Goal: Task Accomplishment & Management: Complete application form

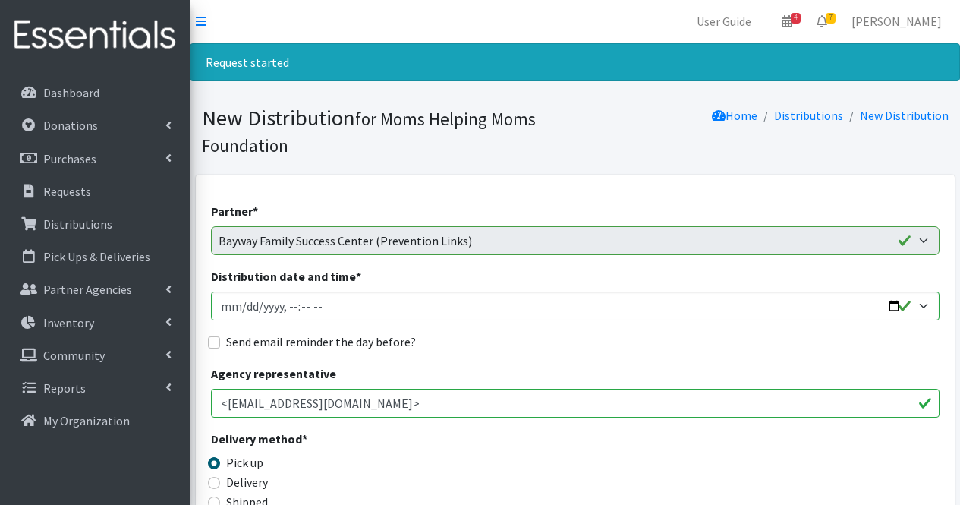
scroll to position [1960, 0]
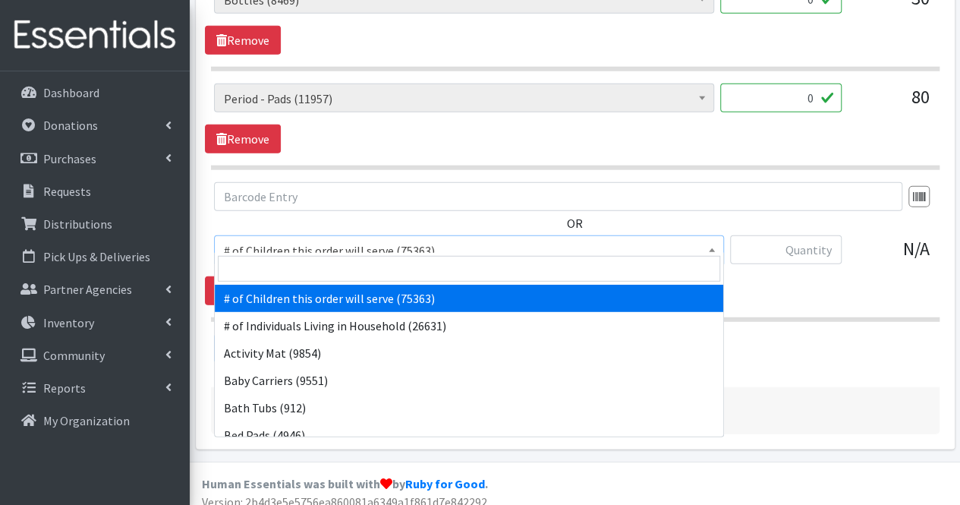
click at [378, 251] on span "# of Children this order will serve (75363)" at bounding box center [469, 249] width 510 height 29
click at [366, 279] on input "search" at bounding box center [469, 269] width 502 height 26
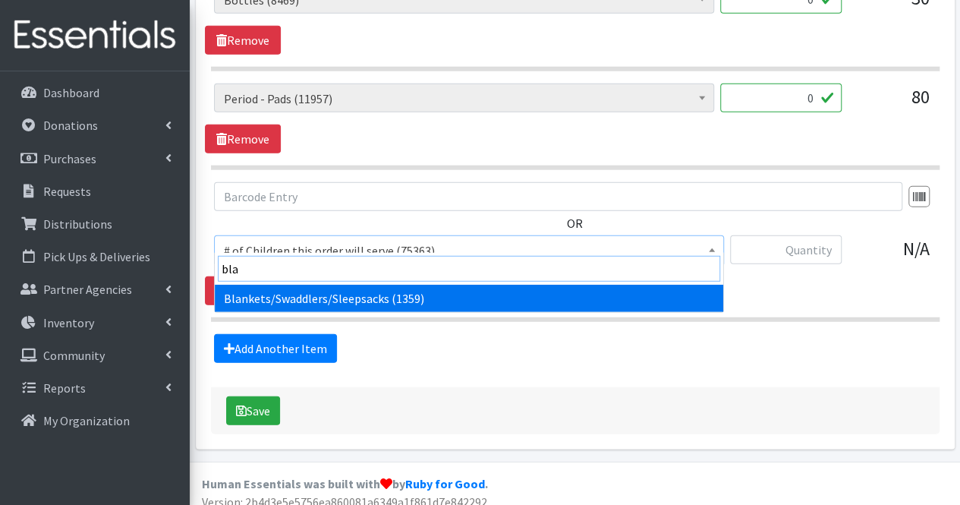
type input "blan"
select select "1933"
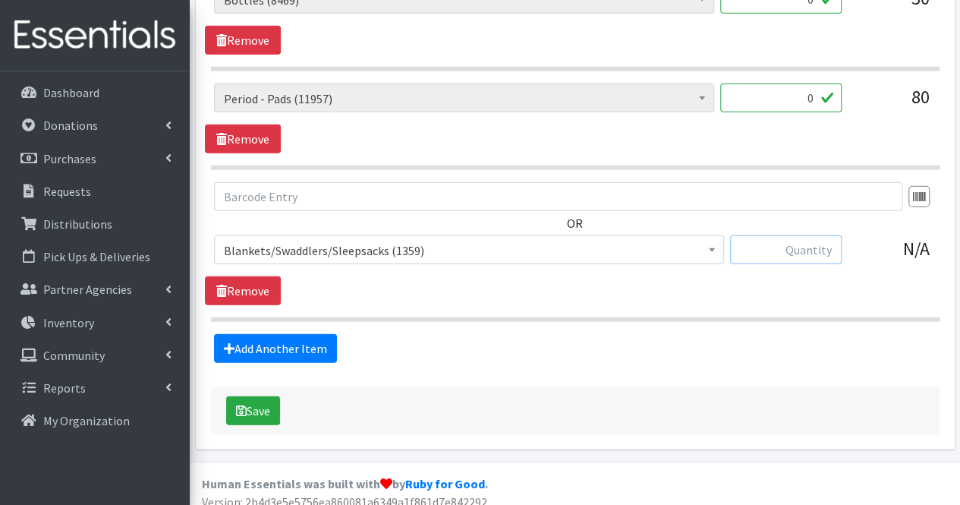
click at [777, 235] on input "text" at bounding box center [786, 249] width 112 height 29
type input "10"
click at [251, 334] on link "Add Another Item" at bounding box center [275, 348] width 123 height 29
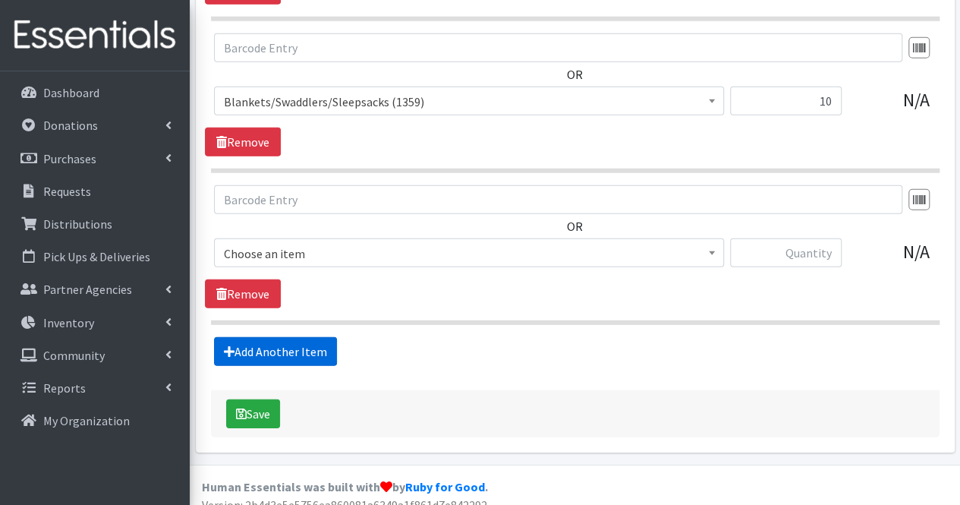
scroll to position [2111, 0]
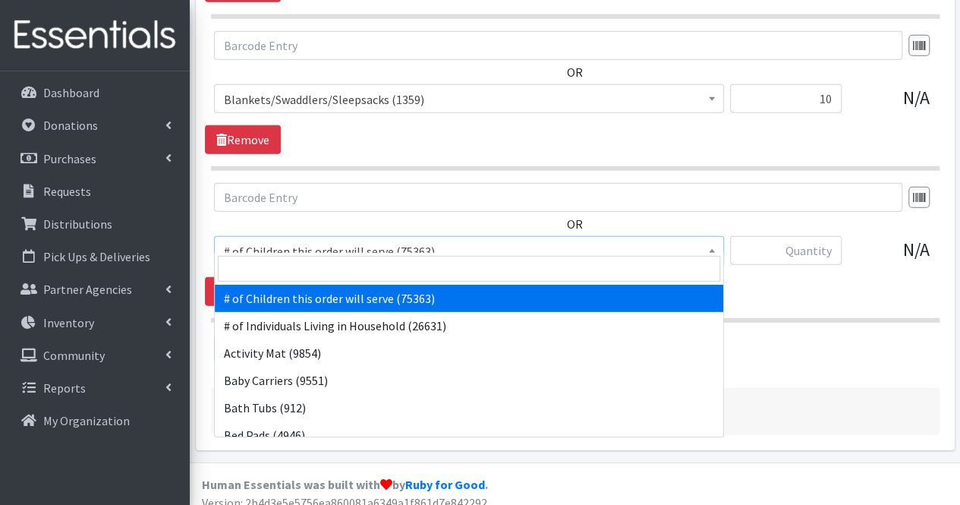
click at [302, 241] on span "# of Children this order will serve (75363)" at bounding box center [469, 251] width 490 height 21
click at [294, 272] on input "search" at bounding box center [469, 269] width 502 height 26
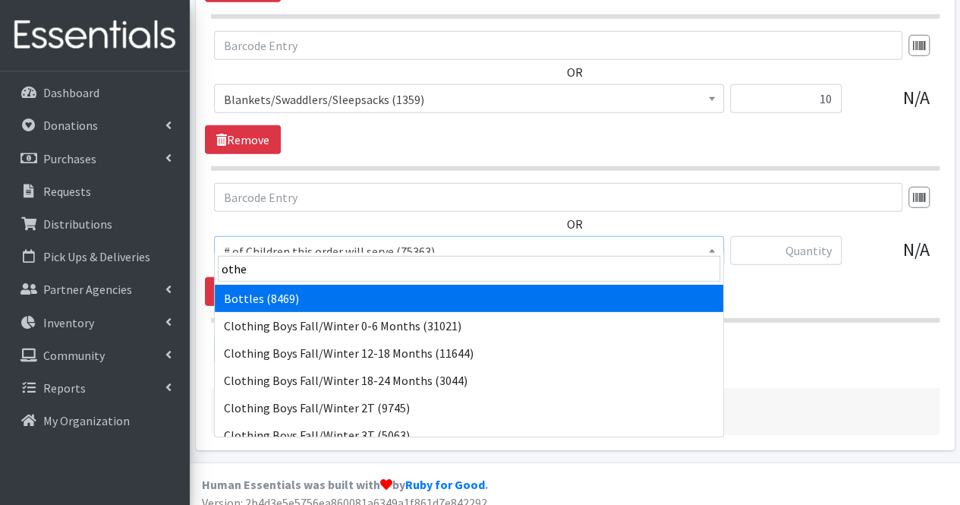
type input "other"
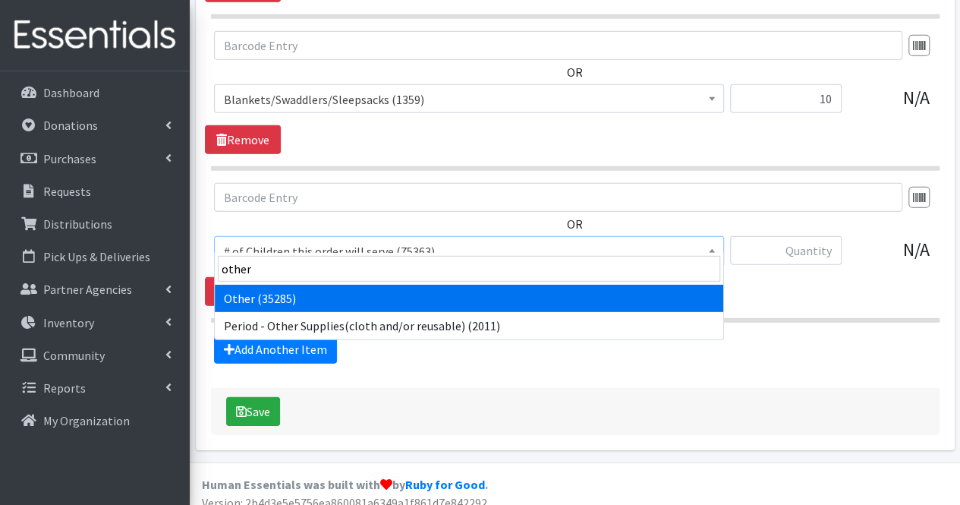
select select "316"
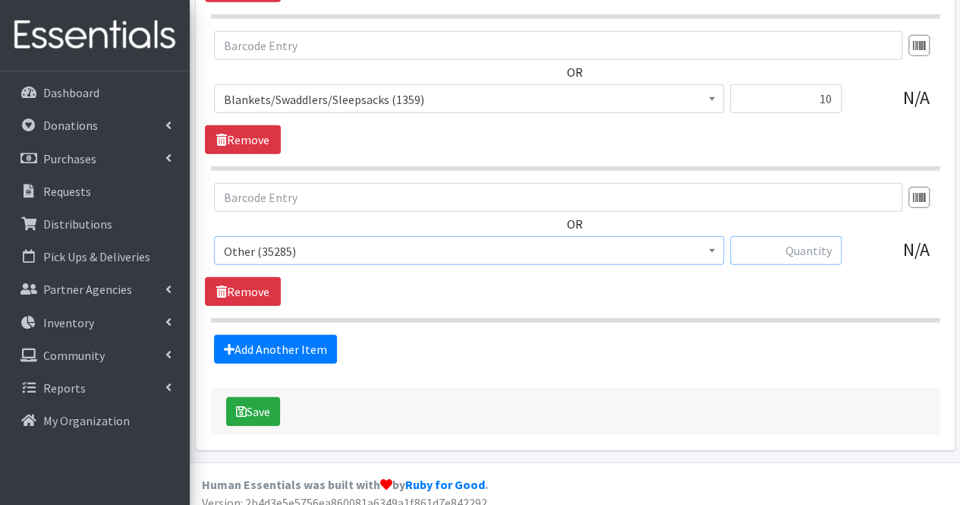
click at [800, 238] on input "text" at bounding box center [786, 250] width 112 height 29
type input "15"
click at [303, 336] on link "Add Another Item" at bounding box center [275, 349] width 123 height 29
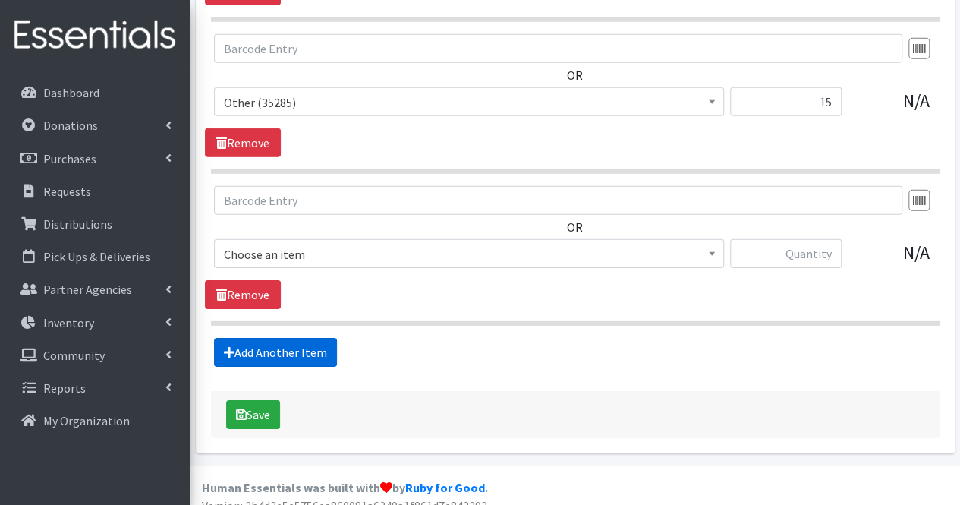
scroll to position [2262, 0]
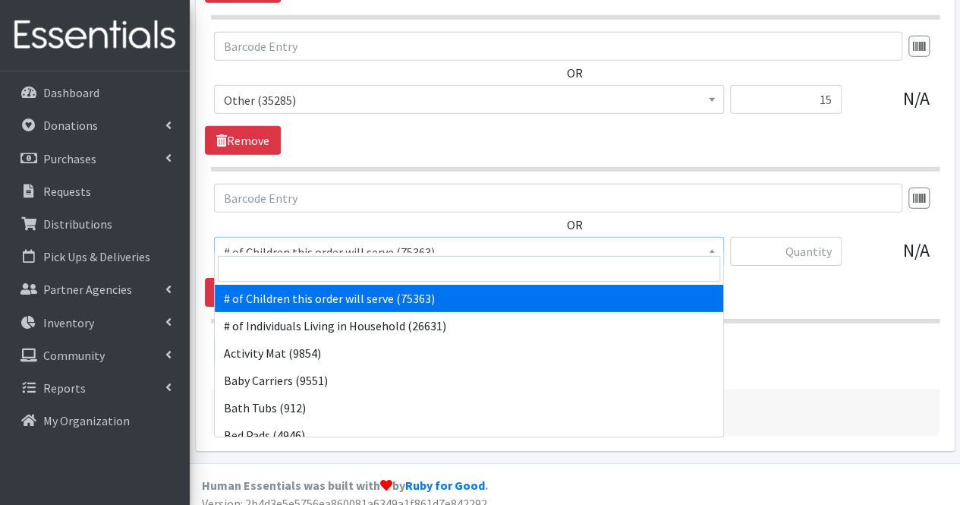
click at [284, 241] on span "# of Children this order will serve (75363)" at bounding box center [469, 251] width 490 height 21
click at [284, 266] on input "search" at bounding box center [469, 269] width 502 height 26
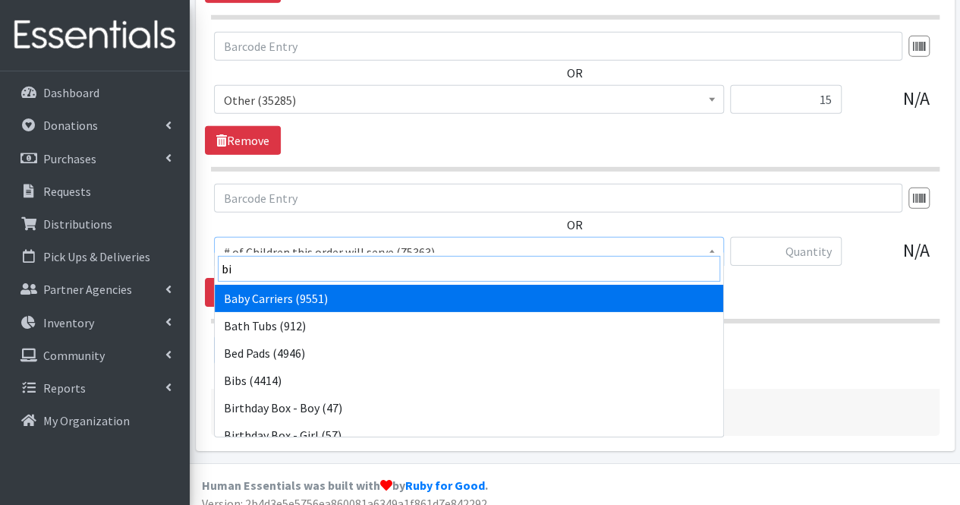
type input "bib"
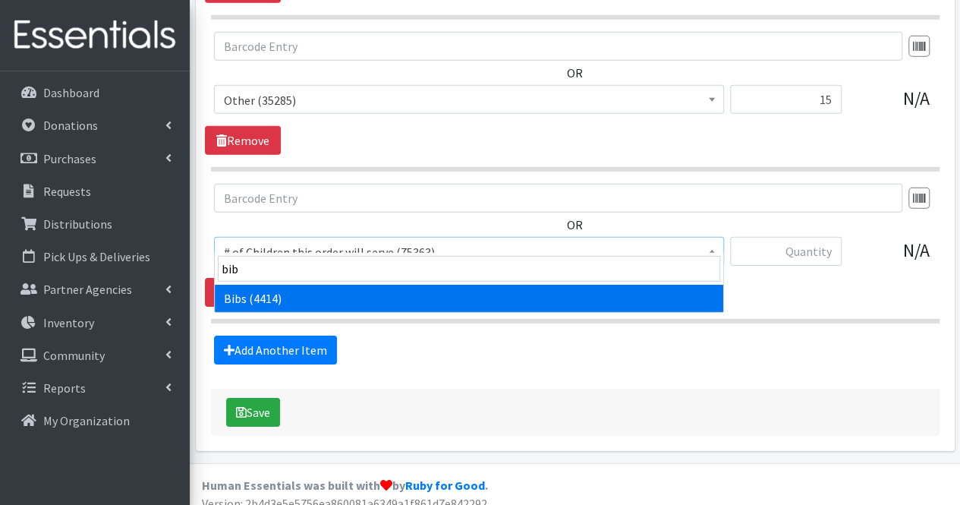
select select "293"
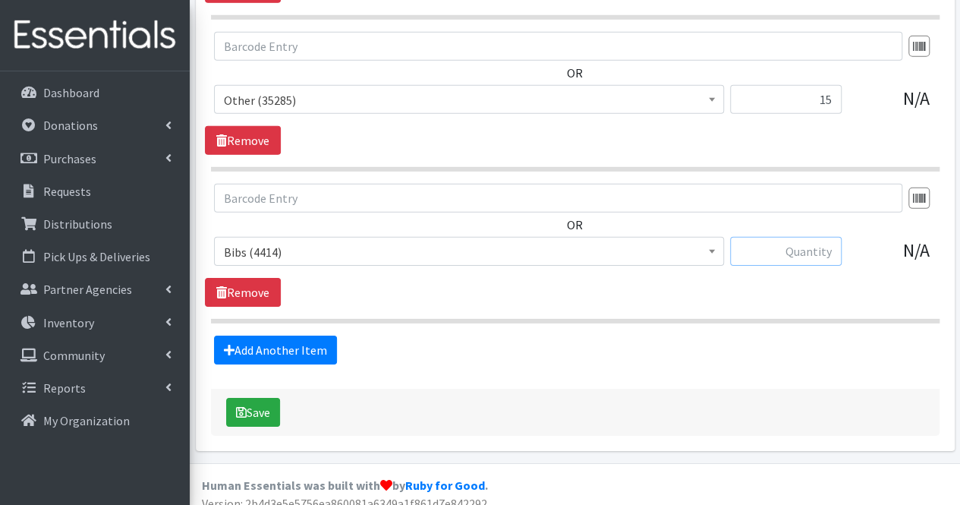
click at [805, 237] on input "text" at bounding box center [786, 251] width 112 height 29
type input "10"
click at [295, 335] on link "Add Another Item" at bounding box center [275, 349] width 123 height 29
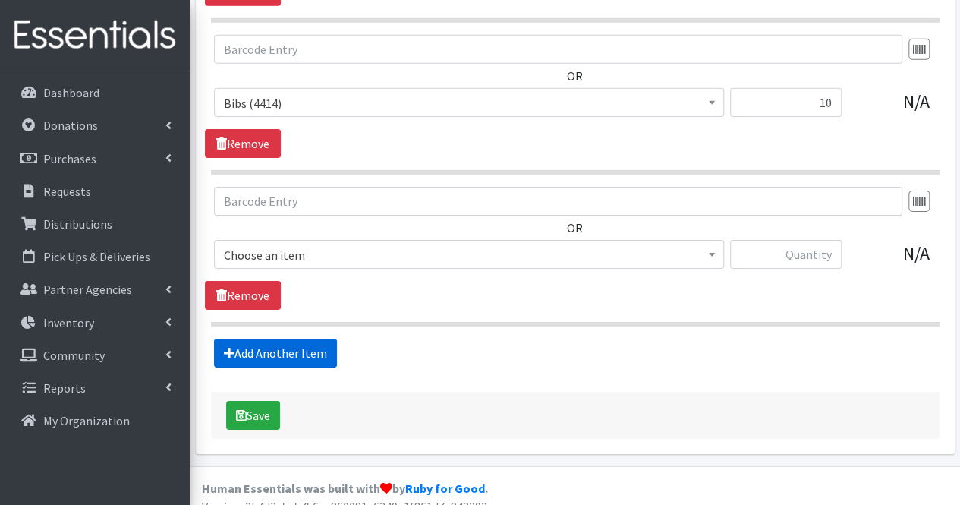
scroll to position [2413, 0]
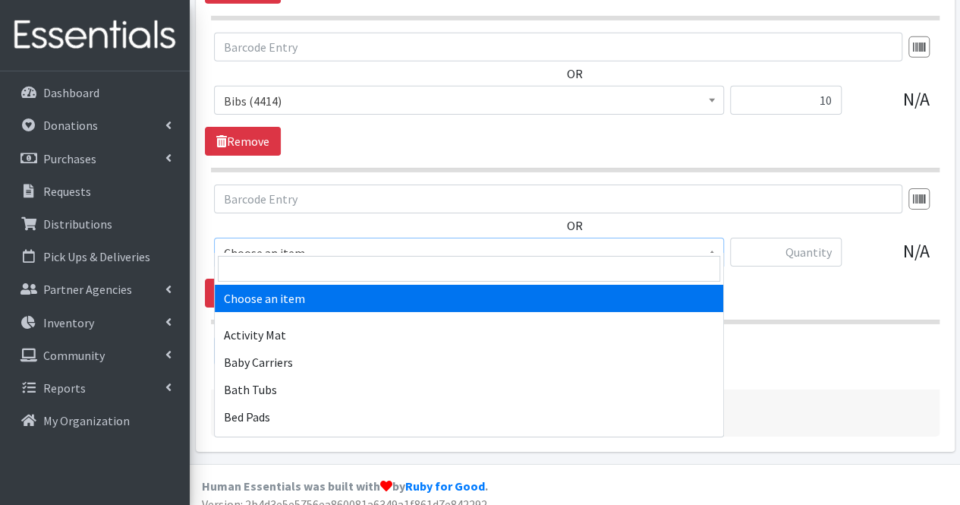
click at [309, 247] on span "Choose an item" at bounding box center [469, 252] width 490 height 21
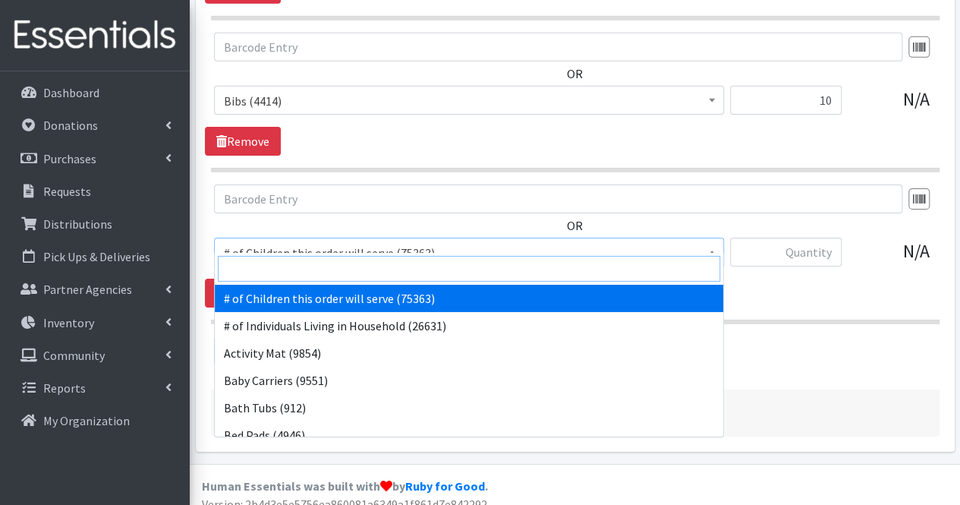
click at [304, 269] on input "search" at bounding box center [469, 269] width 502 height 26
drag, startPoint x: 304, startPoint y: 269, endPoint x: 314, endPoint y: 278, distance: 14.0
click at [314, 278] on input "search" at bounding box center [469, 269] width 502 height 26
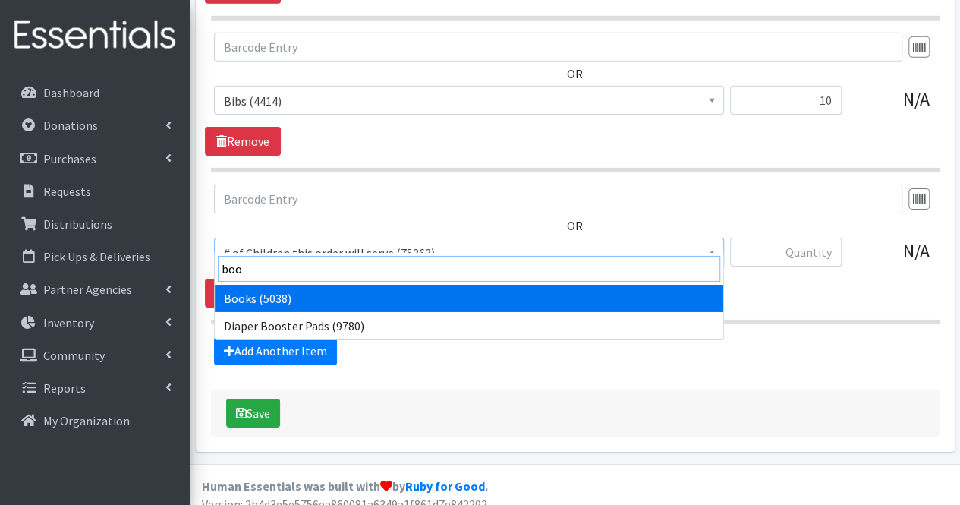
type input "book"
select select "1947"
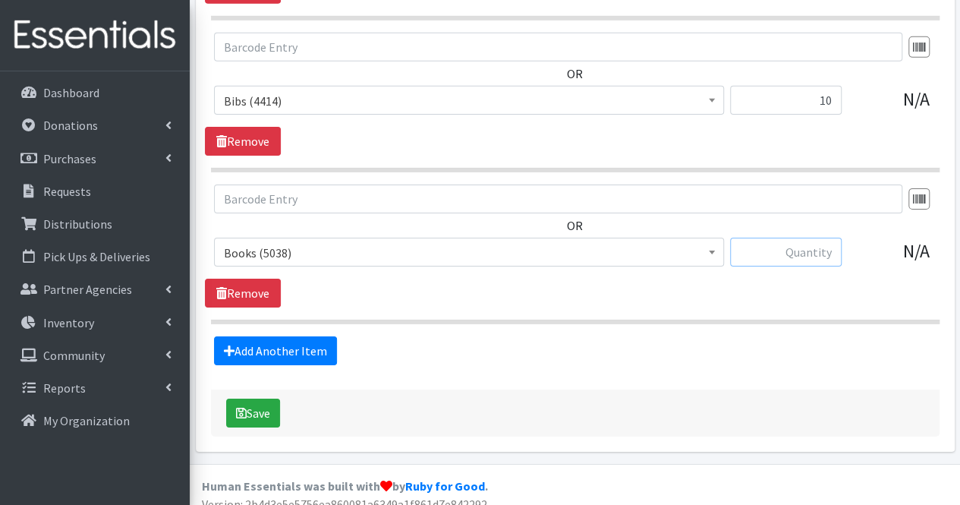
click at [819, 238] on input "text" at bounding box center [786, 252] width 112 height 29
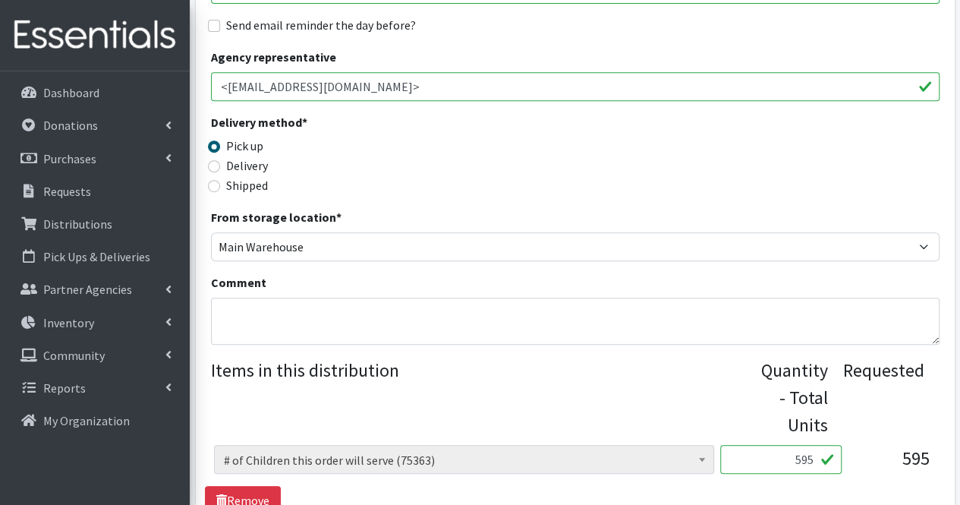
scroll to position [320, 0]
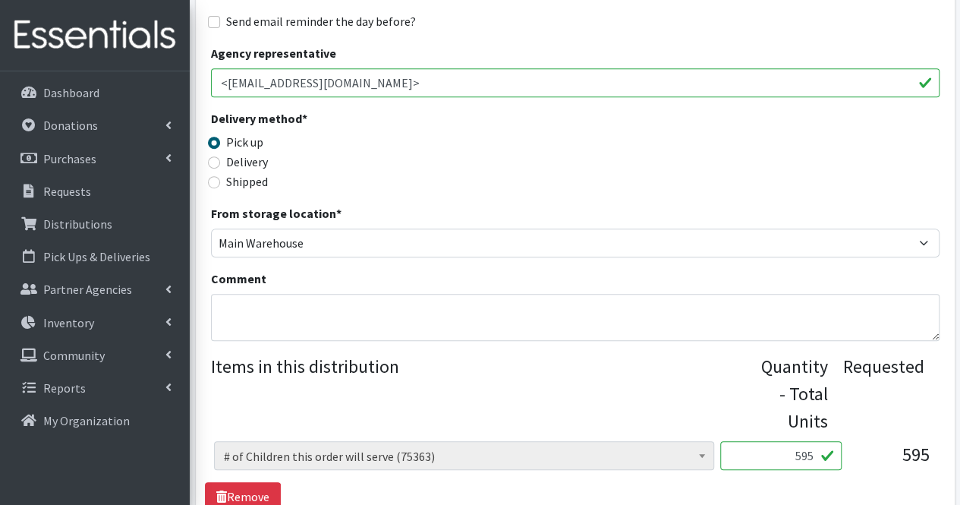
type input "35"
click at [278, 318] on textarea "Comment" at bounding box center [575, 317] width 728 height 47
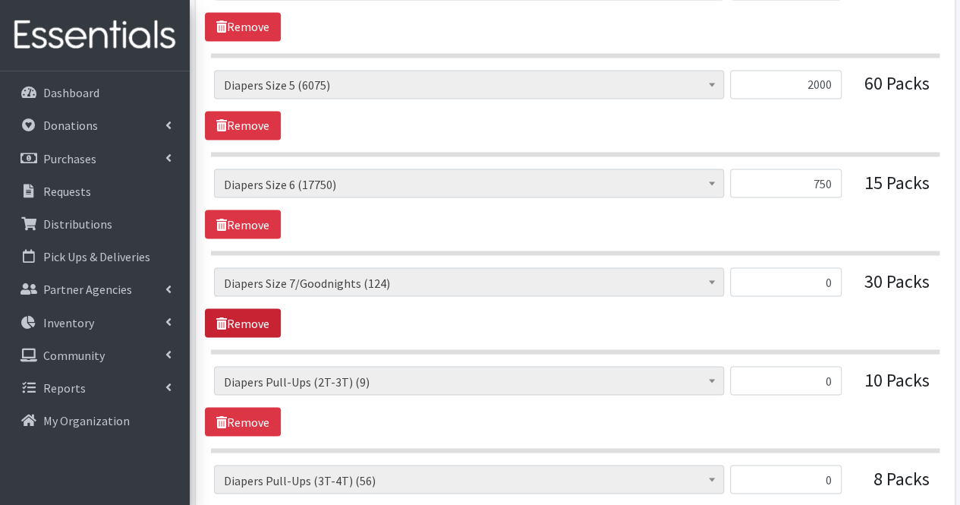
scroll to position [1285, 0]
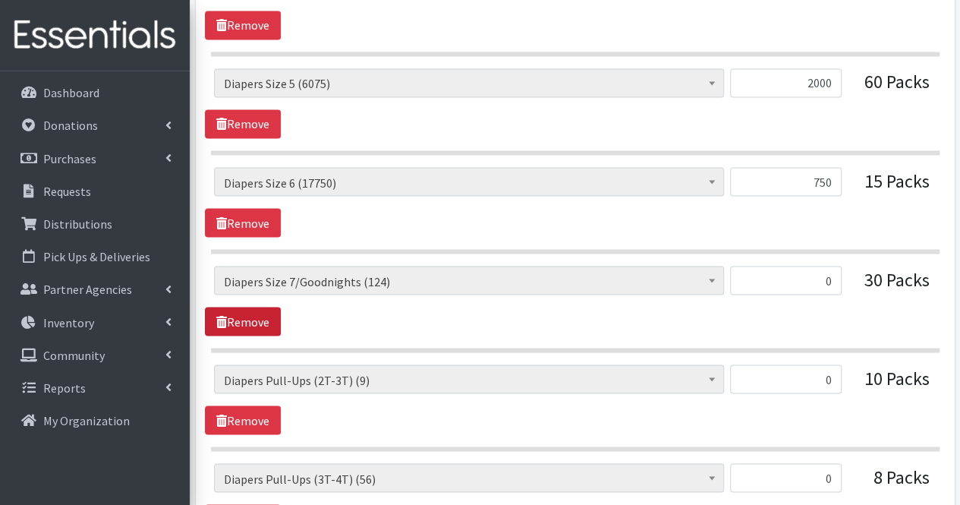
type textarea "Moms, Thank you for your partnership. Due to quantities available, your order c…"
click at [269, 312] on link "Remove" at bounding box center [243, 321] width 76 height 29
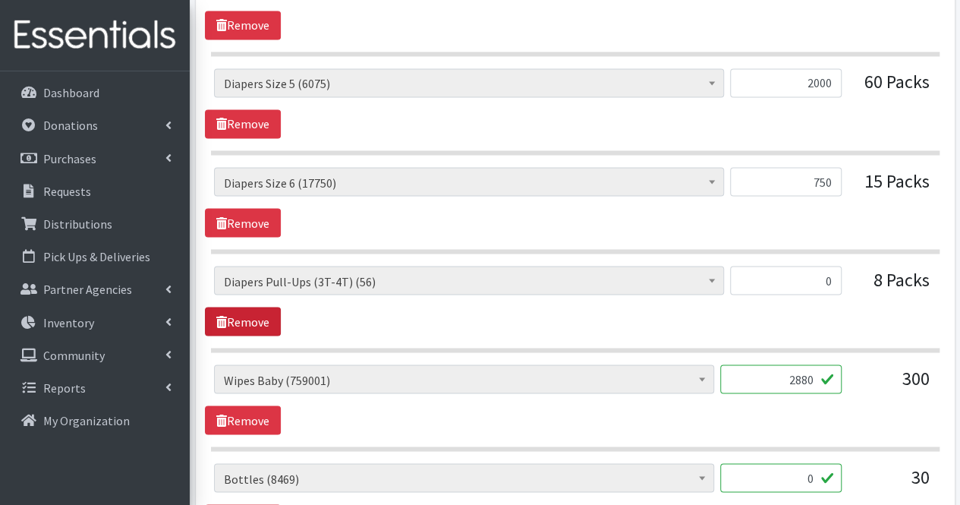
click at [269, 312] on link "Remove" at bounding box center [243, 321] width 76 height 29
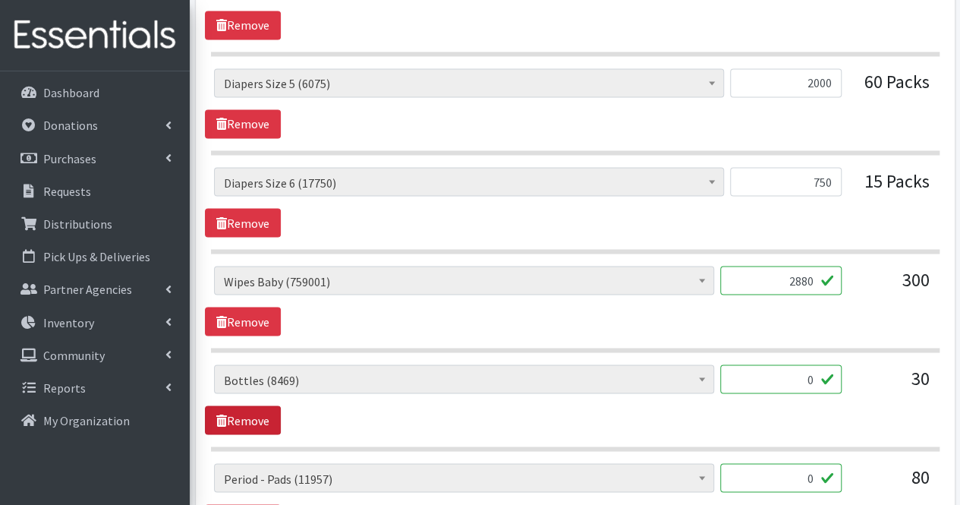
click at [256, 405] on link "Remove" at bounding box center [243, 419] width 76 height 29
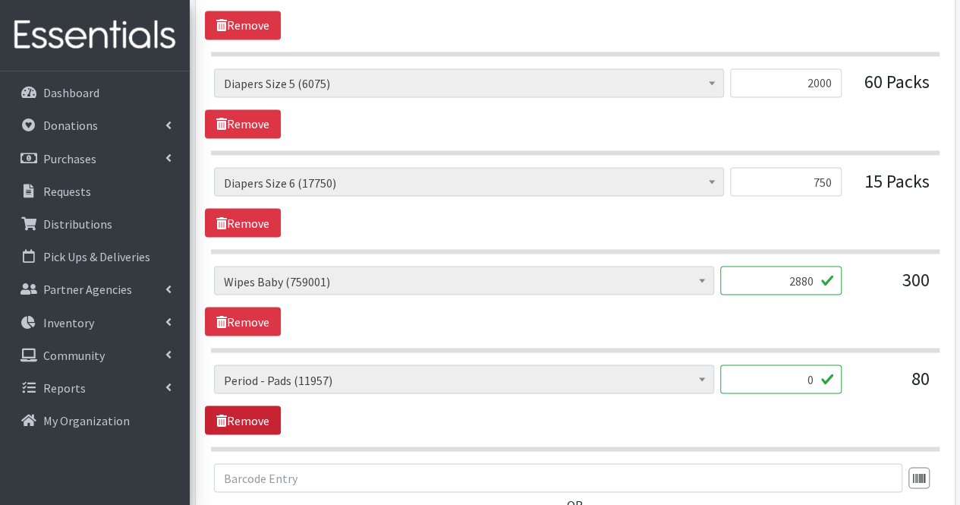
click at [256, 405] on link "Remove" at bounding box center [243, 419] width 76 height 29
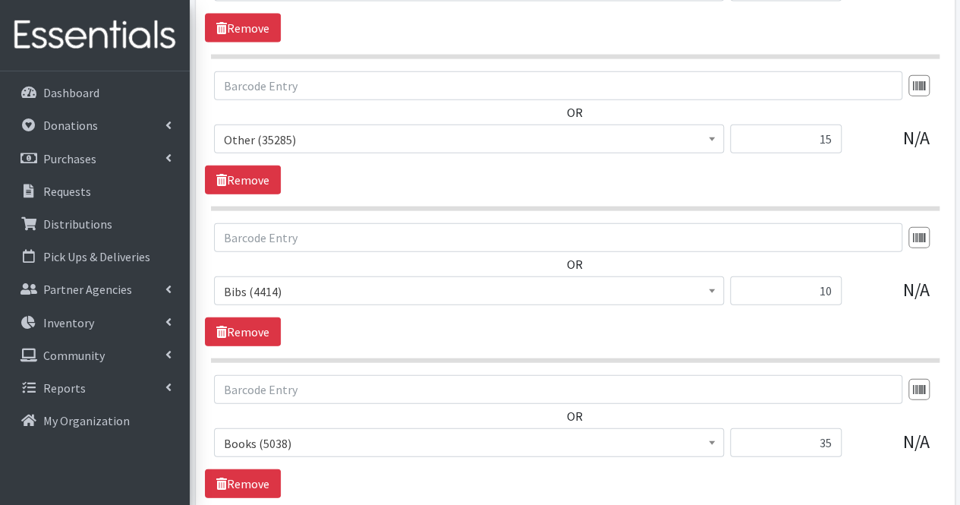
scroll to position [1924, 0]
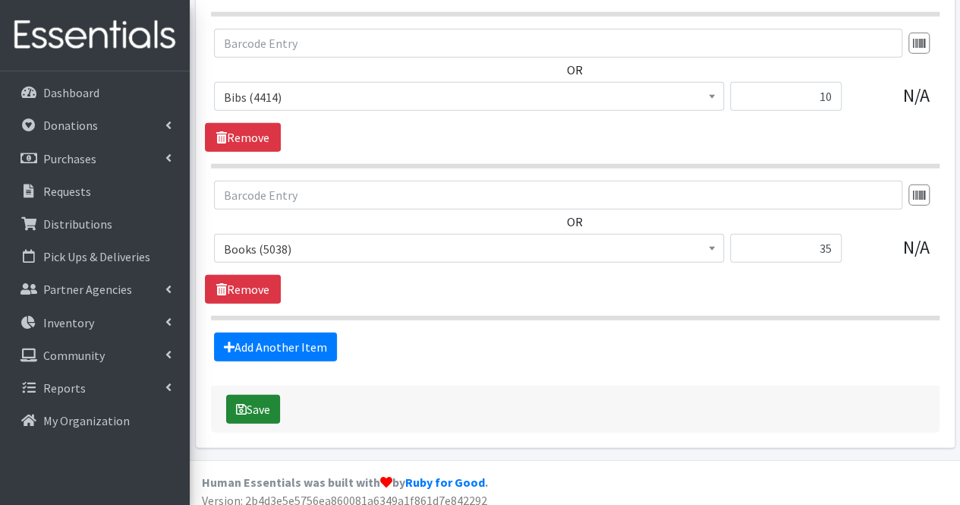
click at [269, 395] on button "Save" at bounding box center [253, 409] width 54 height 29
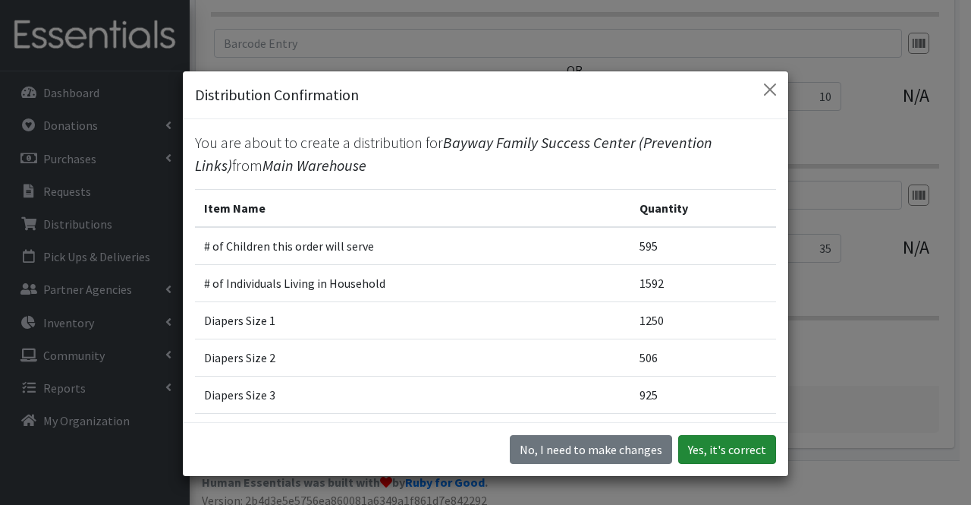
click at [736, 442] on button "Yes, it's correct" at bounding box center [727, 449] width 98 height 29
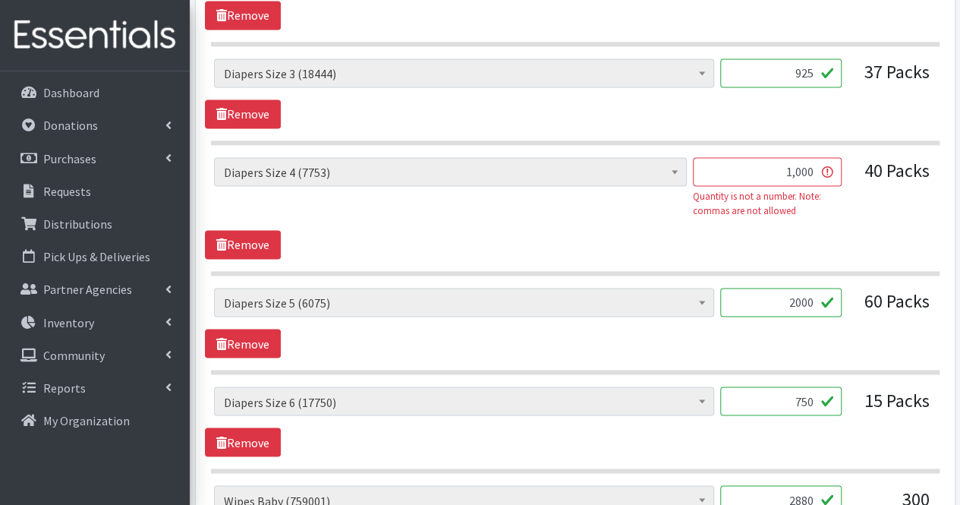
scroll to position [1117, 0]
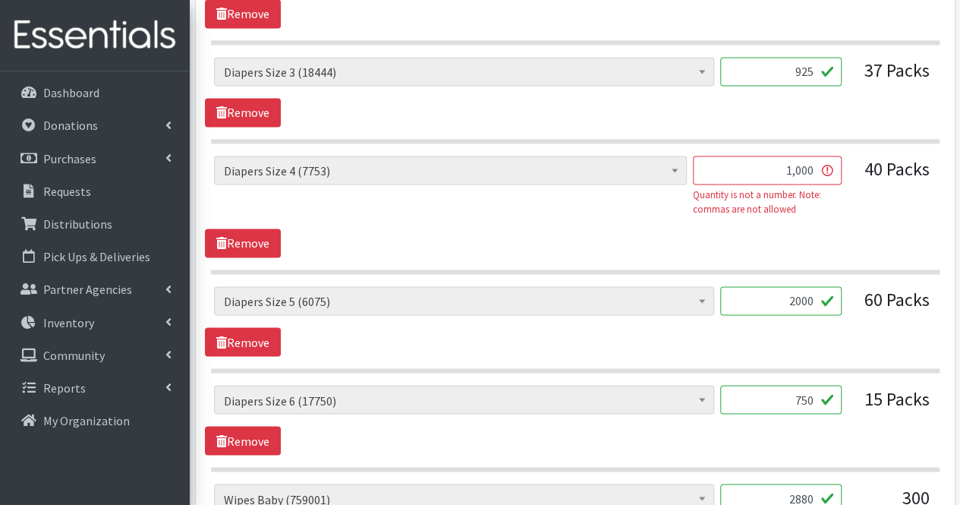
click at [797, 168] on input "1,000" at bounding box center [767, 170] width 149 height 29
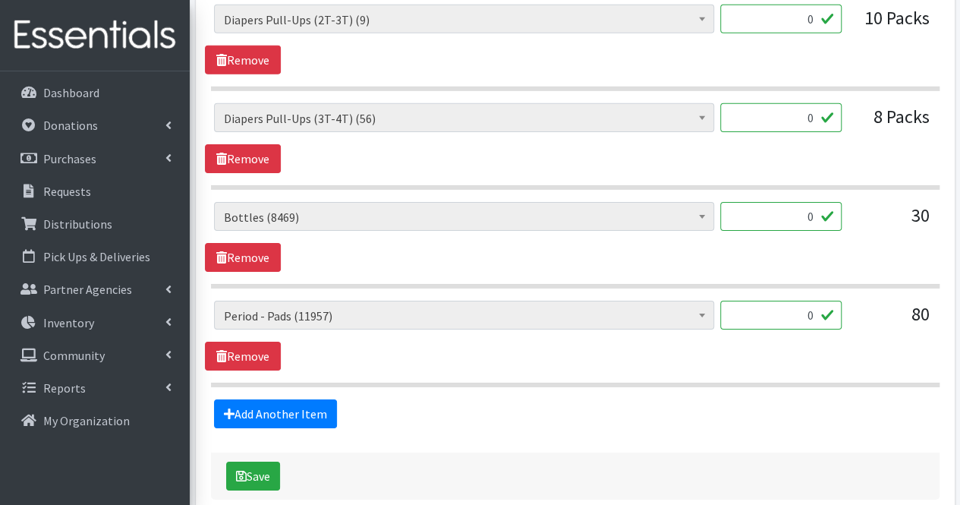
scroll to position [2463, 0]
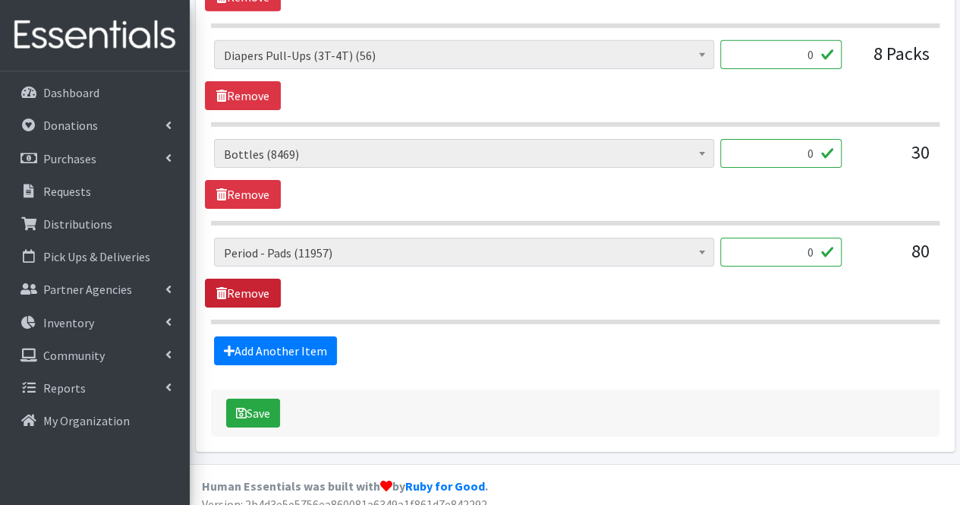
type input "1000"
click at [264, 278] on link "Remove" at bounding box center [243, 292] width 76 height 29
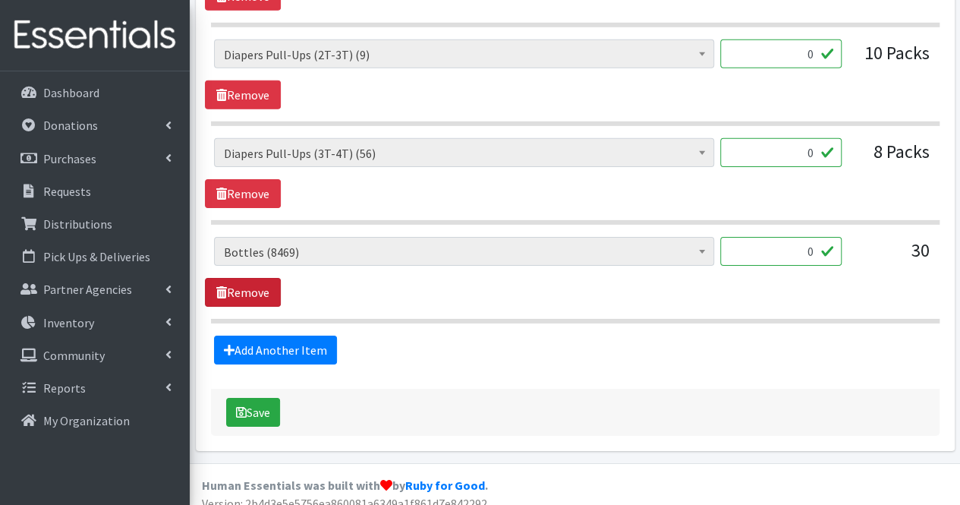
click at [264, 278] on link "Remove" at bounding box center [243, 292] width 76 height 29
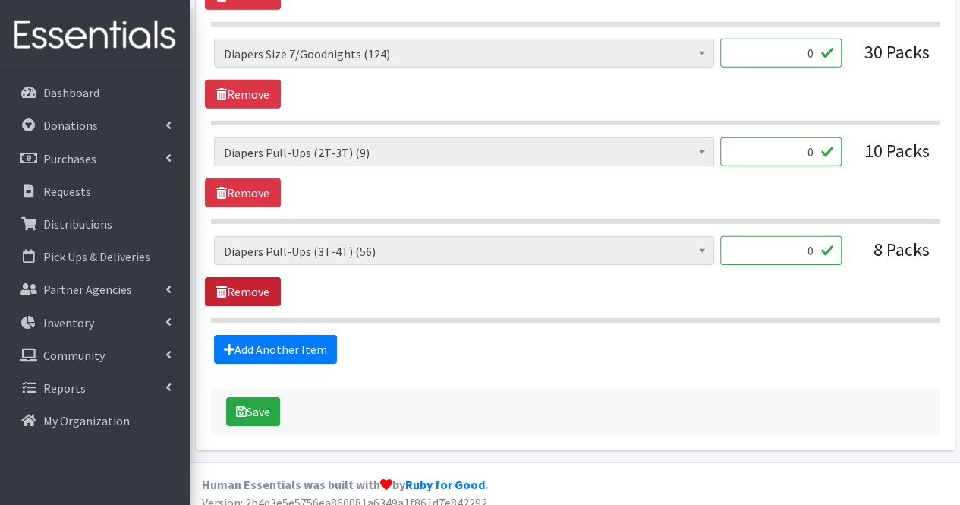
click at [264, 277] on link "Remove" at bounding box center [243, 291] width 76 height 29
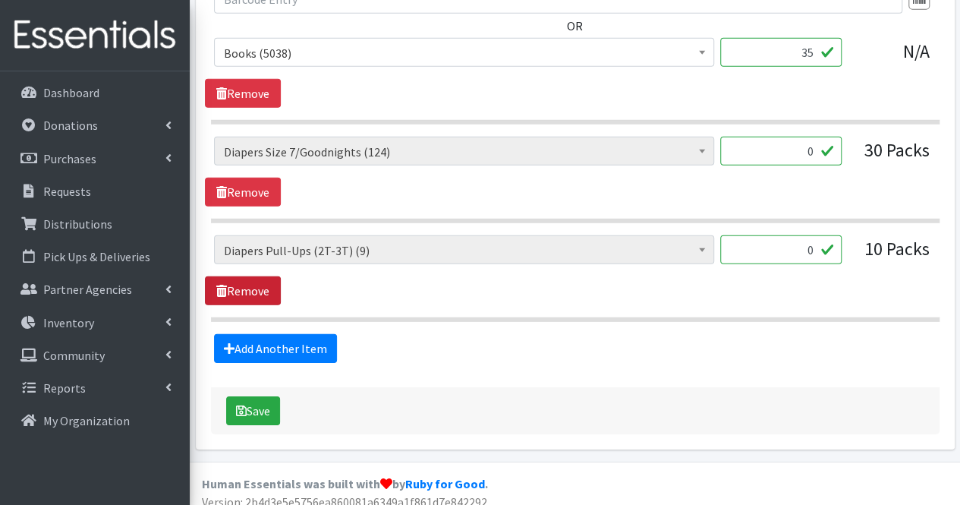
click at [264, 276] on link "Remove" at bounding box center [243, 290] width 76 height 29
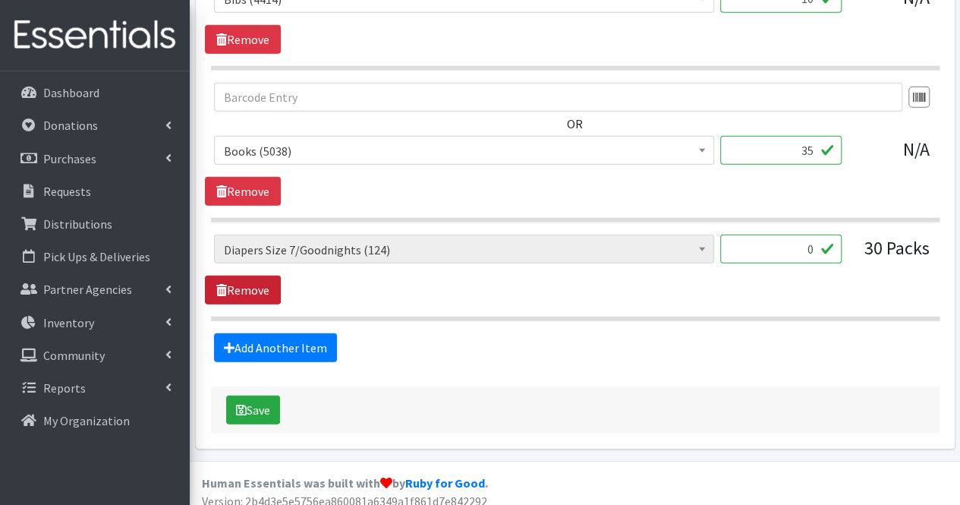
click at [264, 275] on link "Remove" at bounding box center [243, 289] width 76 height 29
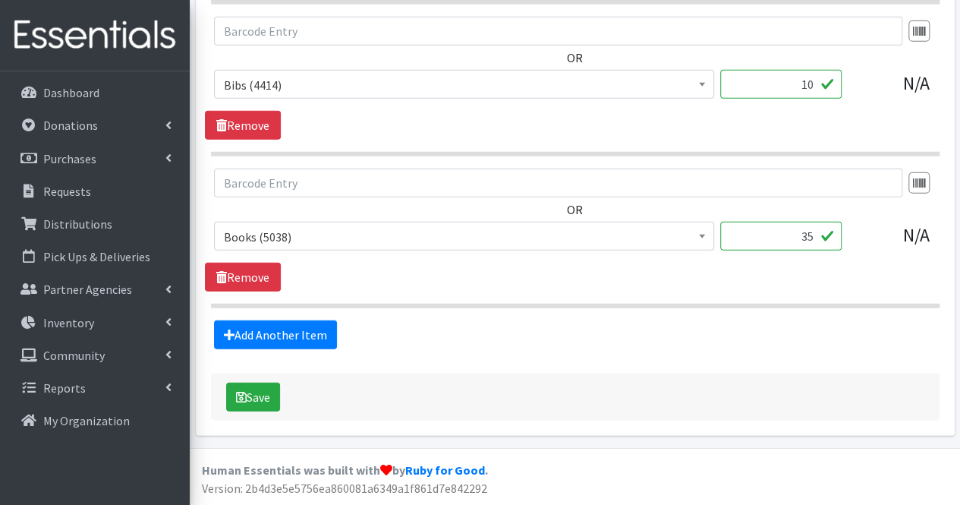
scroll to position [1974, 0]
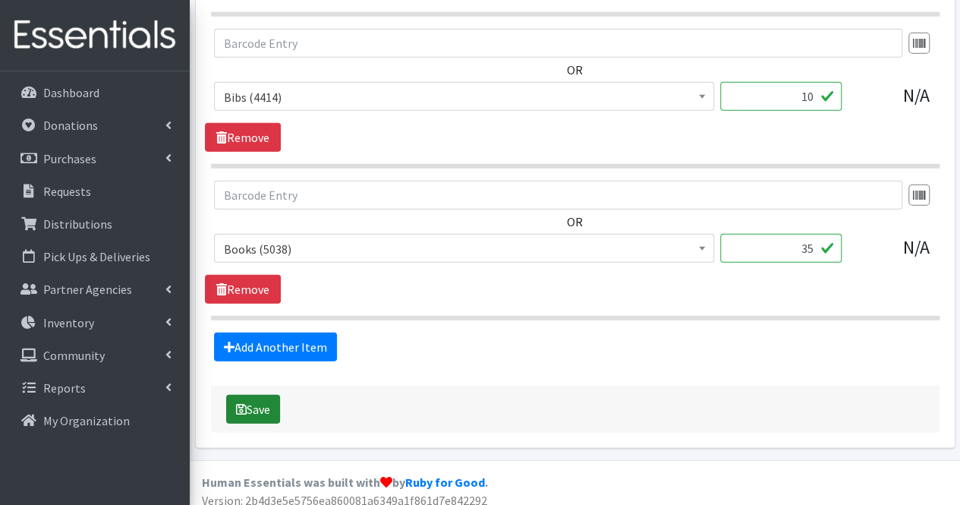
click at [267, 397] on button "Save" at bounding box center [253, 409] width 54 height 29
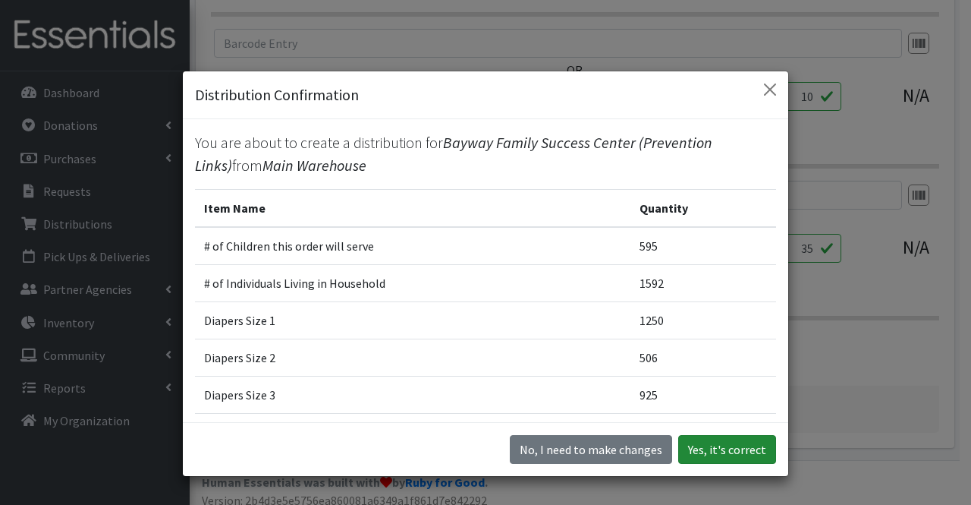
click at [708, 444] on button "Yes, it's correct" at bounding box center [727, 449] width 98 height 29
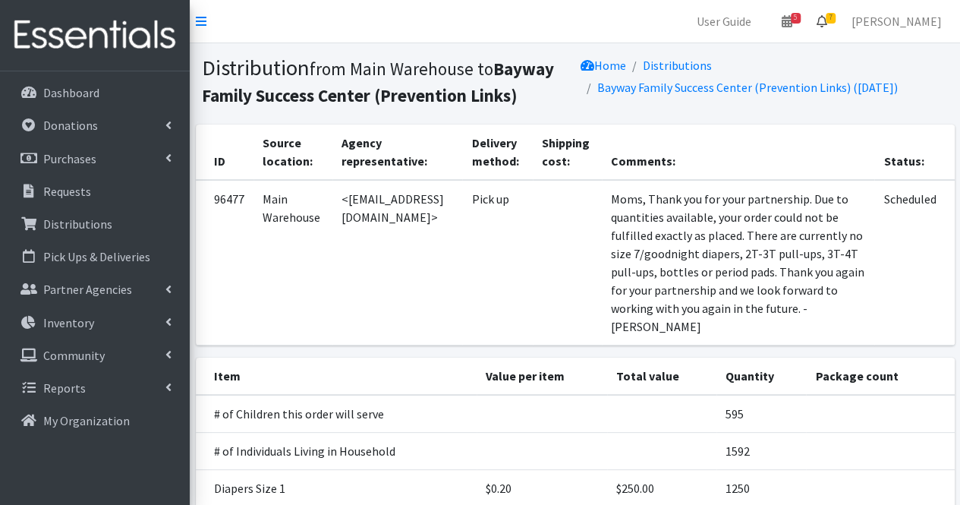
click at [827, 19] on icon at bounding box center [822, 21] width 11 height 12
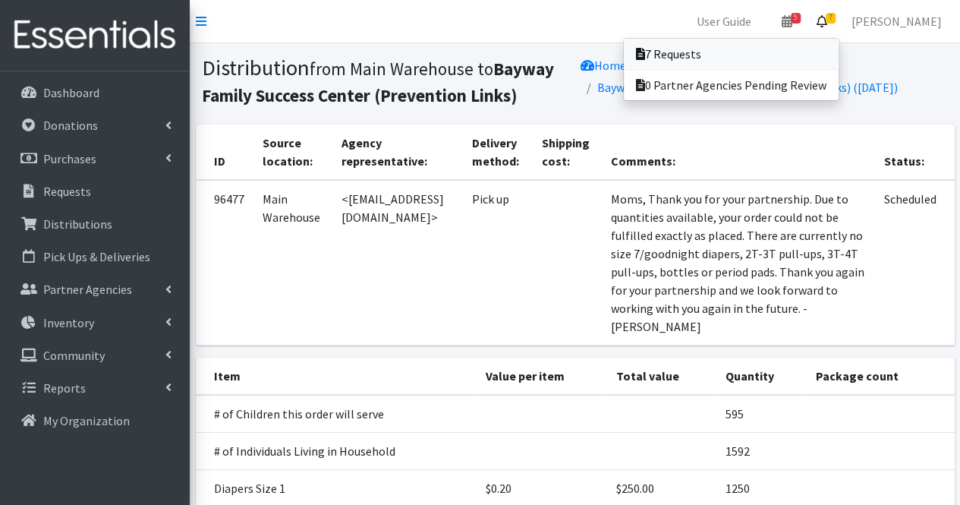
click at [814, 53] on link "7 Requests" at bounding box center [731, 54] width 215 height 30
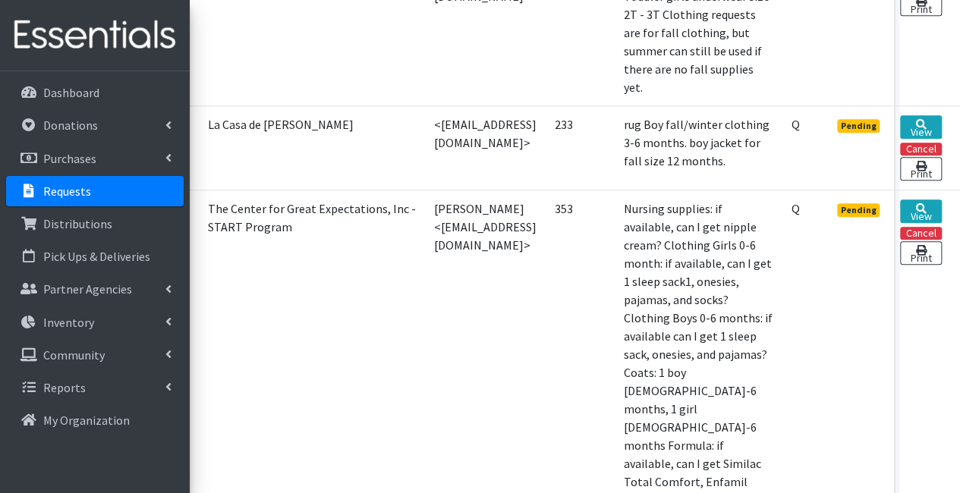
scroll to position [543, 129]
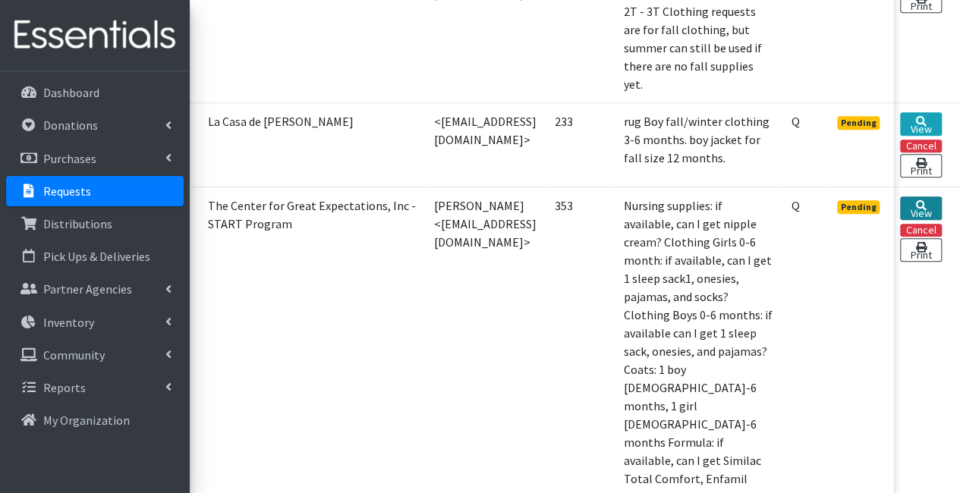
click at [916, 197] on link "View" at bounding box center [921, 209] width 42 height 24
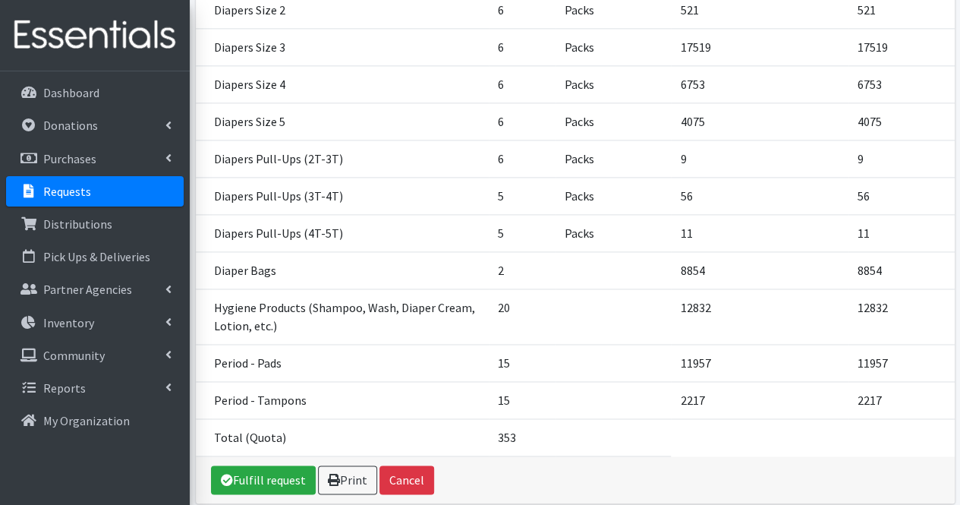
scroll to position [954, 0]
click at [266, 464] on link "Fulfill request" at bounding box center [263, 478] width 105 height 29
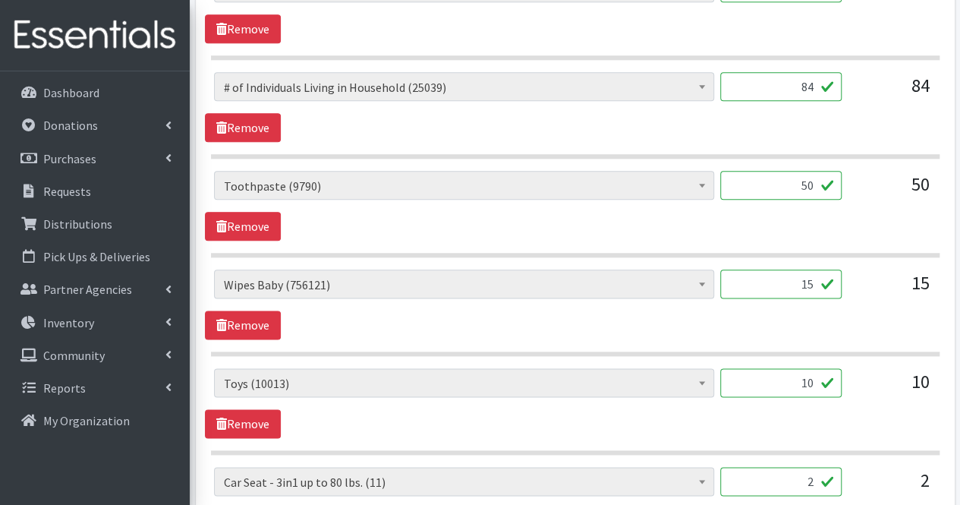
scroll to position [788, 0]
click at [809, 183] on input "50" at bounding box center [780, 184] width 121 height 29
type input "0"
click at [789, 283] on input "15" at bounding box center [780, 283] width 121 height 29
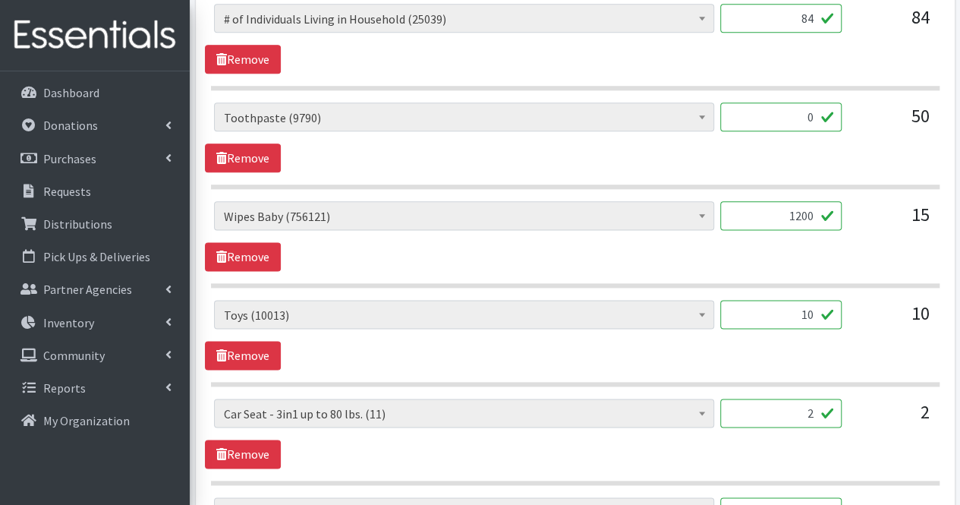
scroll to position [860, 0]
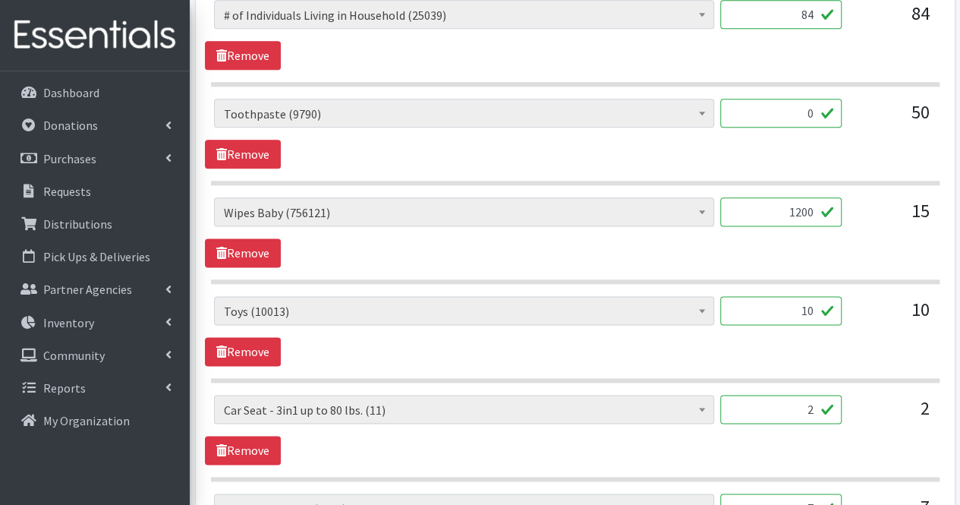
type input "1200"
click at [776, 298] on input "10" at bounding box center [780, 310] width 121 height 29
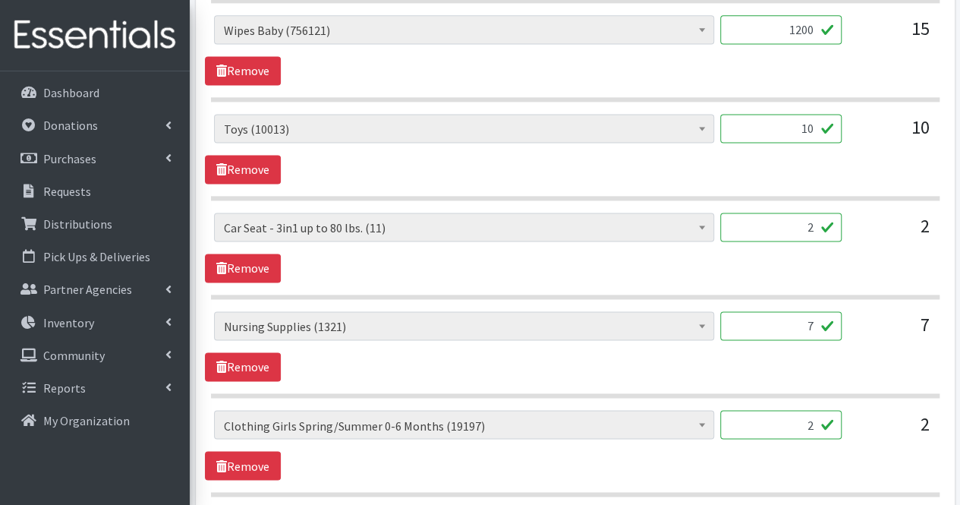
scroll to position [1043, 0]
click at [778, 321] on input "7" at bounding box center [780, 324] width 121 height 29
type input "875"
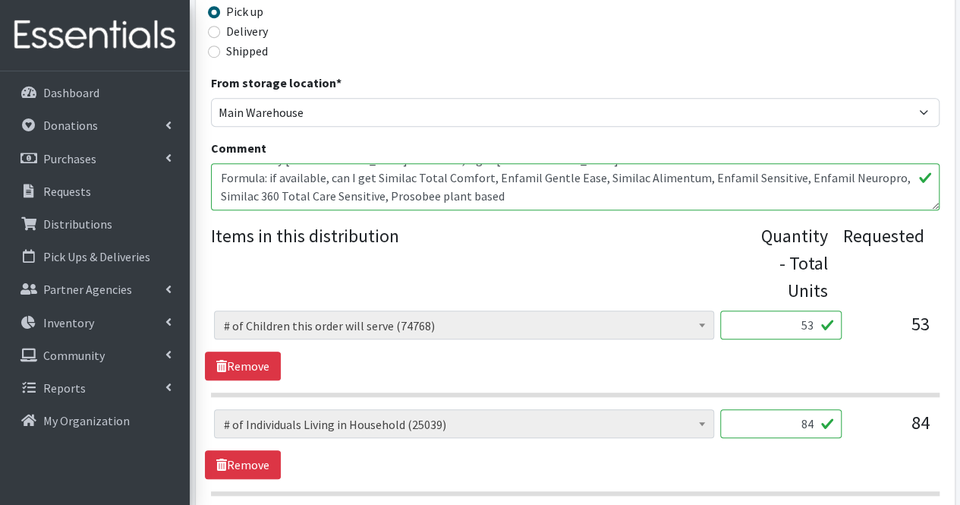
scroll to position [454, 0]
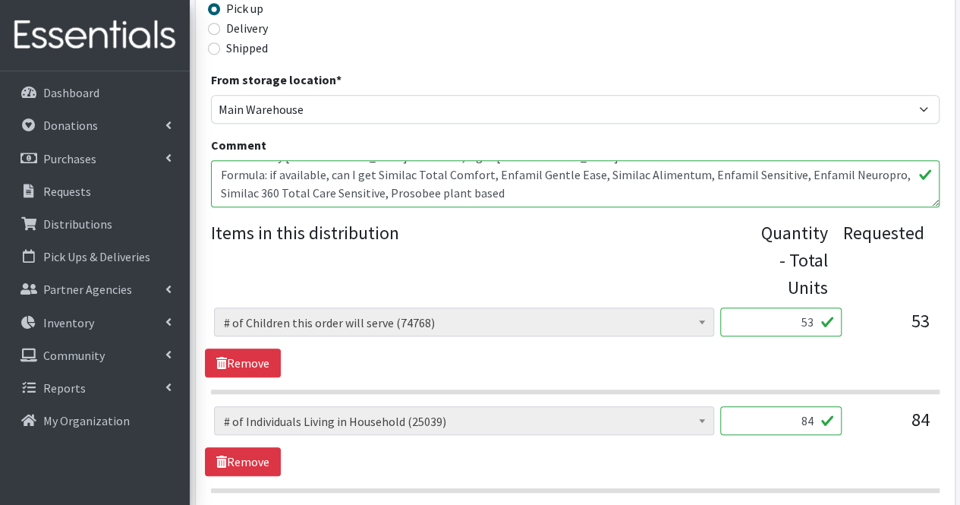
click at [541, 202] on textarea "Nursing supplies: if available, can I get nipple cream? Clothing Girls 0-6 mont…" at bounding box center [575, 183] width 728 height 47
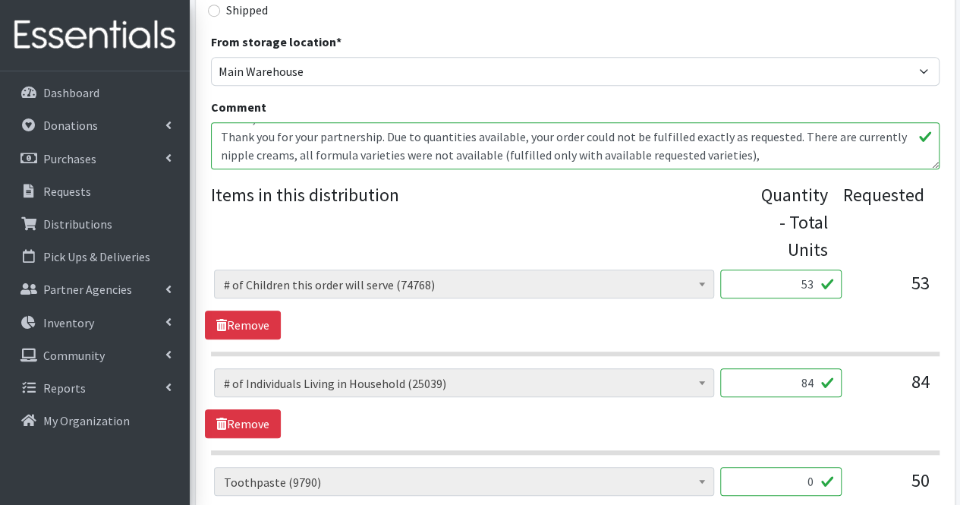
scroll to position [489, 0]
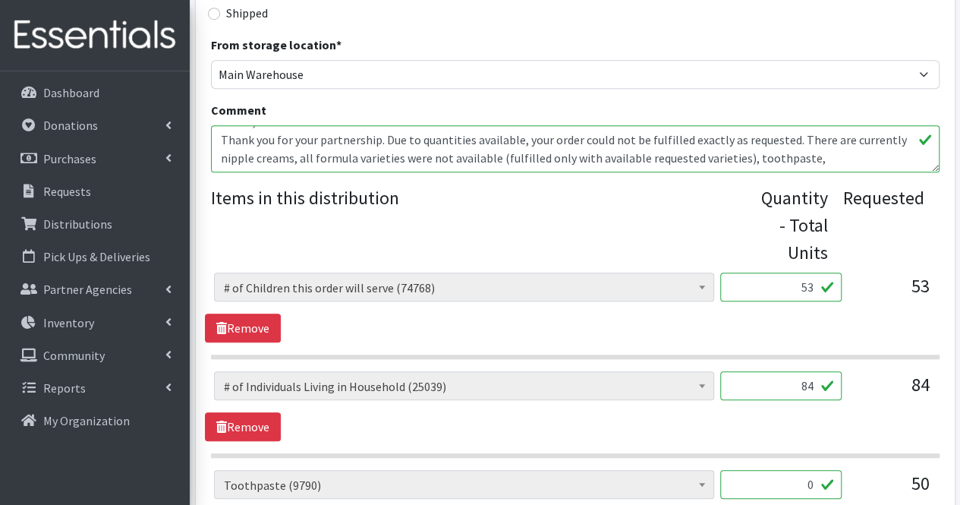
click at [487, 159] on textarea "Nursing supplies: if available, can I get nipple cream? Clothing Girls 0-6 mont…" at bounding box center [575, 148] width 728 height 47
click at [896, 143] on textarea "Nursing supplies: if available, can I get nipple cream? Clothing Girls 0-6 mont…" at bounding box center [575, 148] width 728 height 47
click at [839, 140] on textarea "Nursing supplies: if available, can I get nipple cream? Clothing Girls 0-6 mont…" at bounding box center [575, 148] width 728 height 47
click at [233, 159] on textarea "Nursing supplies: if available, can I get nipple cream? Clothing Girls 0-6 mont…" at bounding box center [575, 148] width 728 height 47
click at [781, 159] on textarea "Nursing supplies: if available, can I get nipple cream? Clothing Girls 0-6 mont…" at bounding box center [575, 148] width 728 height 47
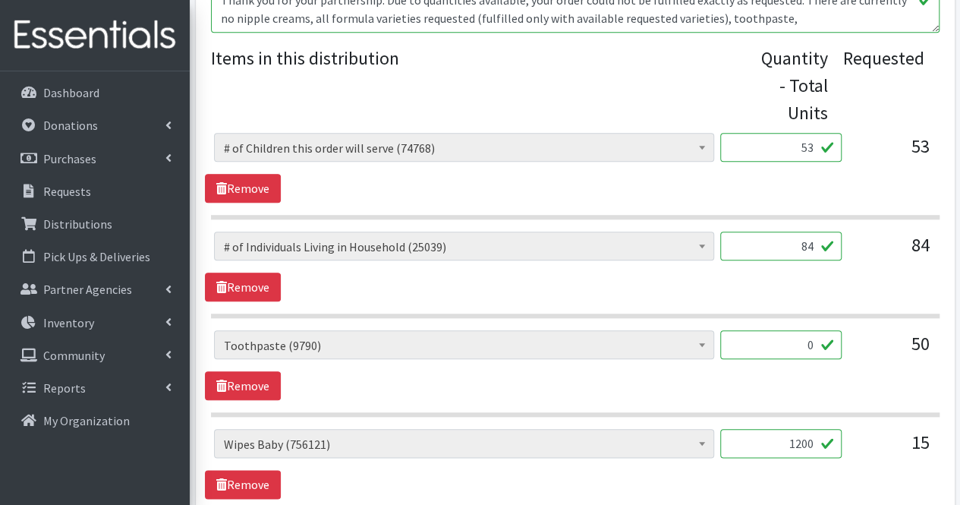
scroll to position [630, 0]
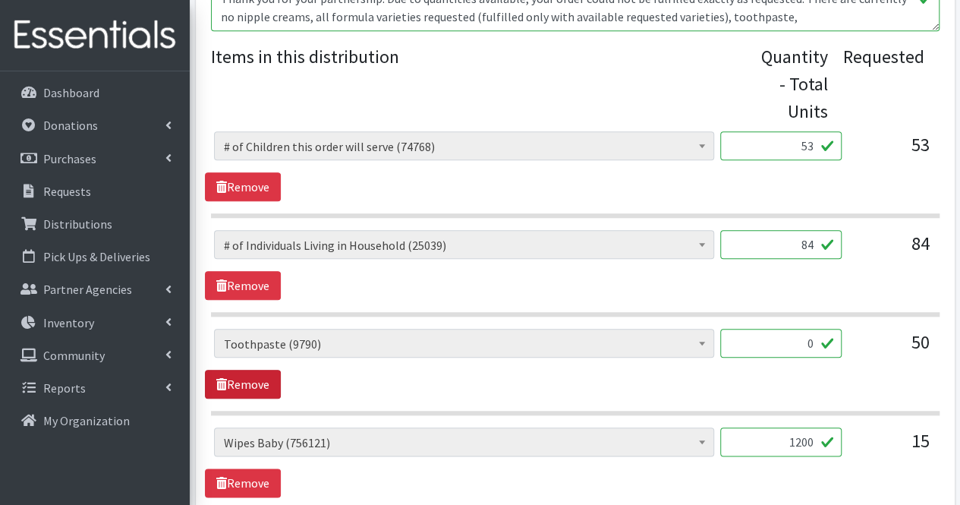
type textarea "Nursing supplies: if available, can I get nipple cream? Clothing Girls 0-6 mont…"
click at [250, 374] on link "Remove" at bounding box center [243, 384] width 76 height 29
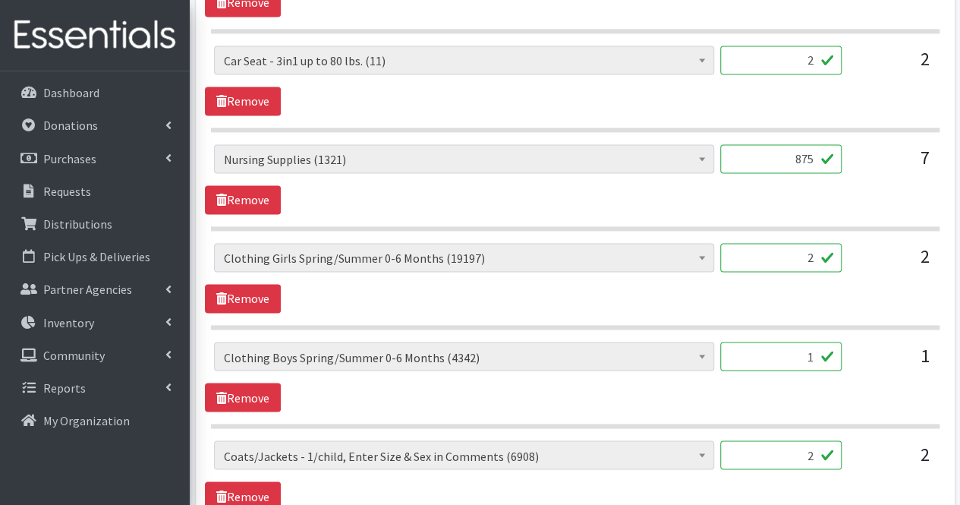
scroll to position [1111, 0]
click at [814, 256] on input "2" at bounding box center [780, 256] width 121 height 29
type input "120"
click at [815, 351] on input "1" at bounding box center [780, 355] width 121 height 29
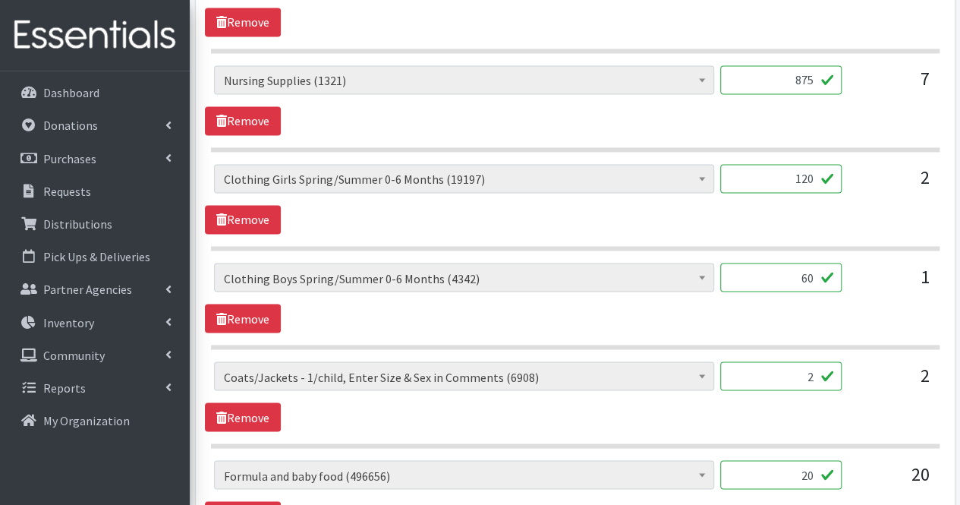
scroll to position [1204, 0]
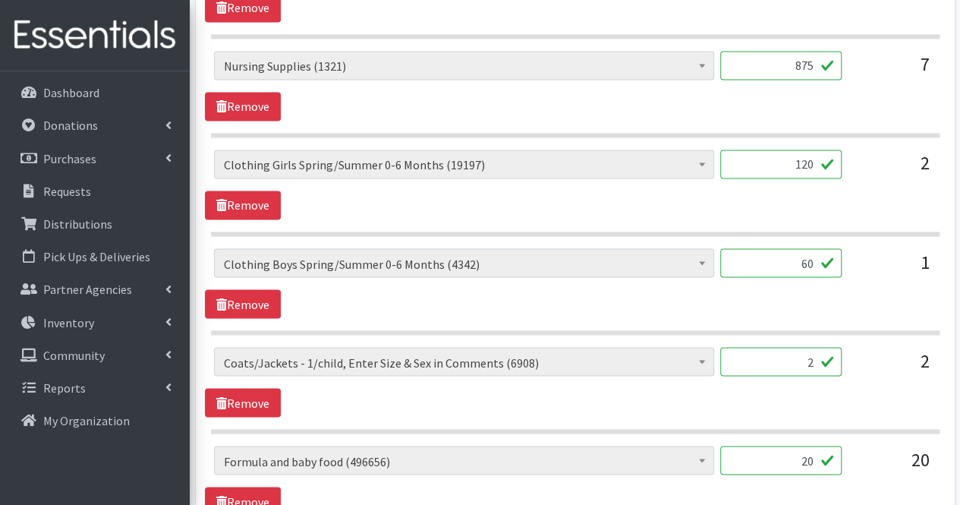
type input "60"
click at [806, 354] on input "2" at bounding box center [780, 361] width 121 height 29
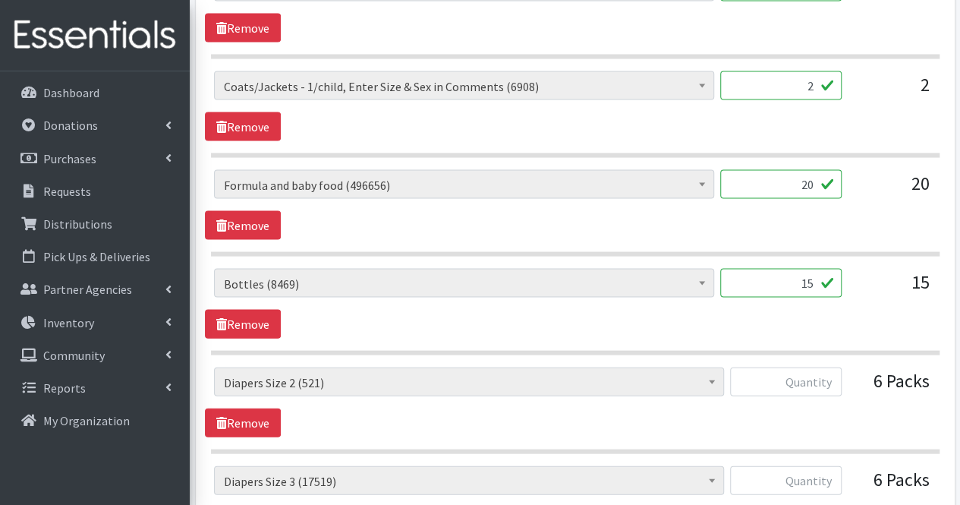
scroll to position [1480, 0]
click at [820, 274] on input "15" at bounding box center [780, 282] width 121 height 29
type input "1"
type input "0"
click at [801, 370] on input "text" at bounding box center [786, 381] width 112 height 29
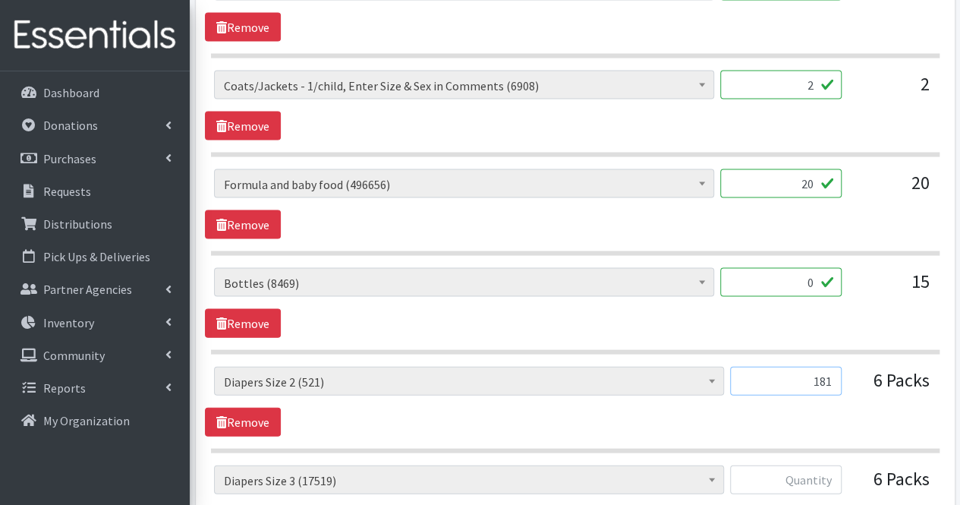
click at [801, 370] on input "181" at bounding box center [786, 381] width 112 height 29
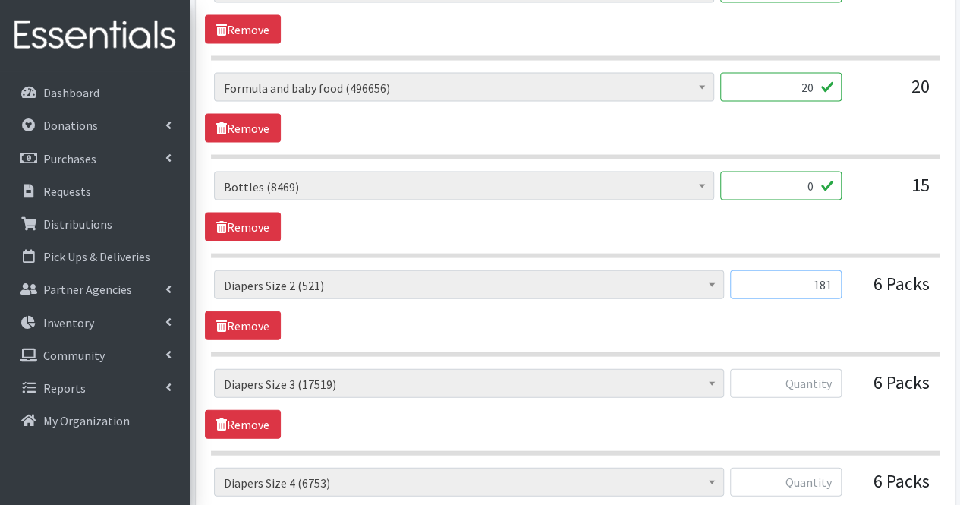
scroll to position [1577, 0]
type input "181"
click at [807, 375] on input "text" at bounding box center [786, 382] width 112 height 29
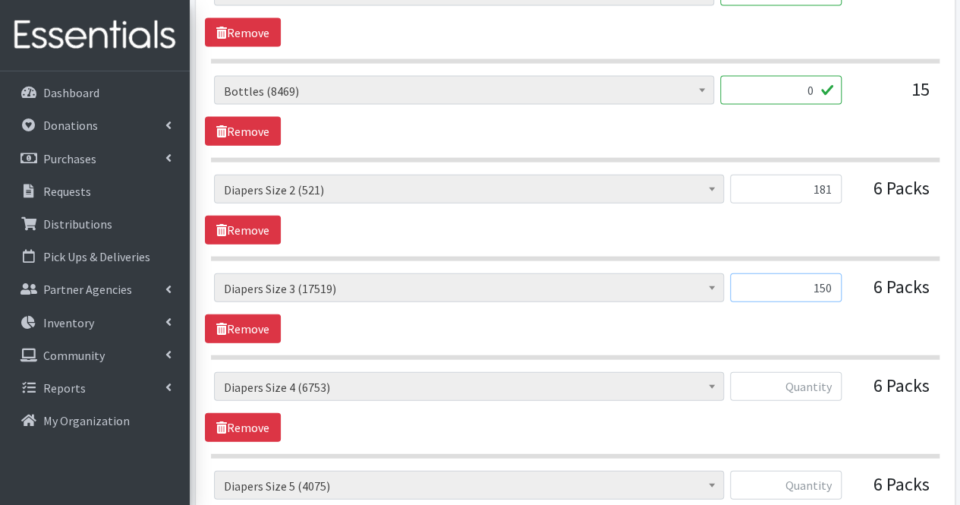
scroll to position [1680, 0]
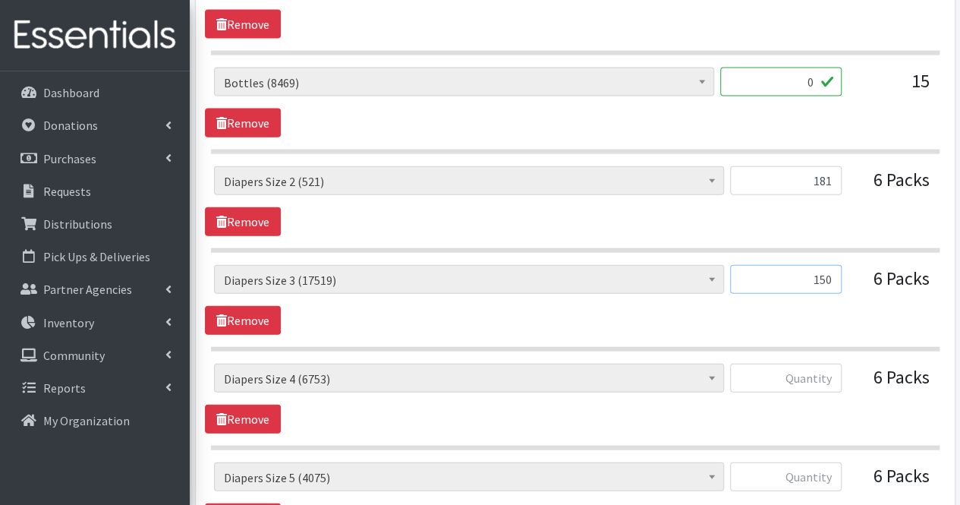
type input "150"
click at [829, 363] on input "text" at bounding box center [786, 377] width 112 height 29
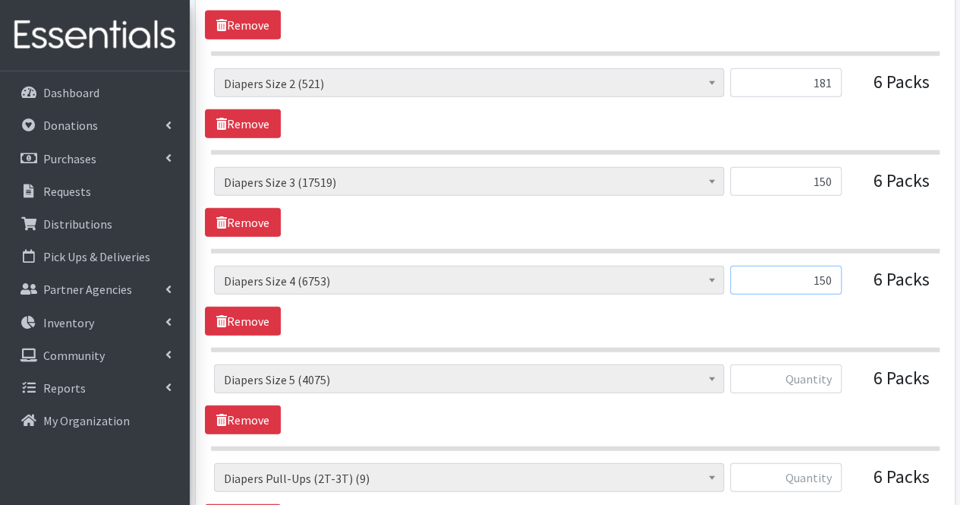
scroll to position [1794, 0]
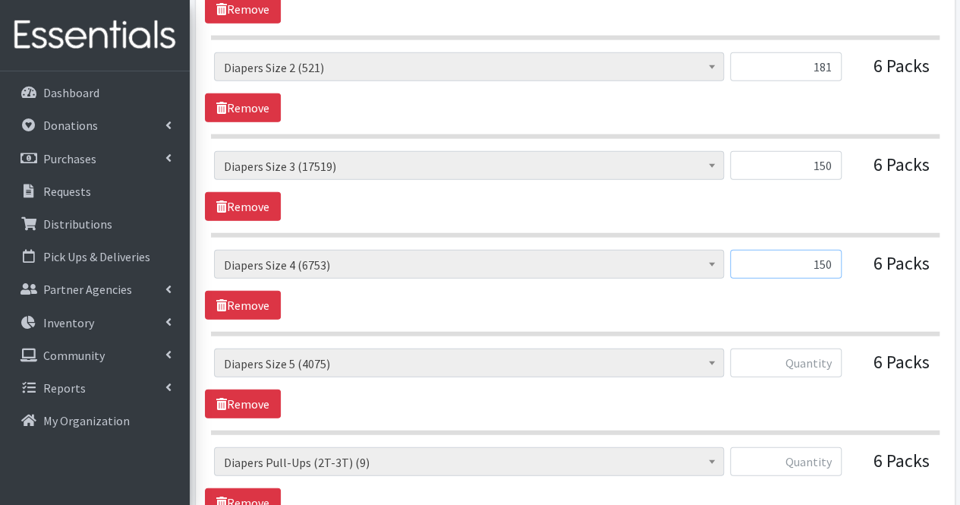
type input "150"
click at [829, 361] on input "text" at bounding box center [786, 362] width 112 height 29
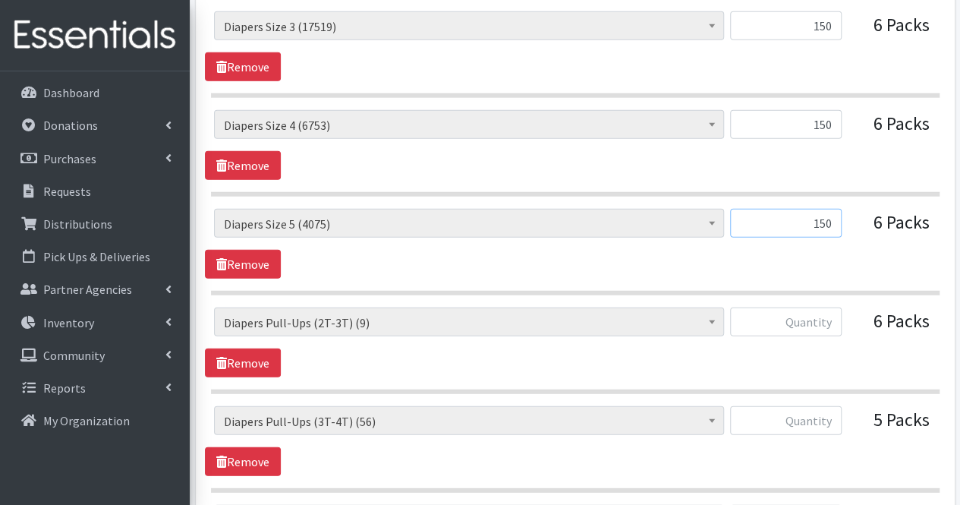
scroll to position [1934, 0]
type input "150"
click at [826, 317] on input "text" at bounding box center [786, 321] width 112 height 29
type input "0"
click at [826, 405] on input "text" at bounding box center [786, 419] width 112 height 29
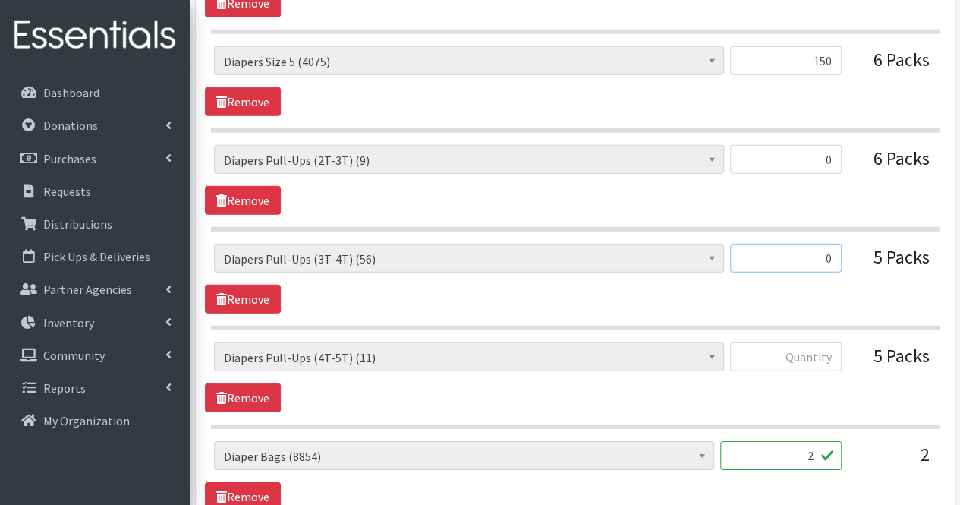
scroll to position [2100, 0]
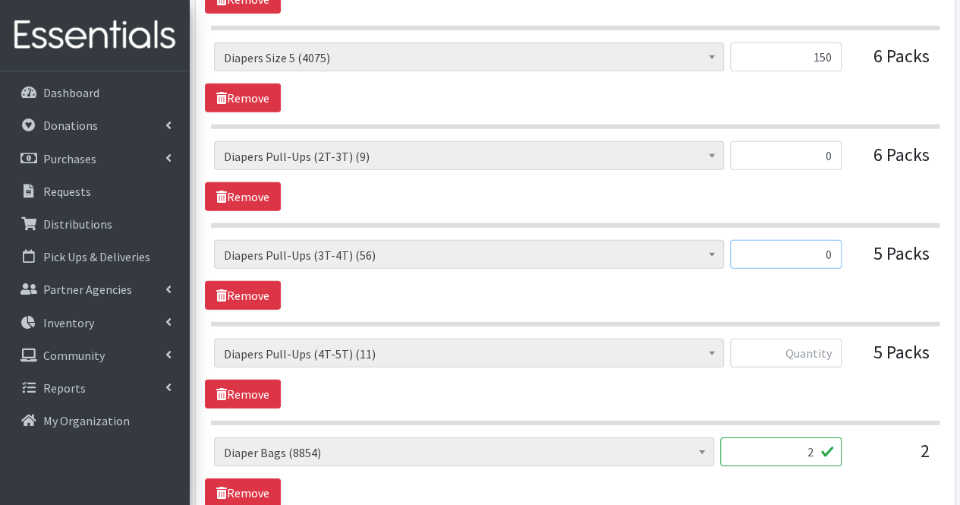
type input "0"
click at [820, 338] on input "text" at bounding box center [786, 352] width 112 height 29
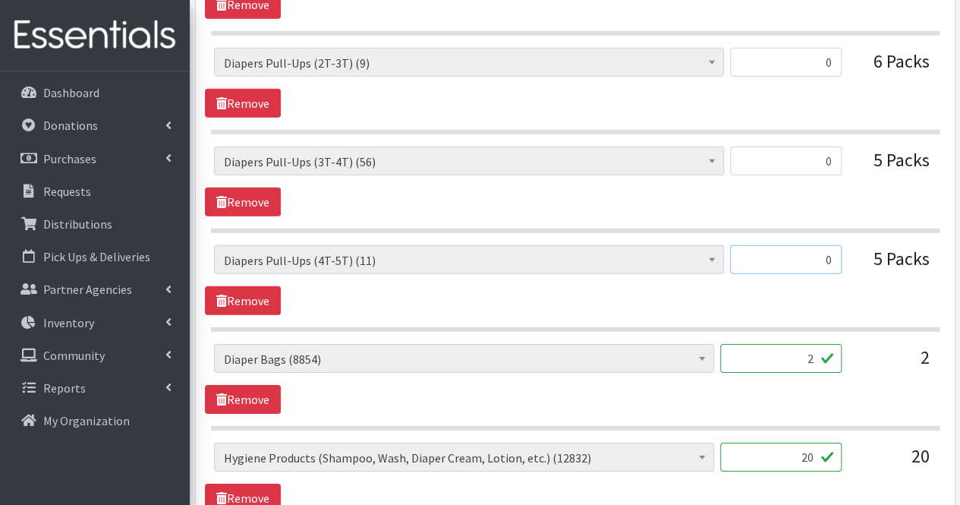
scroll to position [2194, 0]
type input "0"
click at [791, 343] on input "2" at bounding box center [780, 357] width 121 height 29
click at [806, 442] on input "20" at bounding box center [780, 456] width 121 height 29
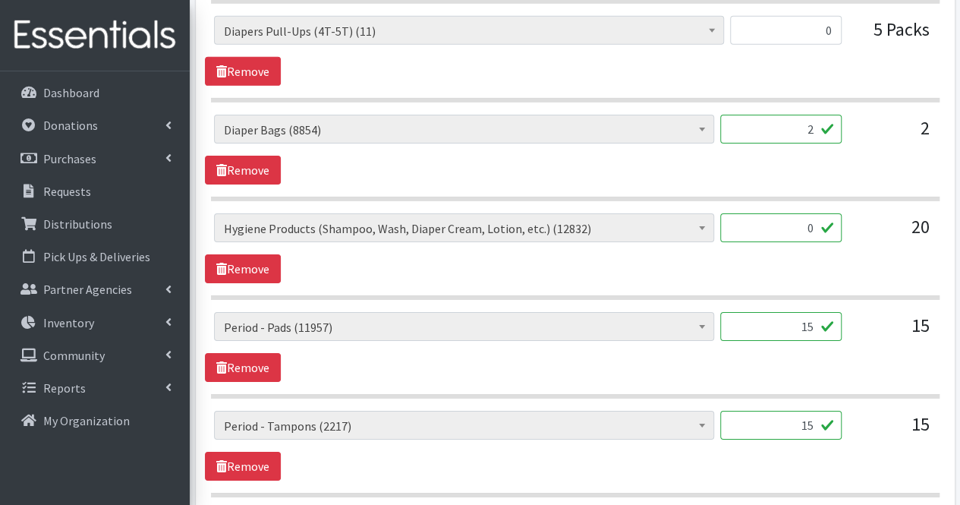
scroll to position [2423, 0]
type input "0"
click at [817, 311] on input "15" at bounding box center [780, 325] width 121 height 29
type input "1"
type input "0"
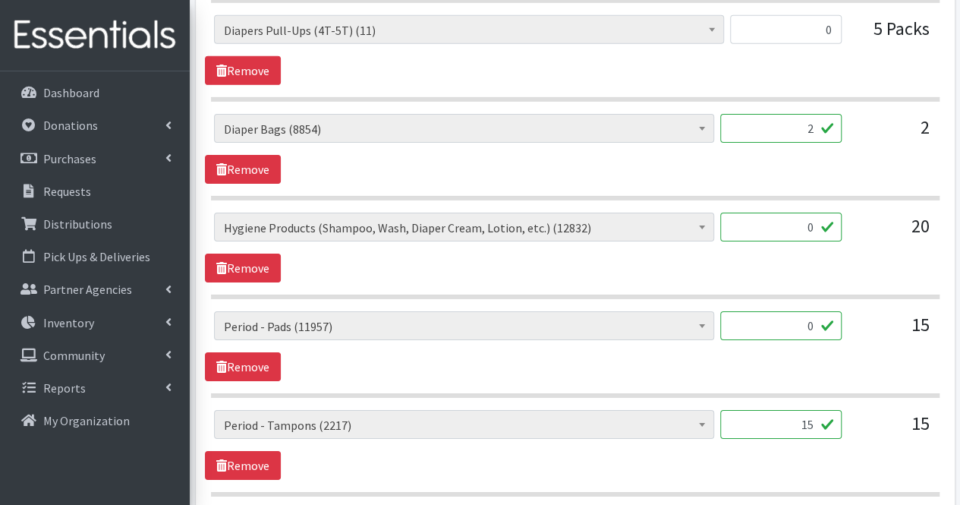
click at [813, 410] on input "15" at bounding box center [780, 424] width 121 height 29
type input "1"
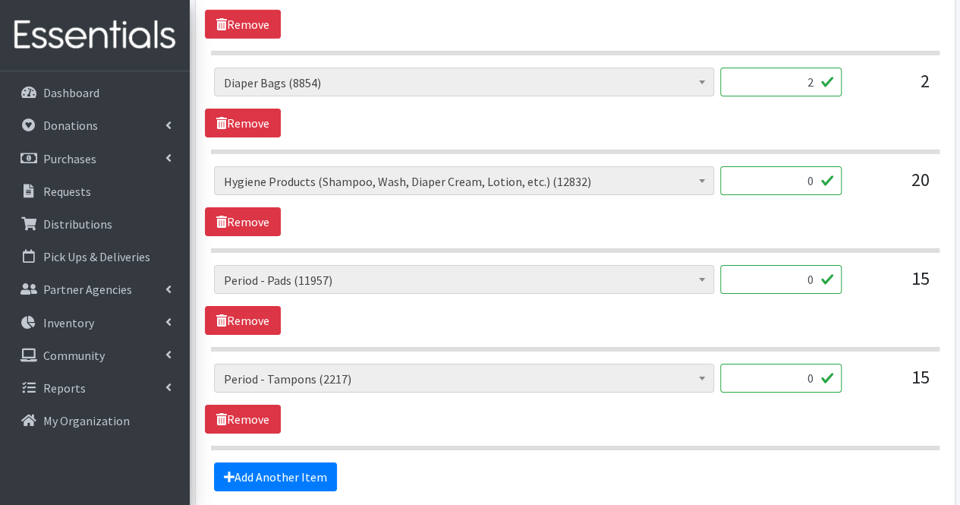
scroll to position [2470, 0]
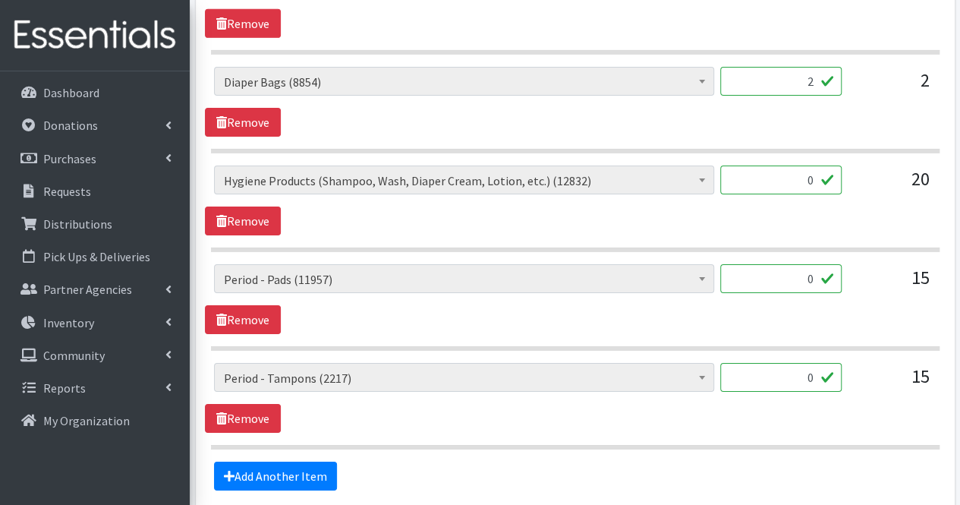
type input "0"
click at [296, 461] on link "Add Another Item" at bounding box center [275, 475] width 123 height 29
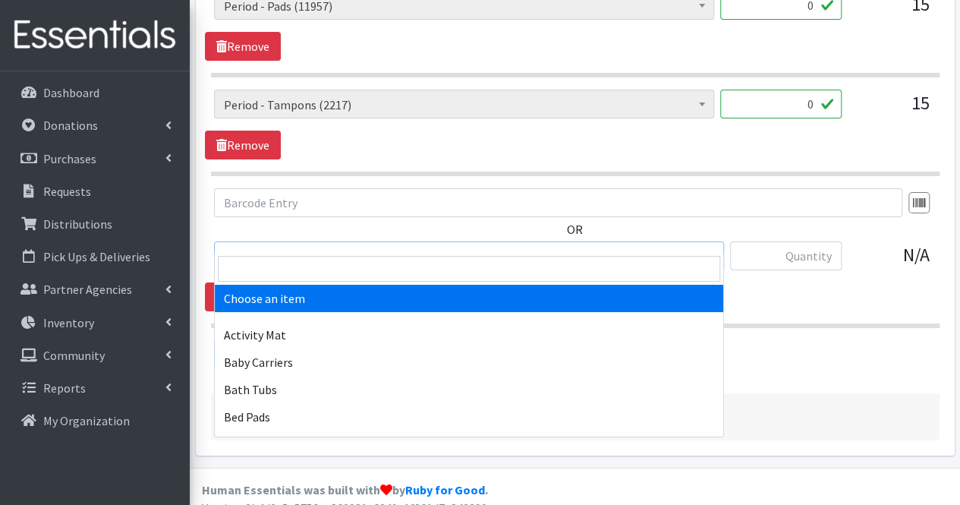
click at [423, 246] on span "Choose an item" at bounding box center [469, 256] width 490 height 21
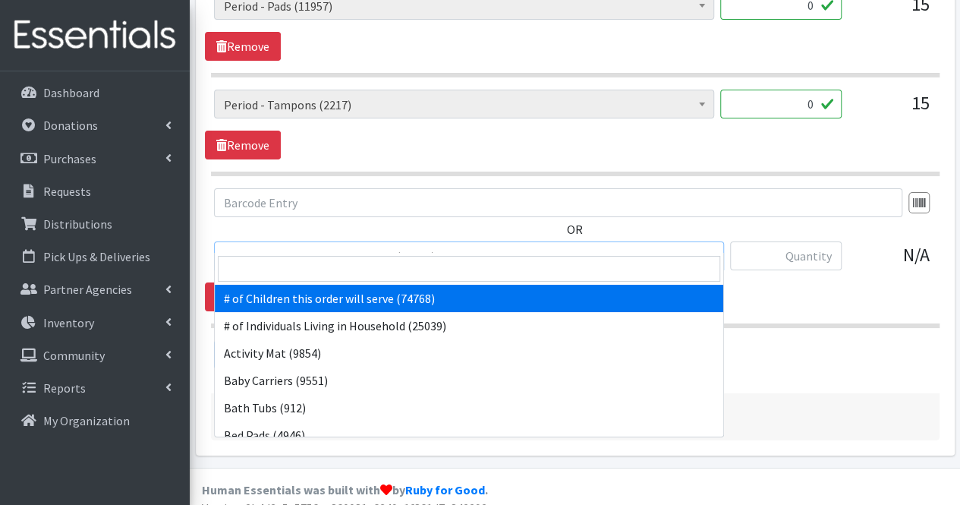
click at [410, 254] on span at bounding box center [469, 269] width 508 height 32
click at [399, 263] on input "search" at bounding box center [469, 269] width 502 height 26
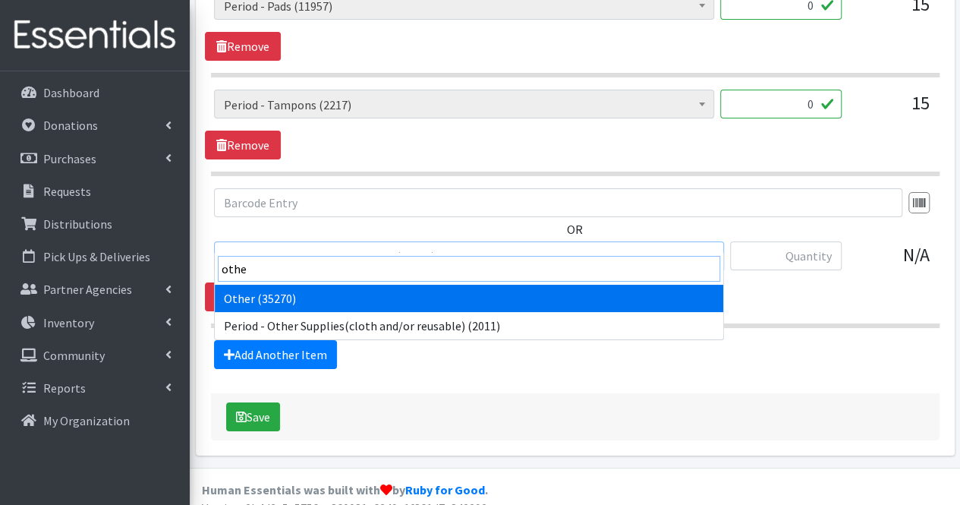
type input "other"
select select "316"
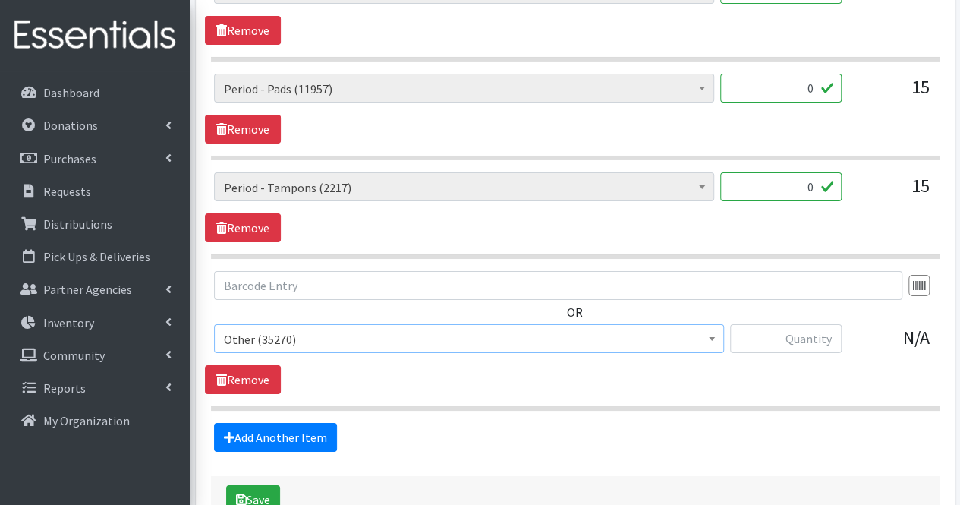
scroll to position [2660, 0]
click at [828, 325] on input "text" at bounding box center [786, 339] width 112 height 29
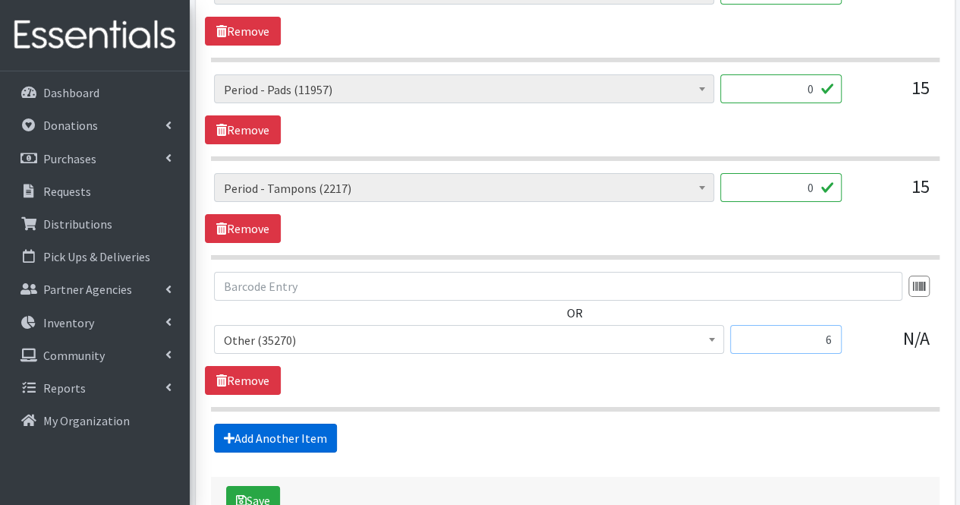
type input "6"
click at [320, 425] on link "Add Another Item" at bounding box center [275, 437] width 123 height 29
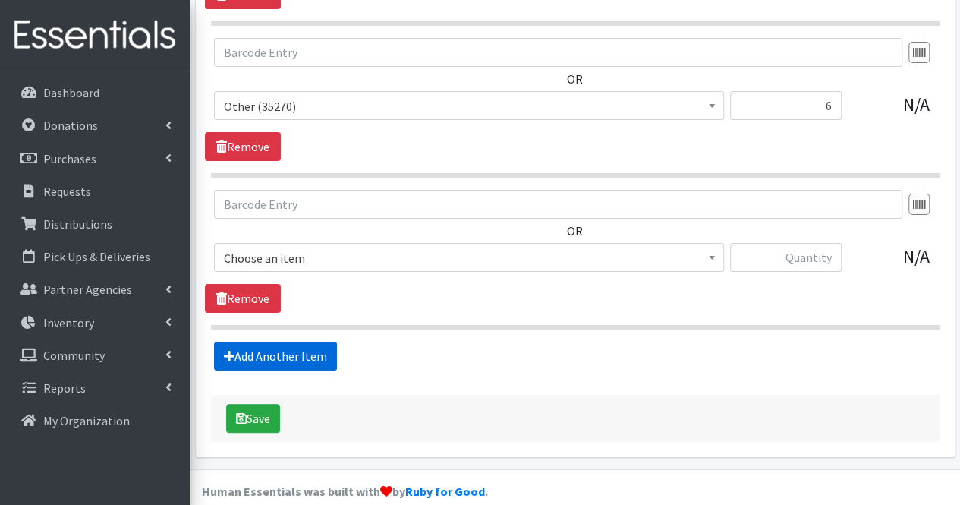
scroll to position [2894, 0]
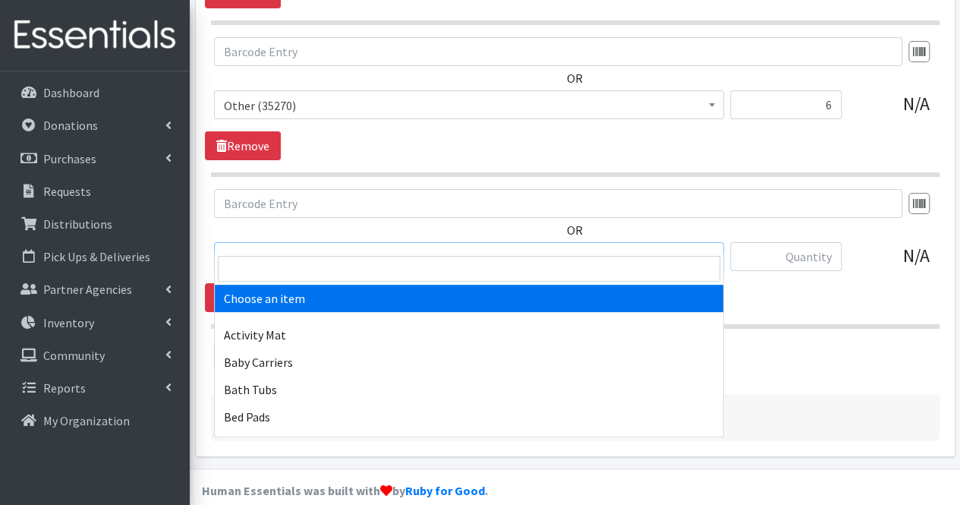
click at [319, 247] on span "Choose an item" at bounding box center [469, 257] width 490 height 21
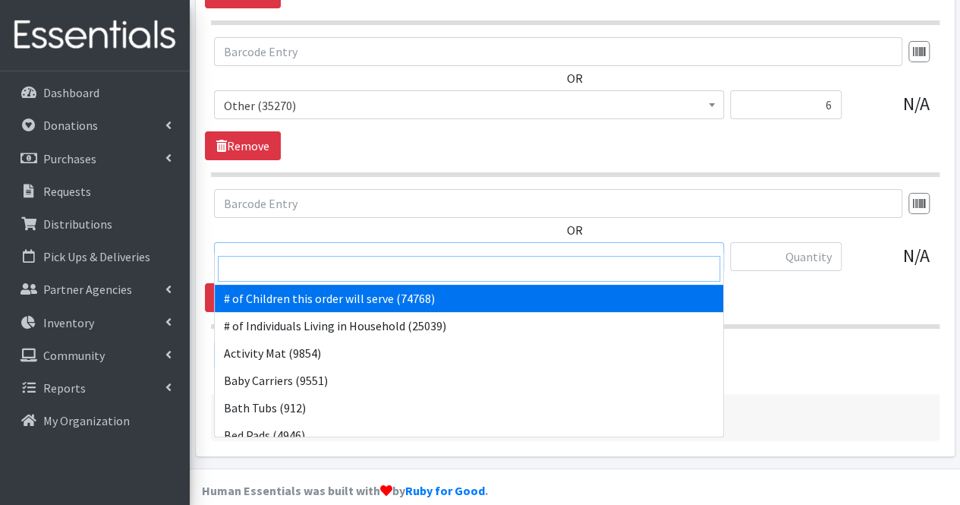
click at [316, 269] on input "search" at bounding box center [469, 269] width 502 height 26
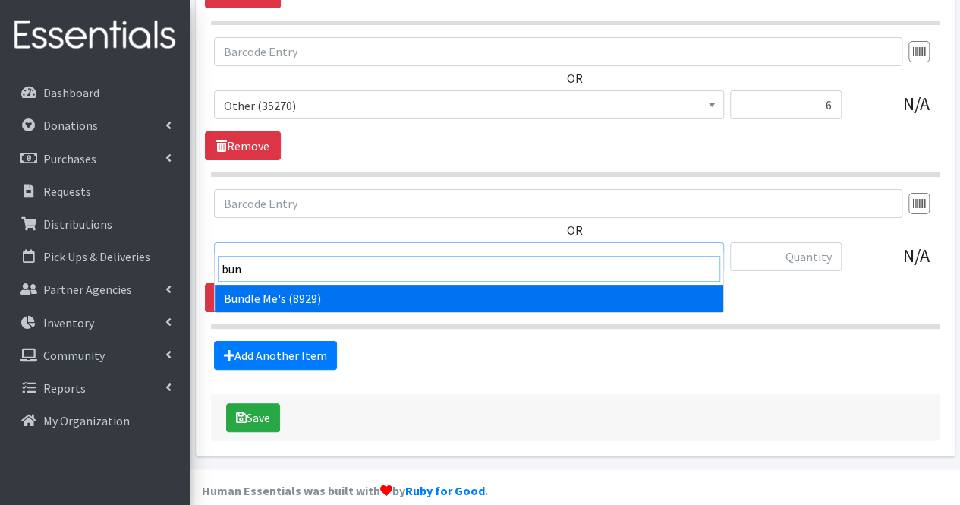
type input "bund"
select select "1938"
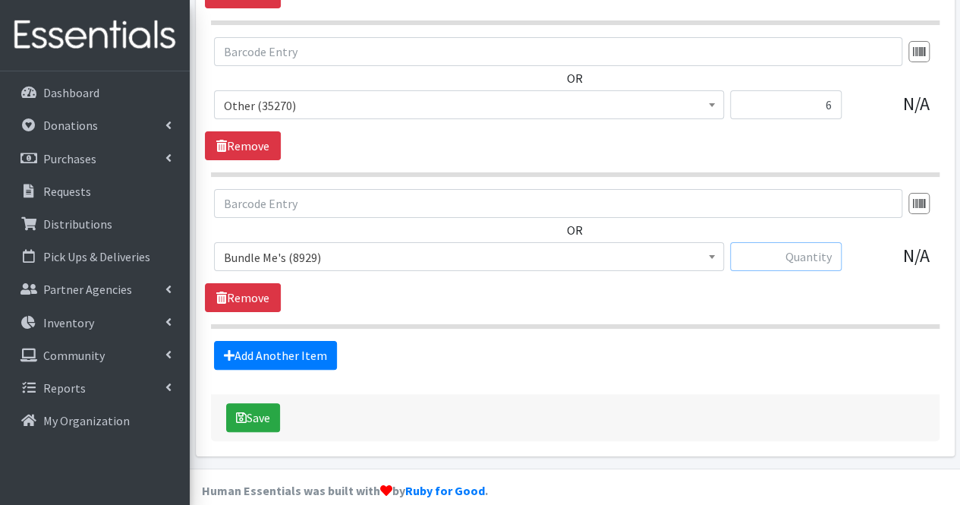
click at [810, 242] on input "text" at bounding box center [786, 256] width 112 height 29
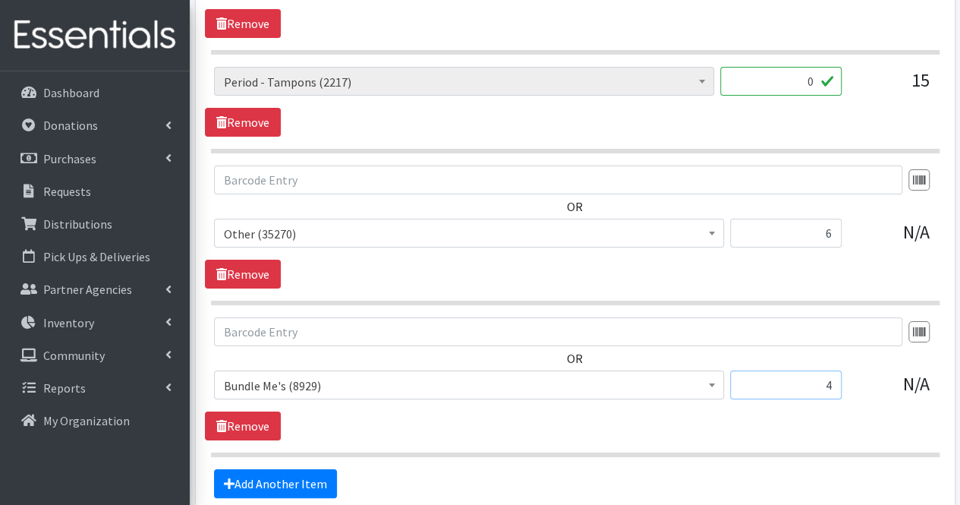
scroll to position [2765, 0]
type input "4"
click at [808, 220] on input "6" at bounding box center [786, 233] width 112 height 29
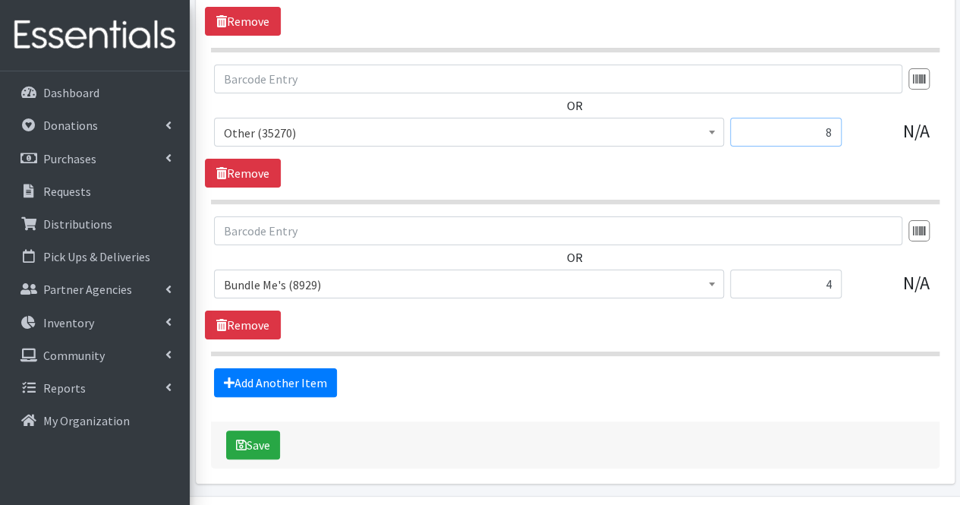
scroll to position [2894, 0]
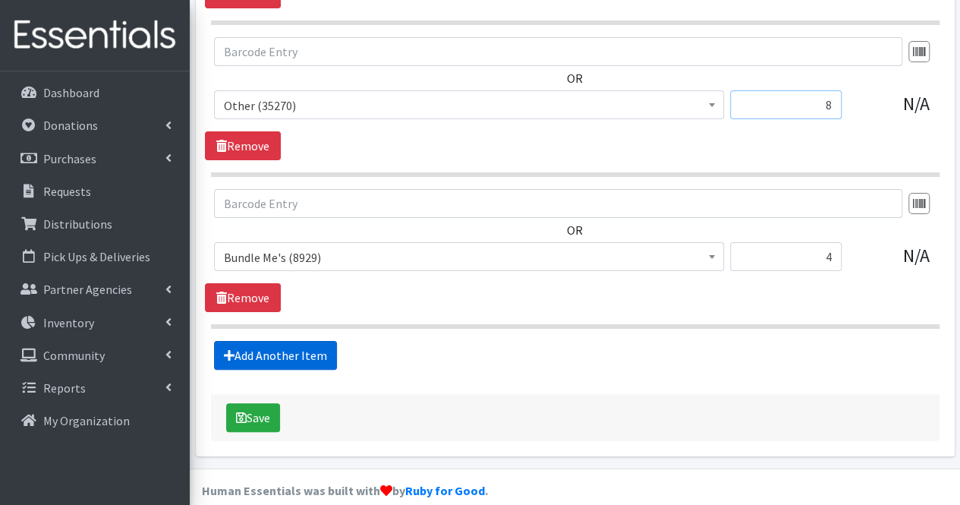
type input "8"
click at [289, 341] on link "Add Another Item" at bounding box center [275, 355] width 123 height 29
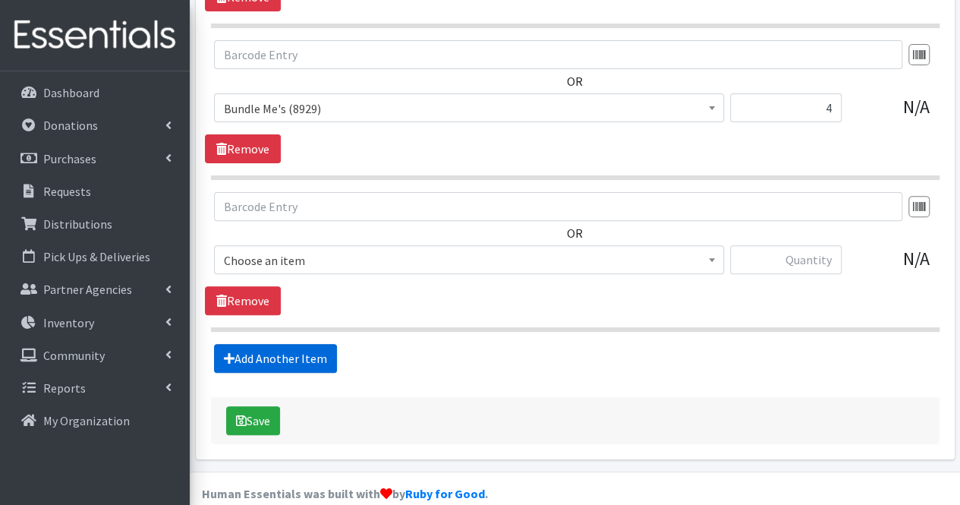
scroll to position [3045, 0]
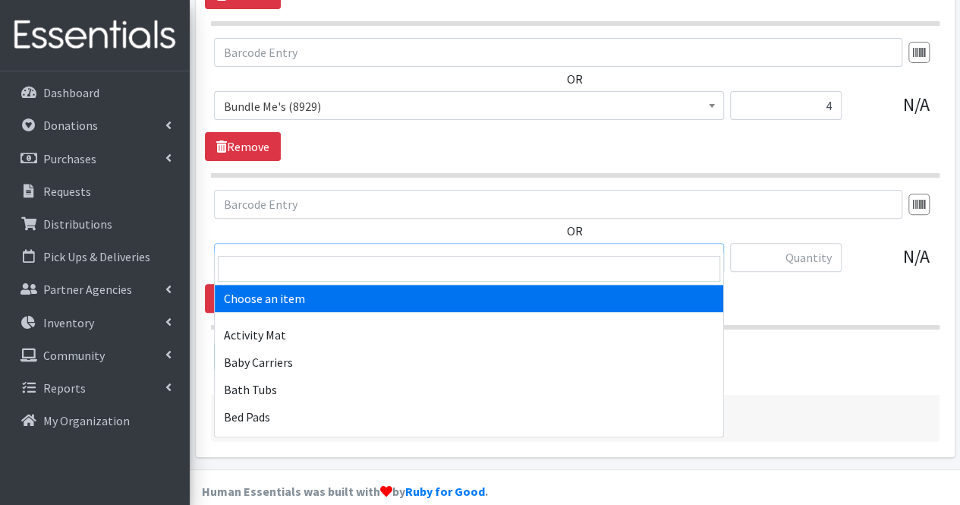
click at [289, 247] on span "Choose an item" at bounding box center [469, 257] width 490 height 21
click at [290, 266] on input "search" at bounding box center [469, 269] width 502 height 26
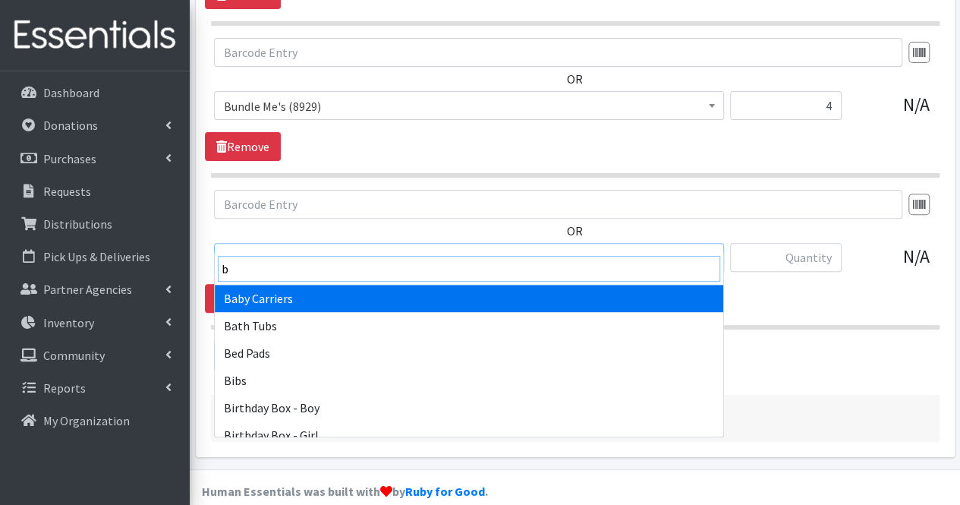
type input "bl"
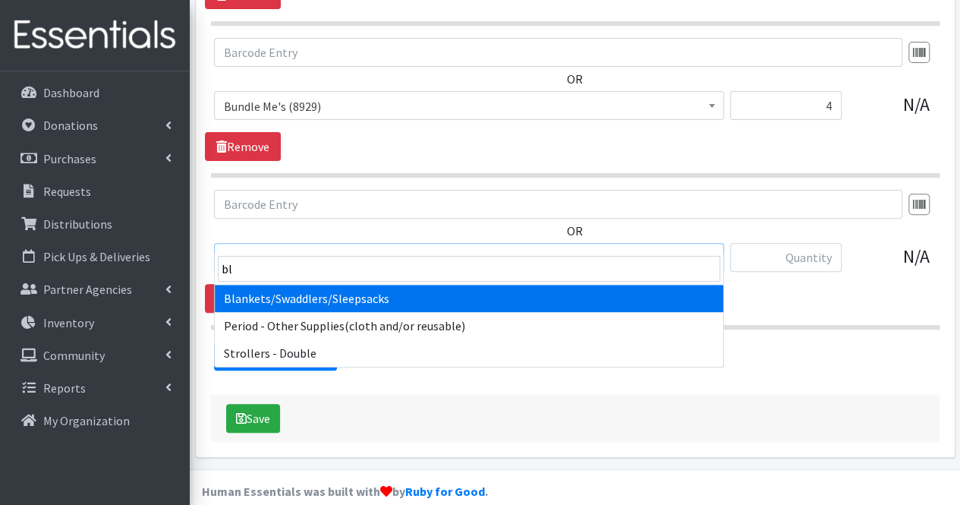
select select "1933"
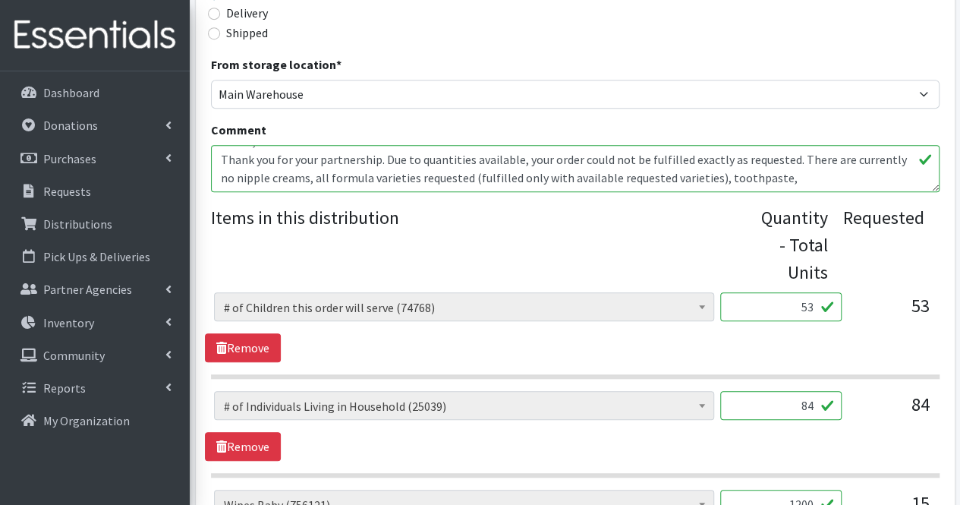
scroll to position [423, 0]
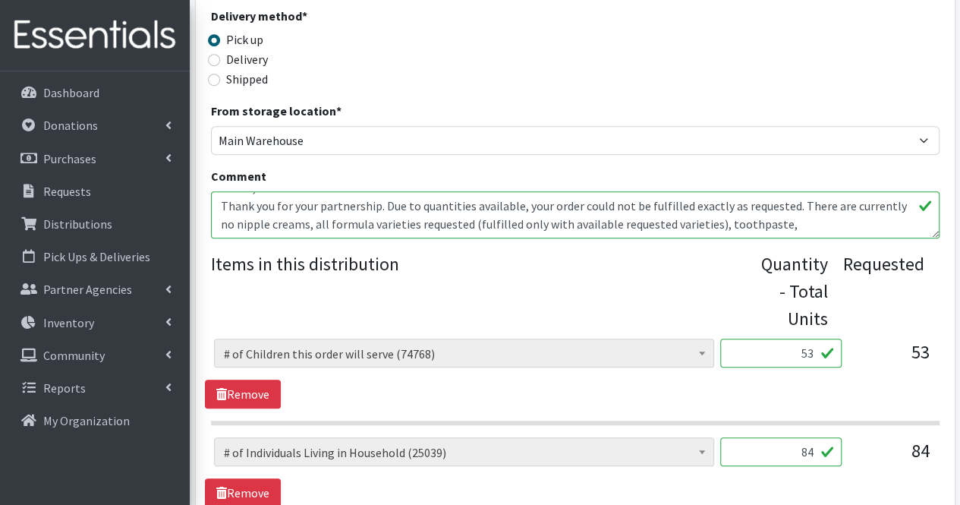
click at [379, 234] on textarea "Nursing supplies: if available, can I get nipple cream? Clothing Girls 0-6 mont…" at bounding box center [575, 214] width 728 height 47
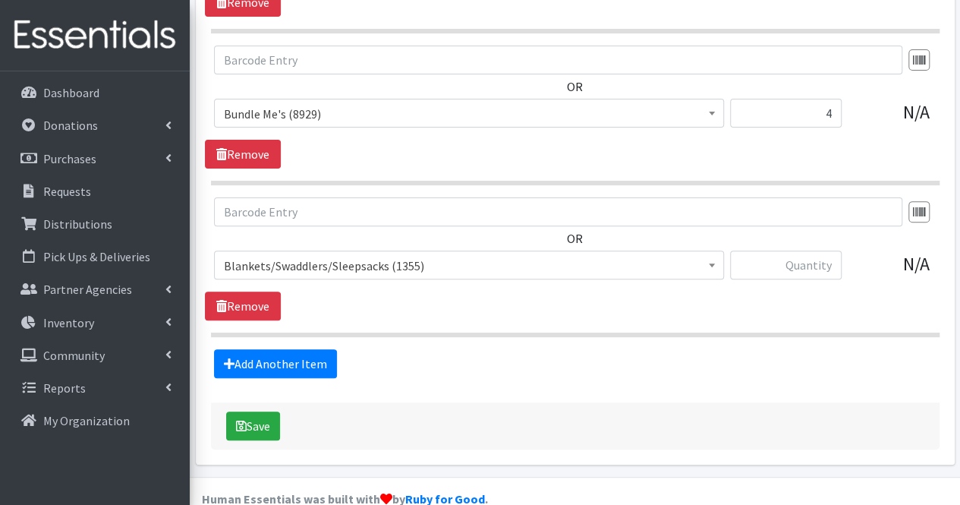
scroll to position [3032, 0]
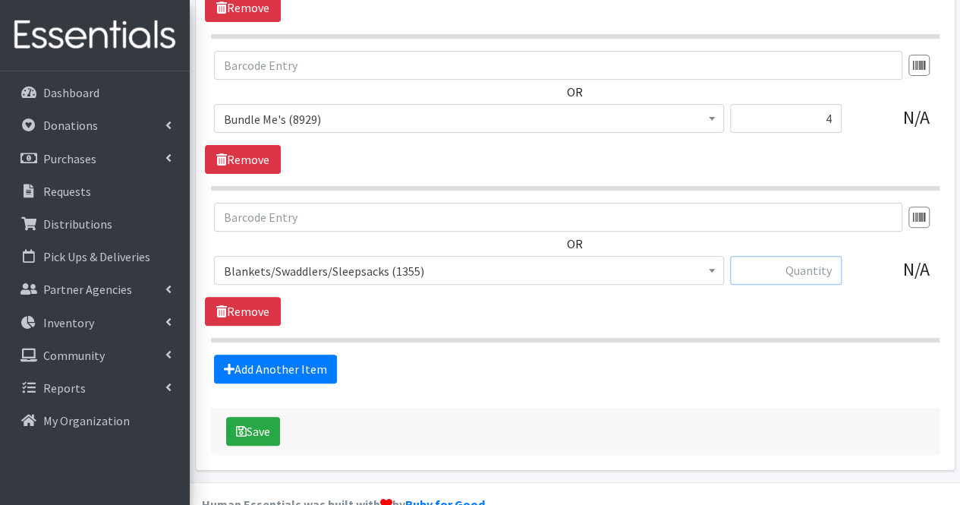
click at [807, 256] on input "text" at bounding box center [786, 270] width 112 height 29
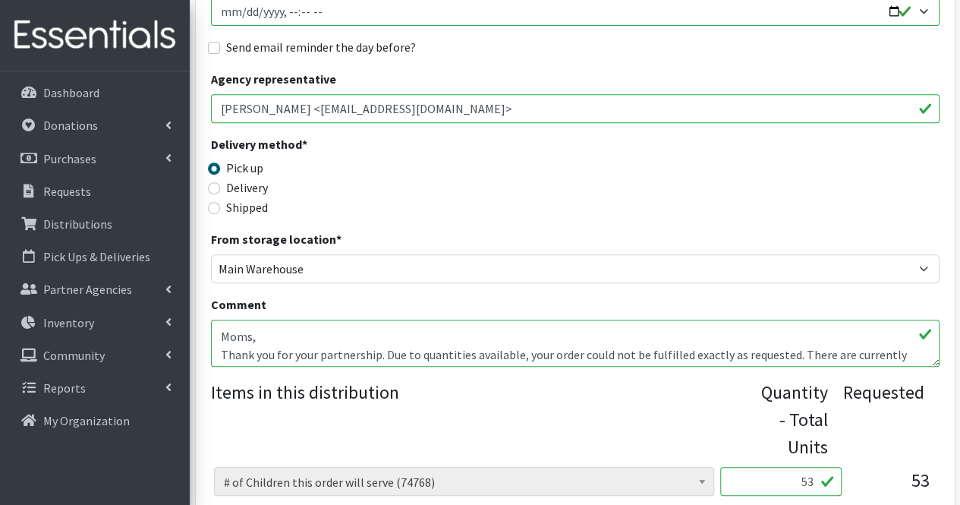
scroll to position [146, 0]
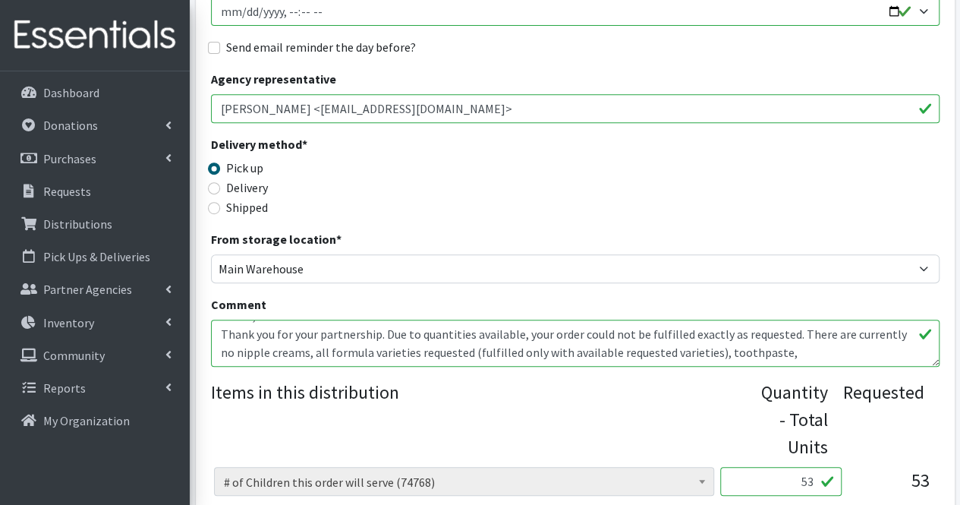
type input "5"
click at [310, 351] on textarea "Nursing supplies: if available, can I get nipple cream? Clothing Girls 0-6 mont…" at bounding box center [575, 342] width 728 height 47
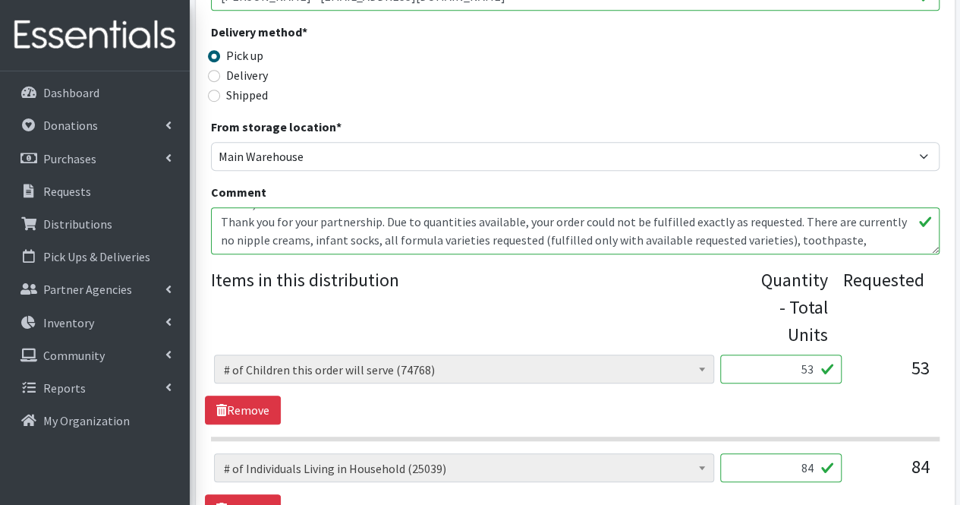
scroll to position [335, 0]
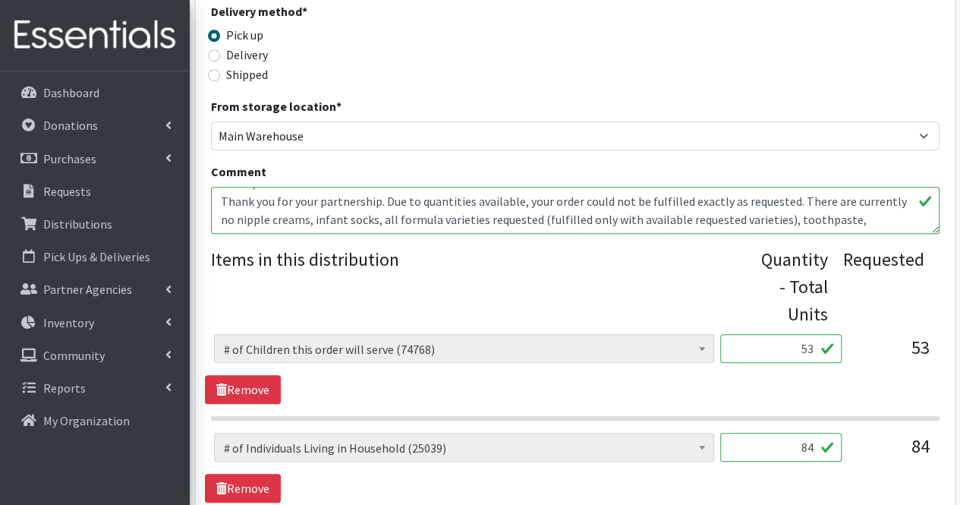
scroll to position [429, 0]
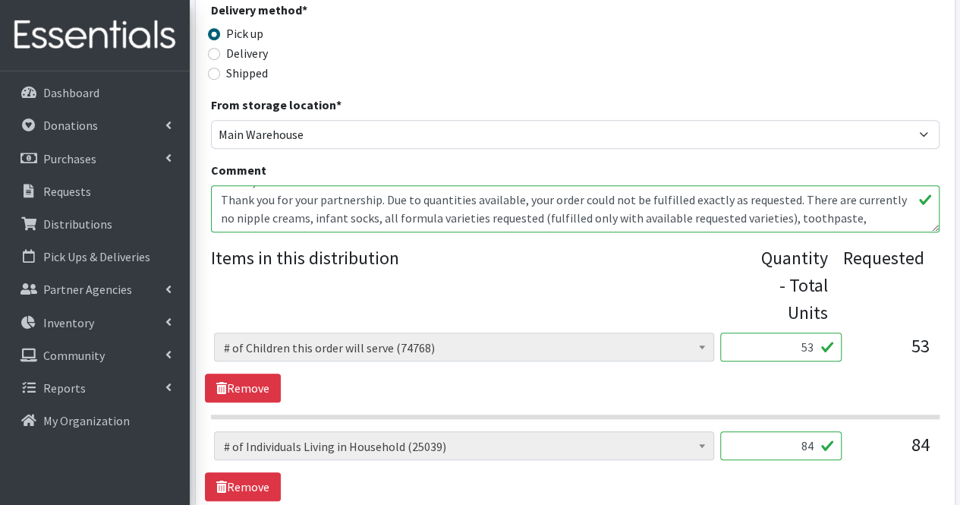
click at [806, 213] on textarea "Nursing supplies: if available, can I get nipple cream? Clothing Girls 0-6 mont…" at bounding box center [575, 208] width 728 height 47
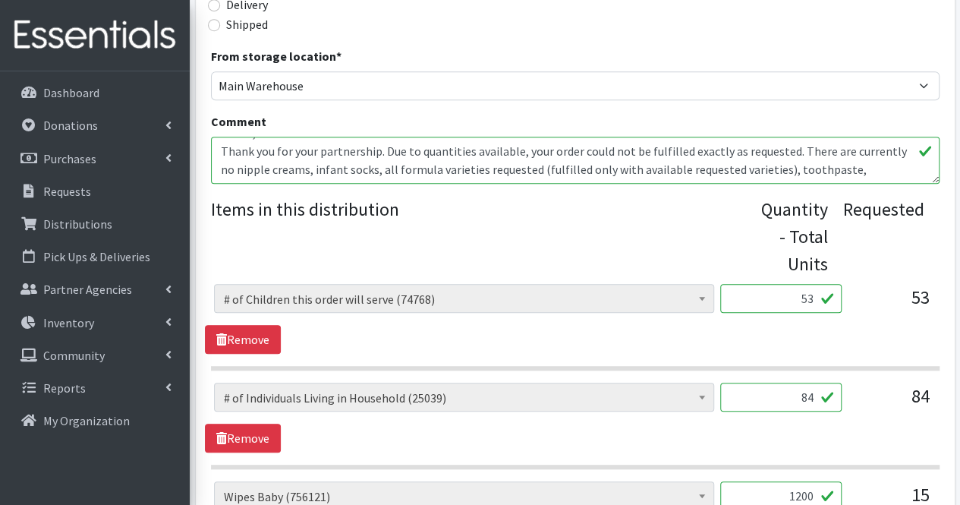
click at [907, 159] on textarea "Nursing supplies: if available, can I get nipple cream? Clothing Girls 0-6 mont…" at bounding box center [575, 160] width 728 height 47
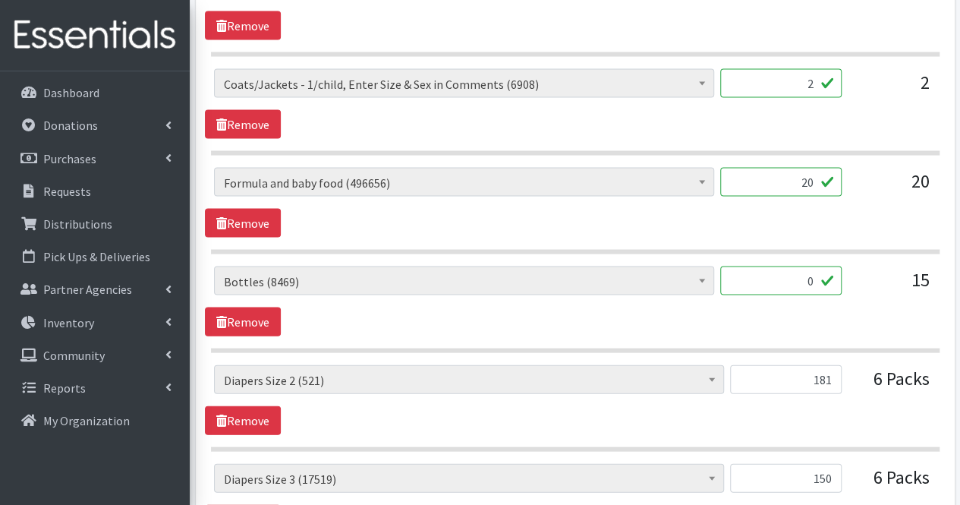
scroll to position [1483, 0]
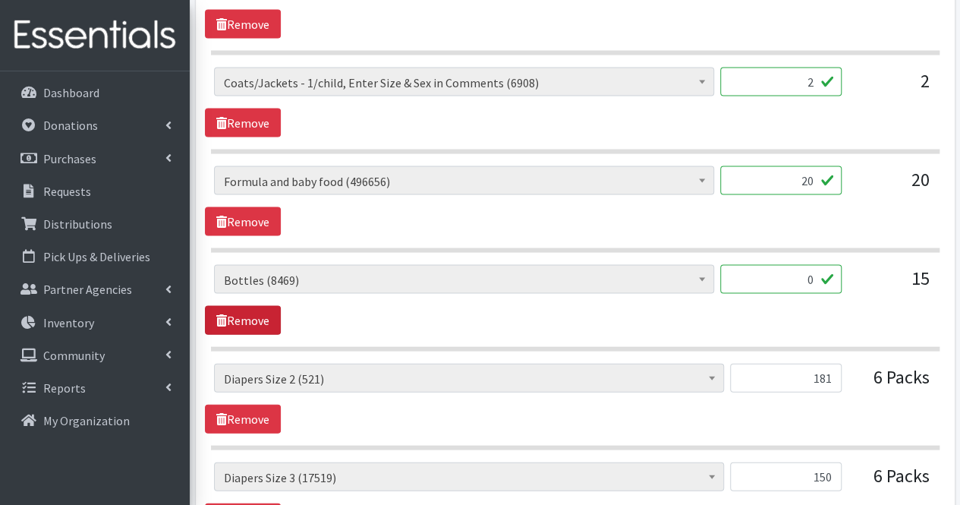
type textarea "Nursing supplies: if available, can I get nipple cream? Clothing Girls 0-6 mont…"
click at [255, 307] on link "Remove" at bounding box center [243, 320] width 76 height 29
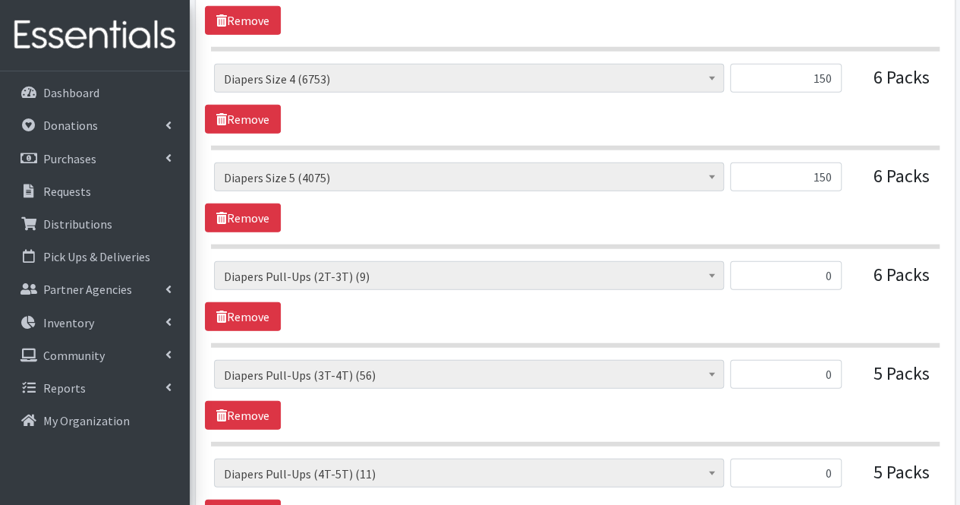
scroll to position [1882, 0]
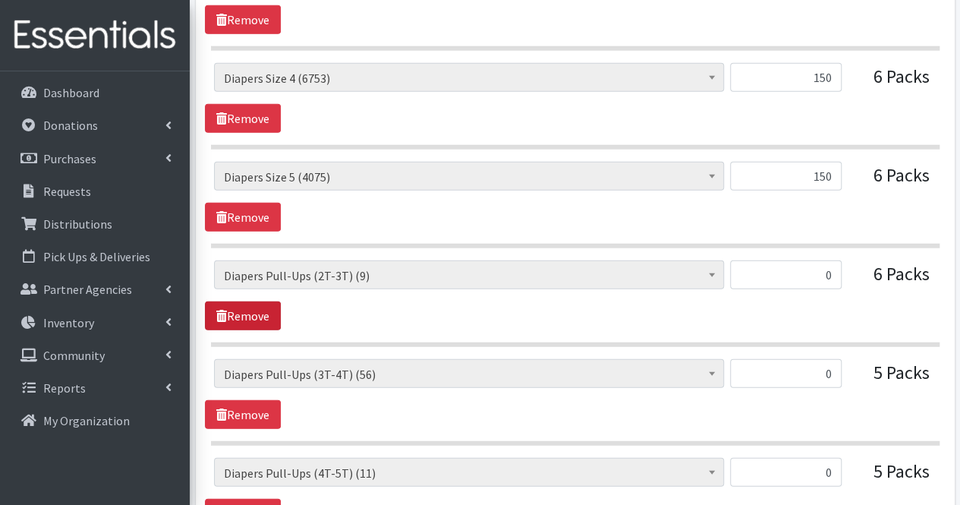
click at [255, 307] on link "Remove" at bounding box center [243, 315] width 76 height 29
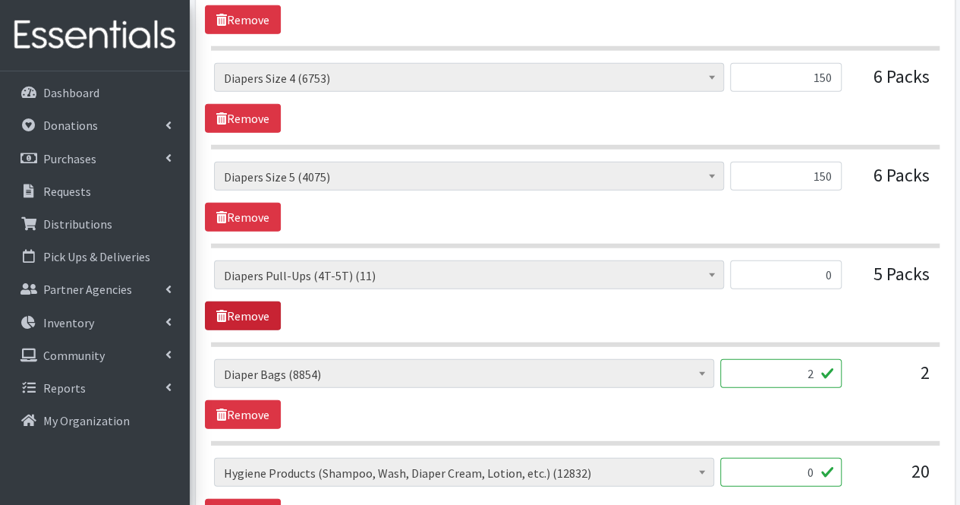
click at [255, 307] on link "Remove" at bounding box center [243, 315] width 76 height 29
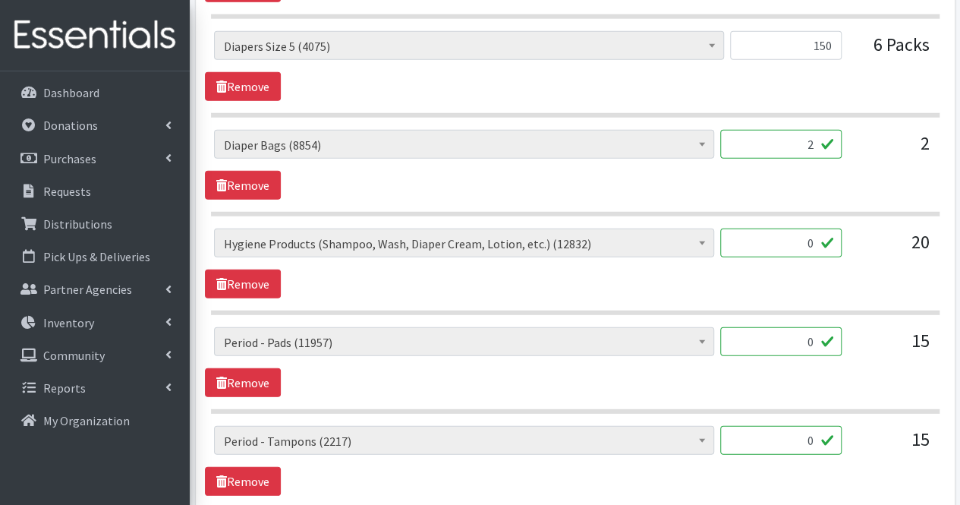
scroll to position [2014, 0]
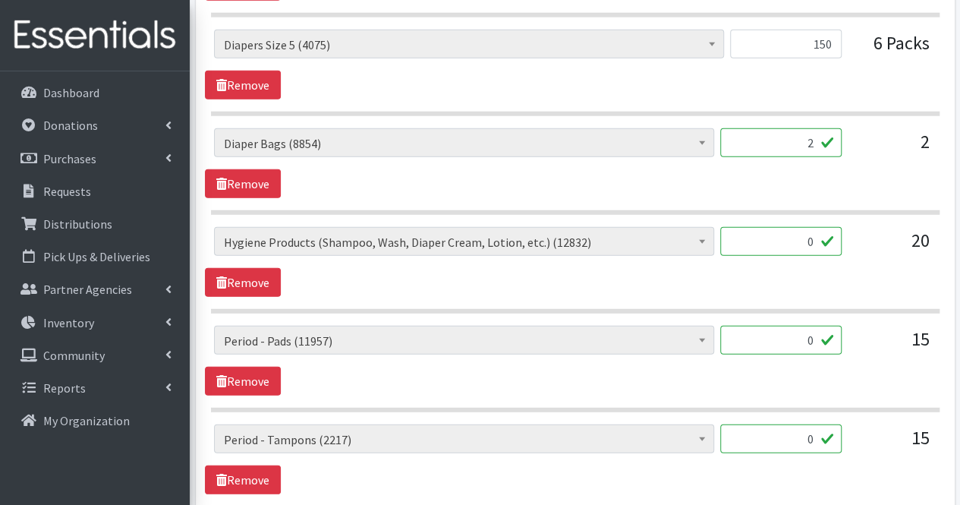
click at [793, 227] on input "0" at bounding box center [780, 241] width 121 height 29
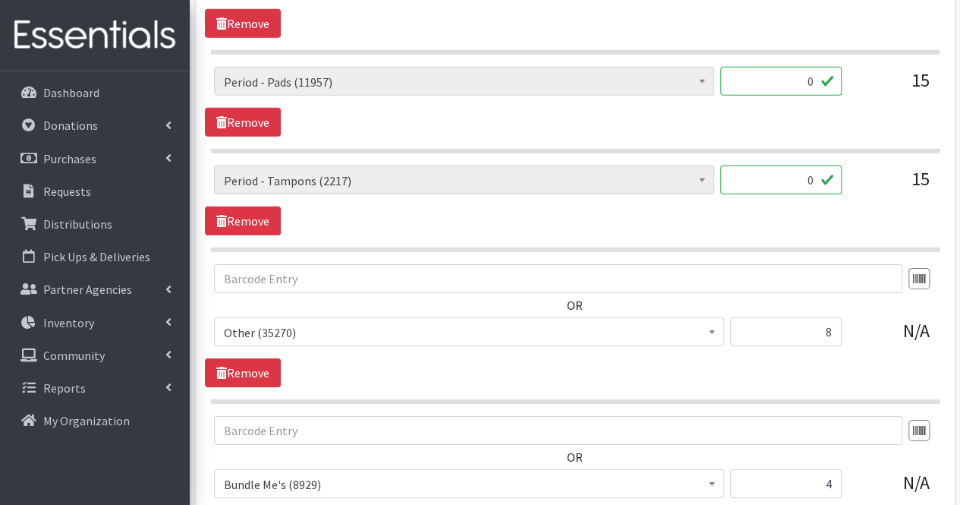
scroll to position [2274, 0]
type input "5"
click at [240, 119] on link "Remove" at bounding box center [243, 121] width 76 height 29
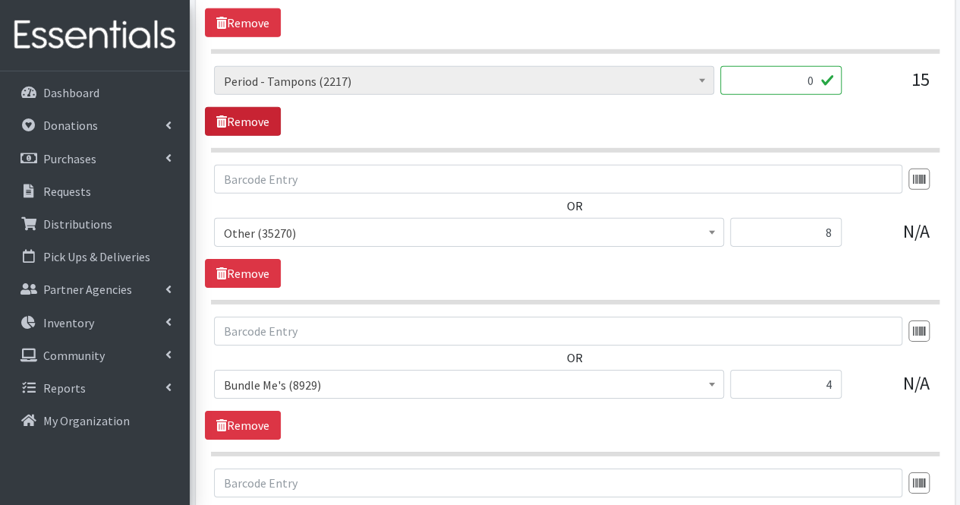
click at [240, 119] on link "Remove" at bounding box center [243, 121] width 76 height 29
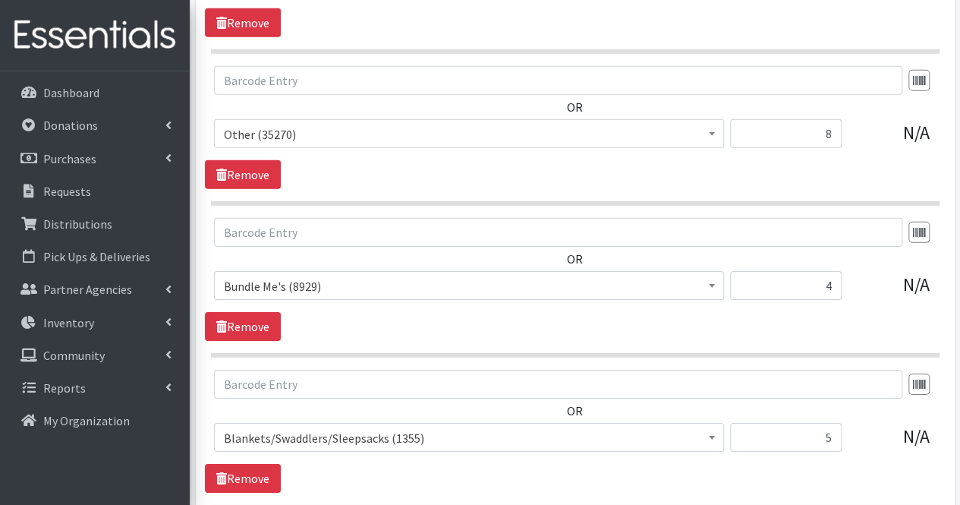
scroll to position [2458, 0]
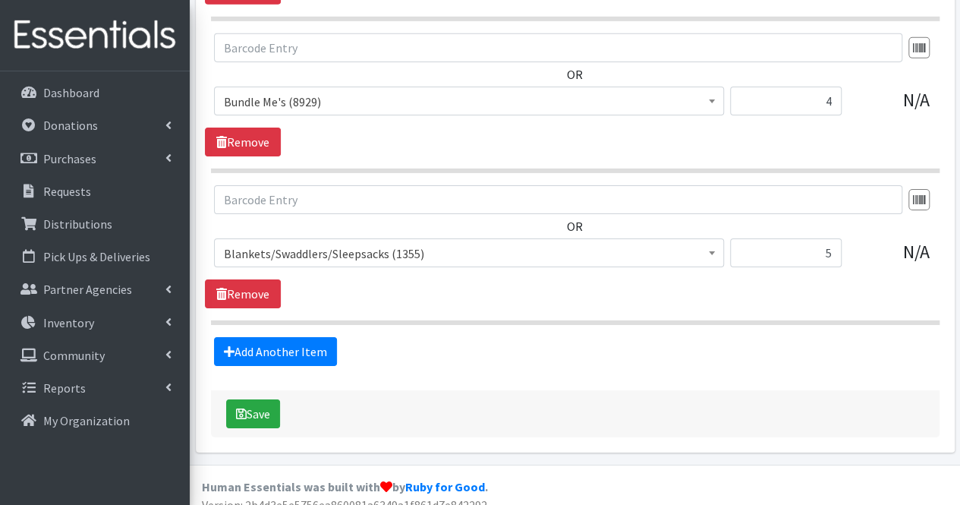
click at [282, 341] on link "Add Another Item" at bounding box center [275, 351] width 123 height 29
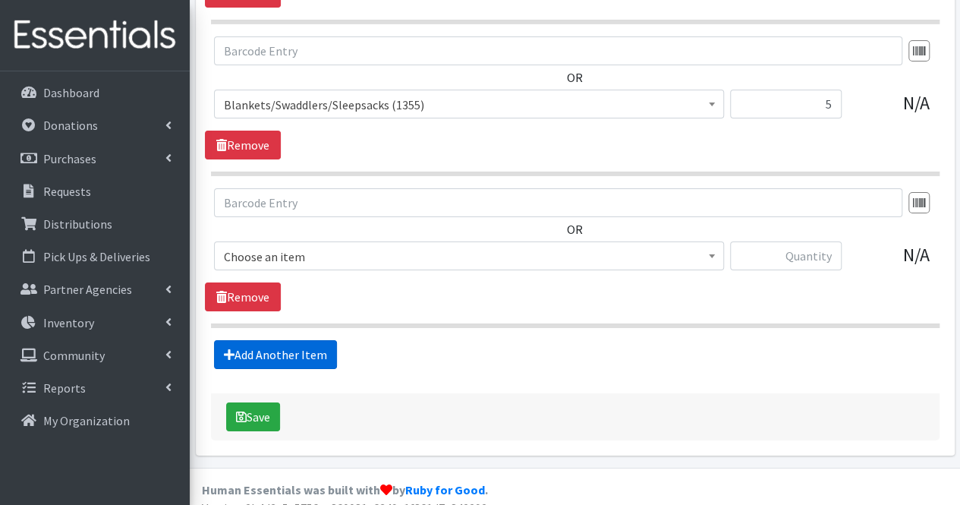
scroll to position [2609, 0]
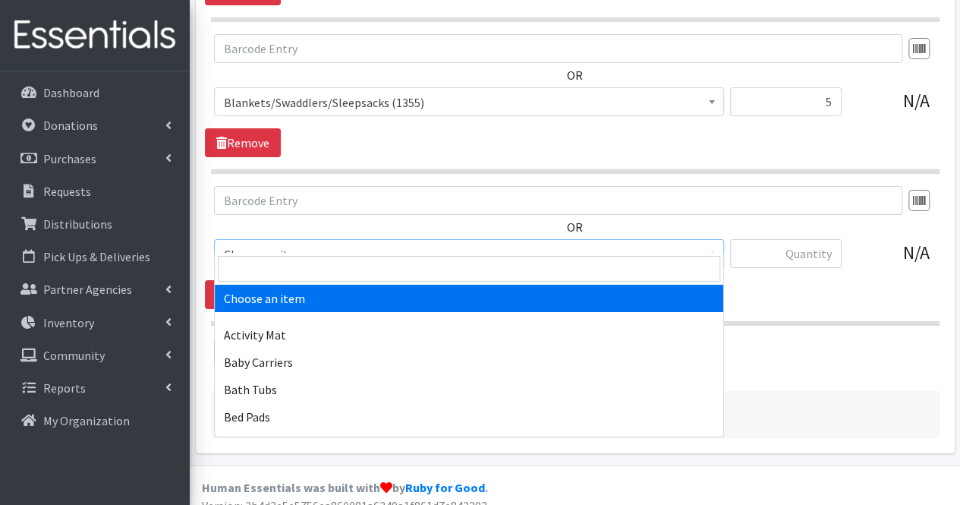
click at [273, 244] on span "Choose an item" at bounding box center [469, 254] width 490 height 21
click at [272, 271] on input "search" at bounding box center [469, 269] width 502 height 26
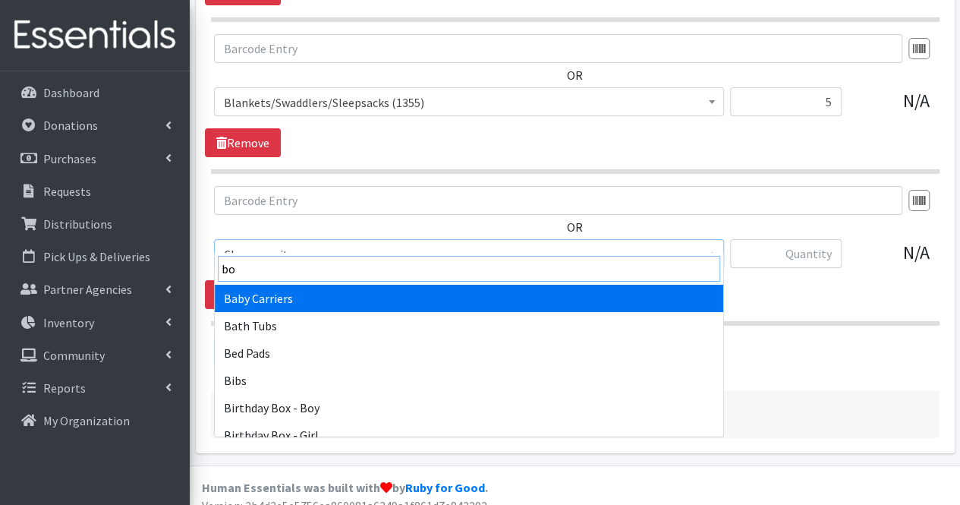
type input "boo"
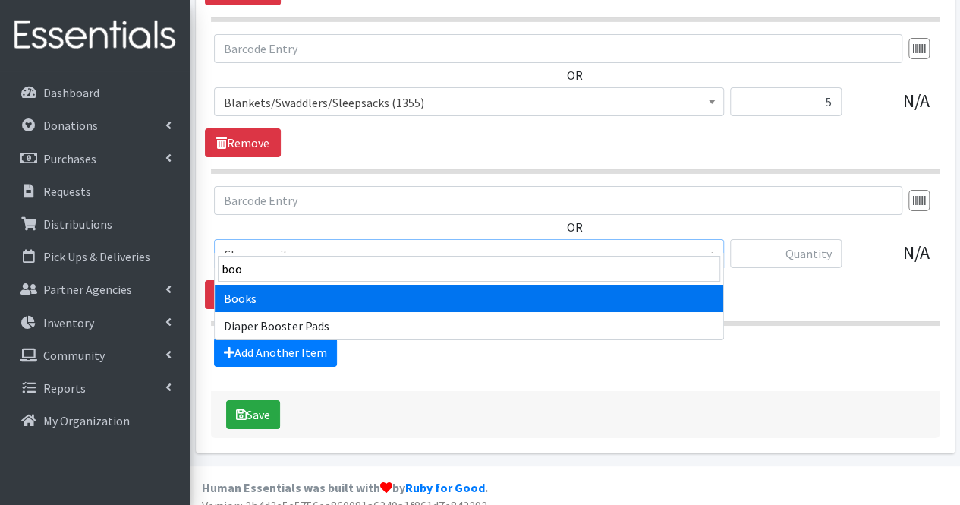
select select "1947"
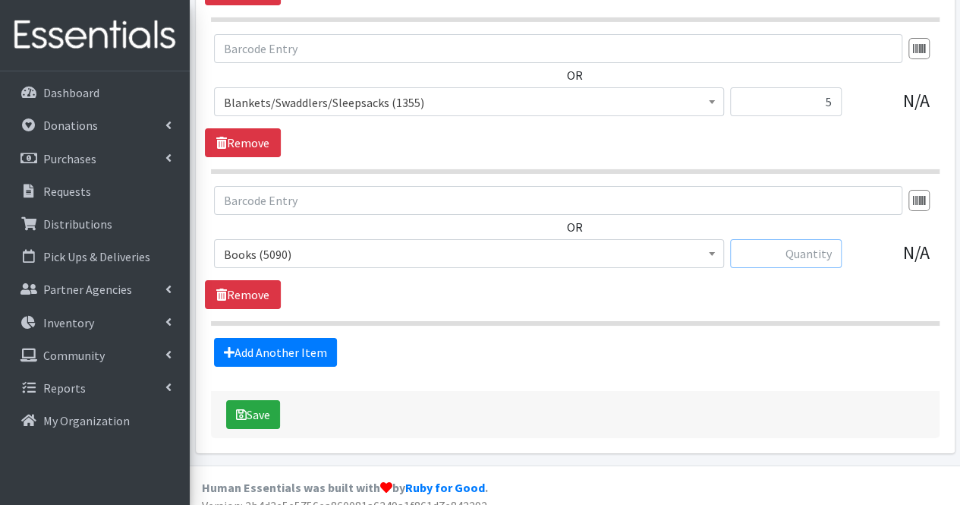
click at [827, 243] on input "text" at bounding box center [786, 253] width 112 height 29
type input "35"
click at [264, 400] on button "Save" at bounding box center [253, 414] width 54 height 29
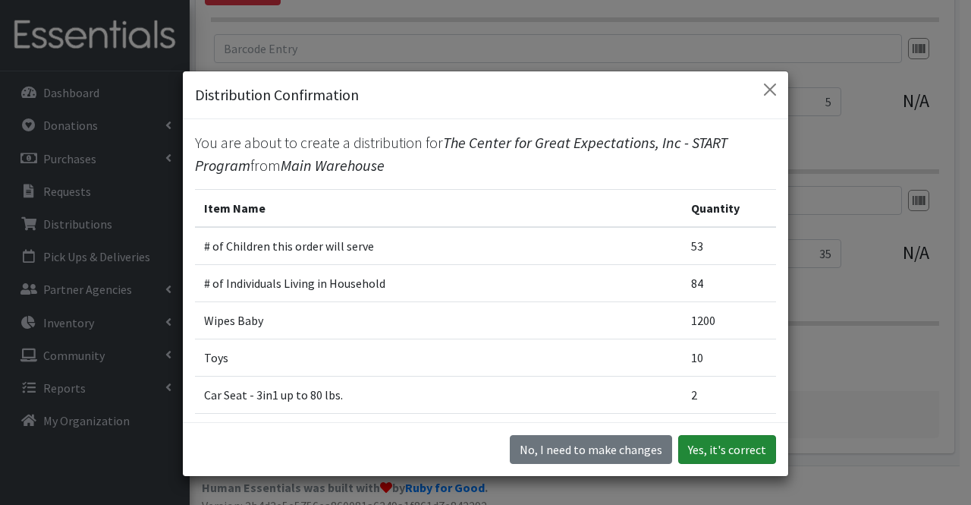
click at [732, 438] on button "Yes, it's correct" at bounding box center [727, 449] width 98 height 29
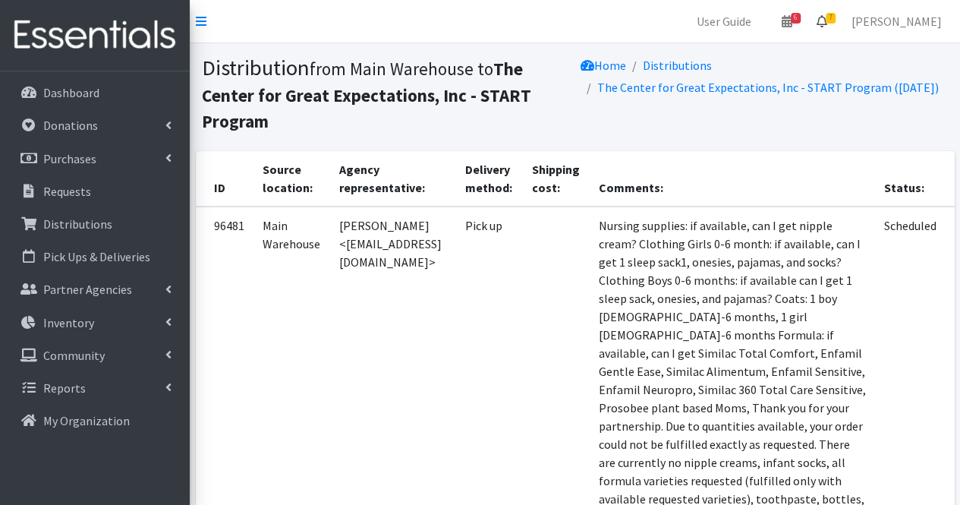
click at [839, 27] on link "7" at bounding box center [821, 21] width 35 height 30
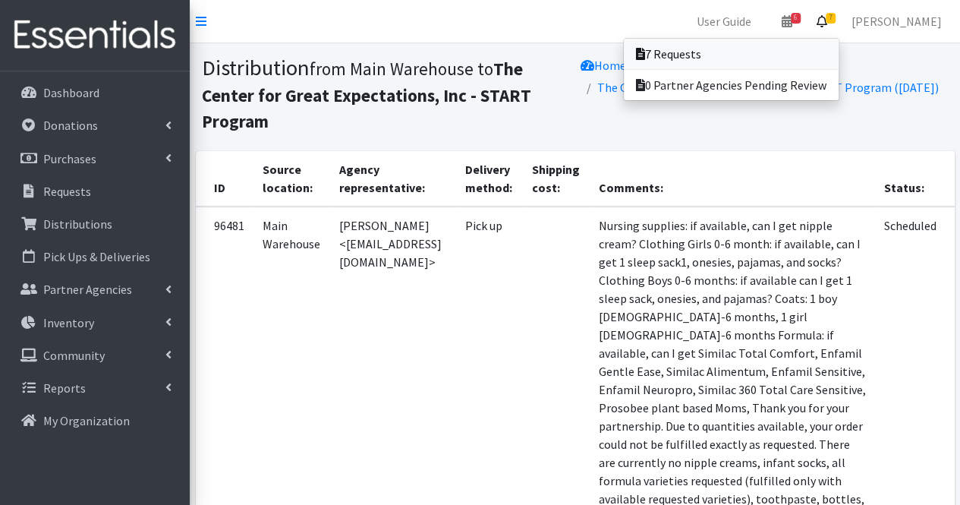
click at [825, 49] on link "7 Requests" at bounding box center [731, 54] width 215 height 30
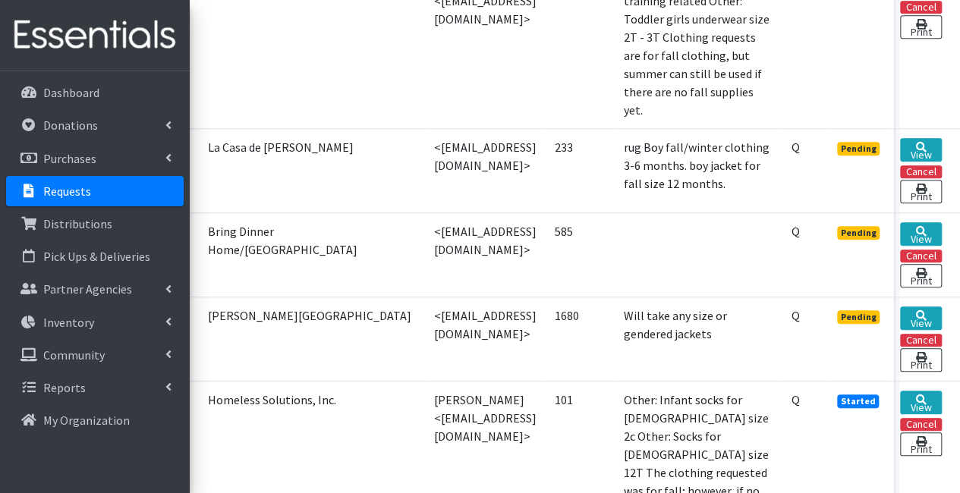
scroll to position [601, 11]
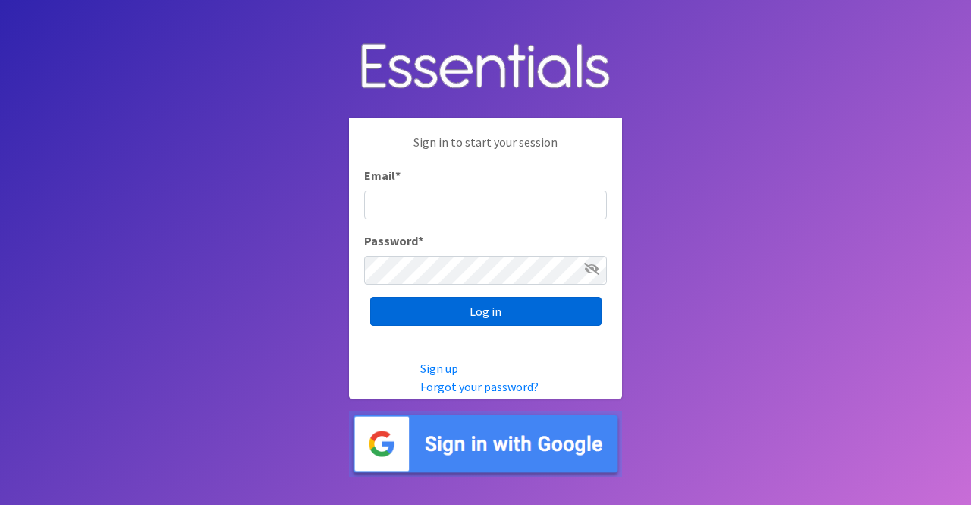
type input "[PERSON_NAME][EMAIL_ADDRESS][DOMAIN_NAME]"
click at [493, 310] on input "Log in" at bounding box center [485, 311] width 231 height 29
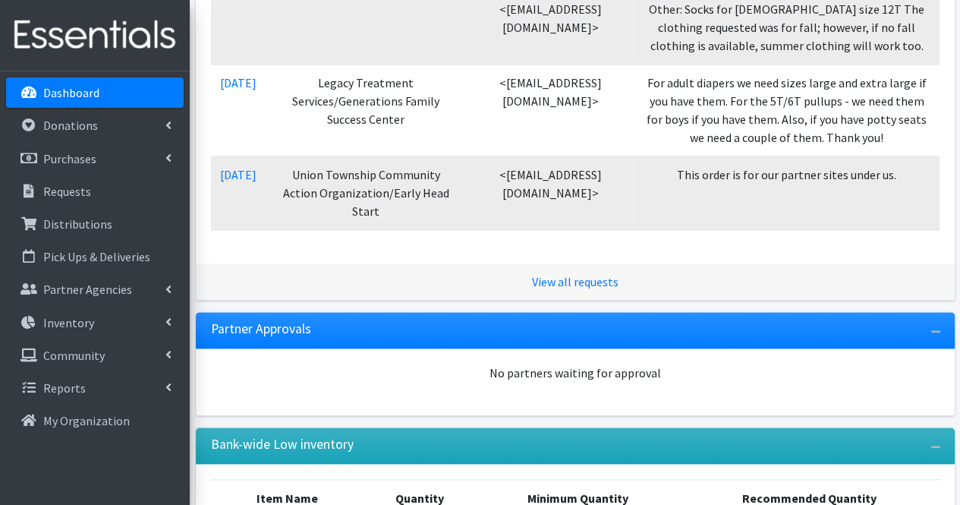
scroll to position [857, 0]
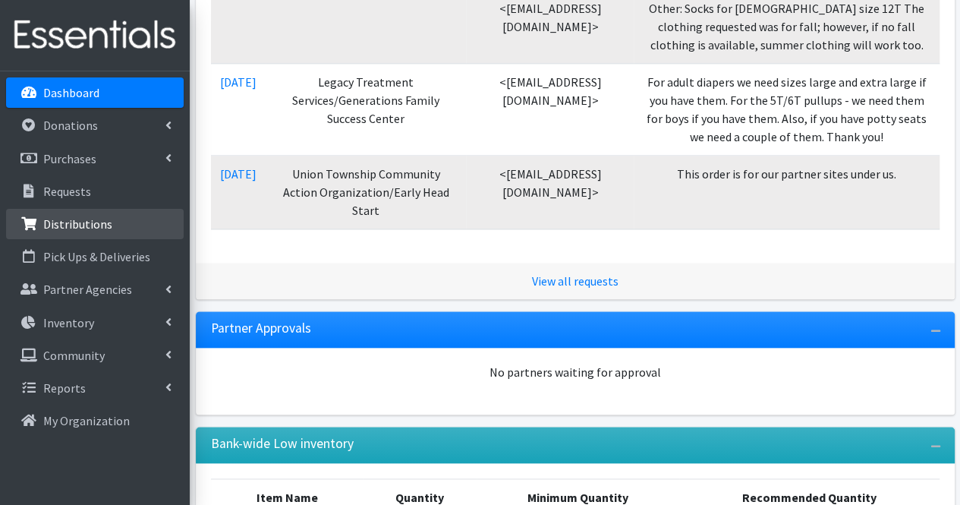
click at [71, 227] on p "Distributions" at bounding box center [77, 223] width 69 height 15
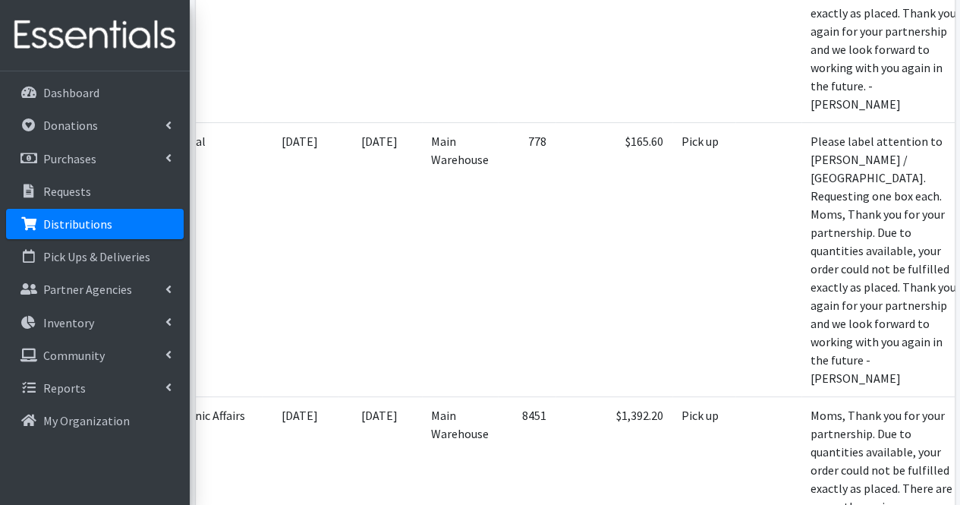
scroll to position [0, 246]
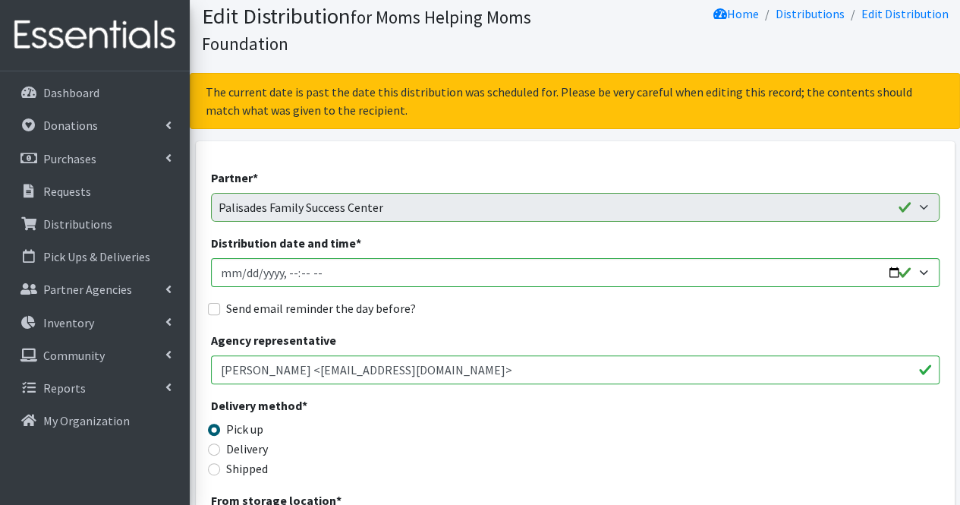
scroll to position [51, 0]
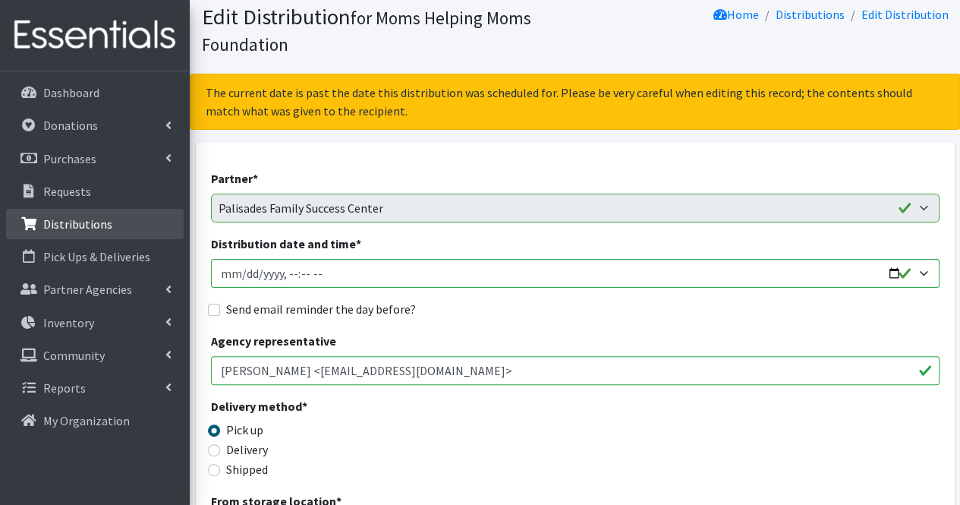
click at [90, 231] on p "Distributions" at bounding box center [77, 223] width 69 height 15
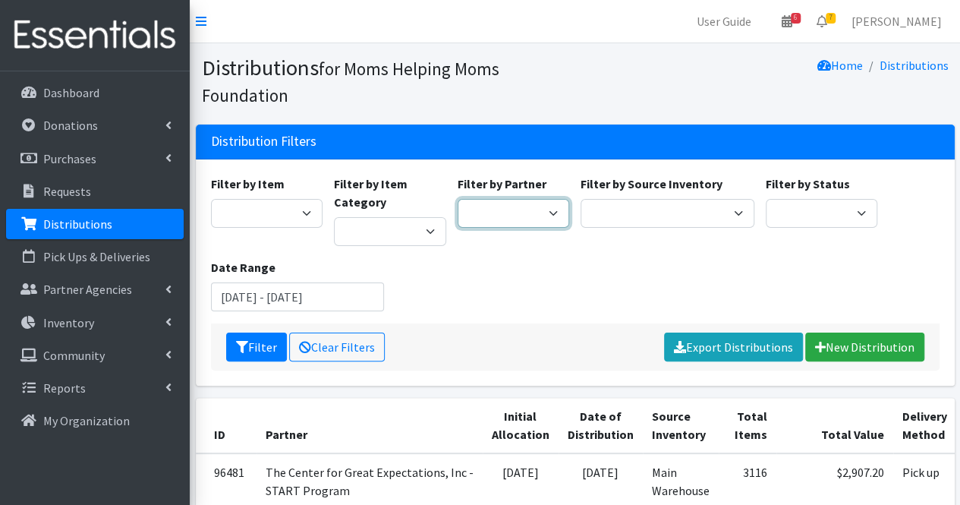
click at [505, 210] on select "Acenda Integrated Health - FSC Acenda Integrated Health - Maternal Health Alter…" at bounding box center [514, 213] width 112 height 29
select select "3992"
click at [458, 199] on select "Acenda Integrated Health - FSC Acenda Integrated Health - Maternal Health Alter…" at bounding box center [514, 213] width 112 height 29
click at [247, 341] on icon "submit" at bounding box center [242, 347] width 12 height 12
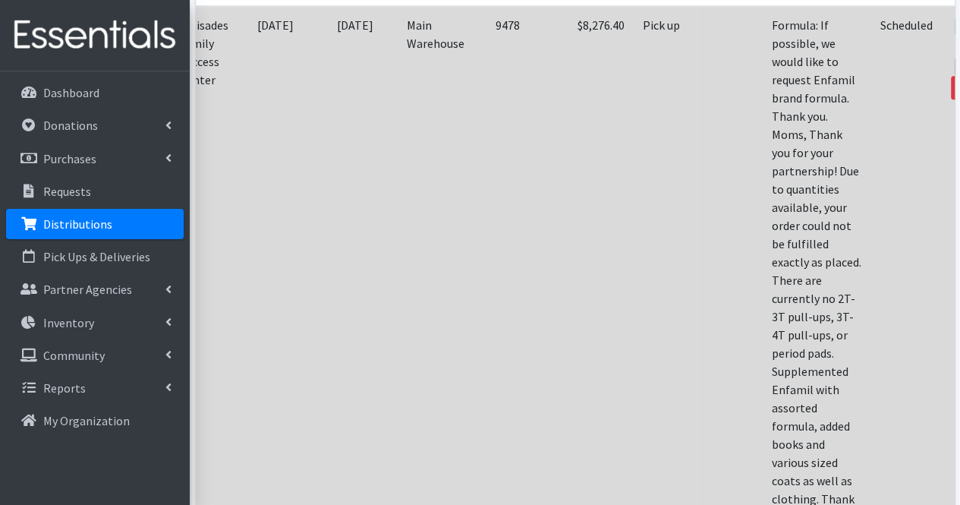
scroll to position [426, 0]
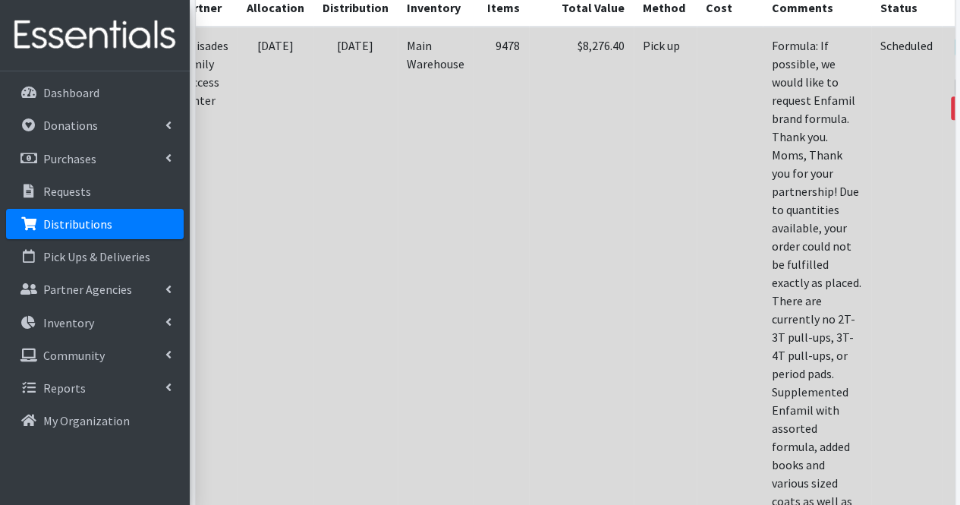
click at [959, 64] on icon at bounding box center [968, 66] width 12 height 11
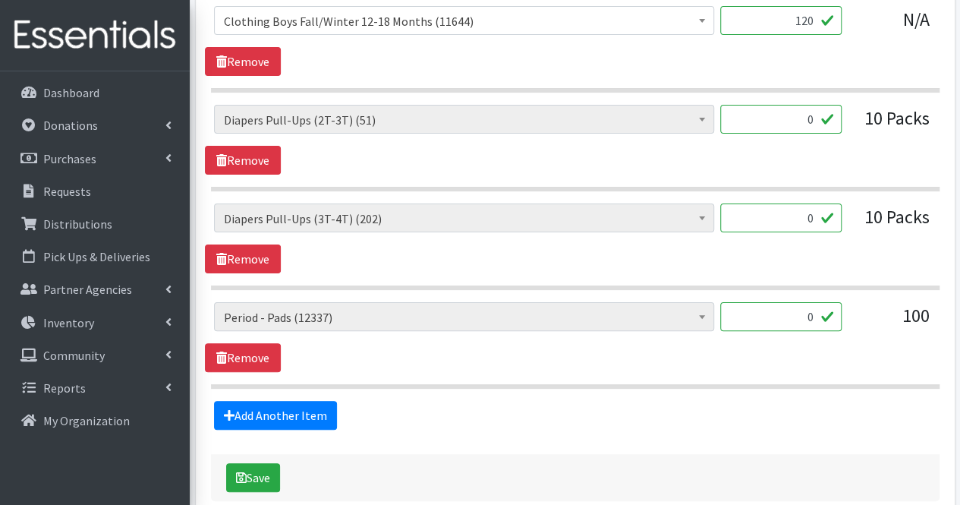
scroll to position [2929, 0]
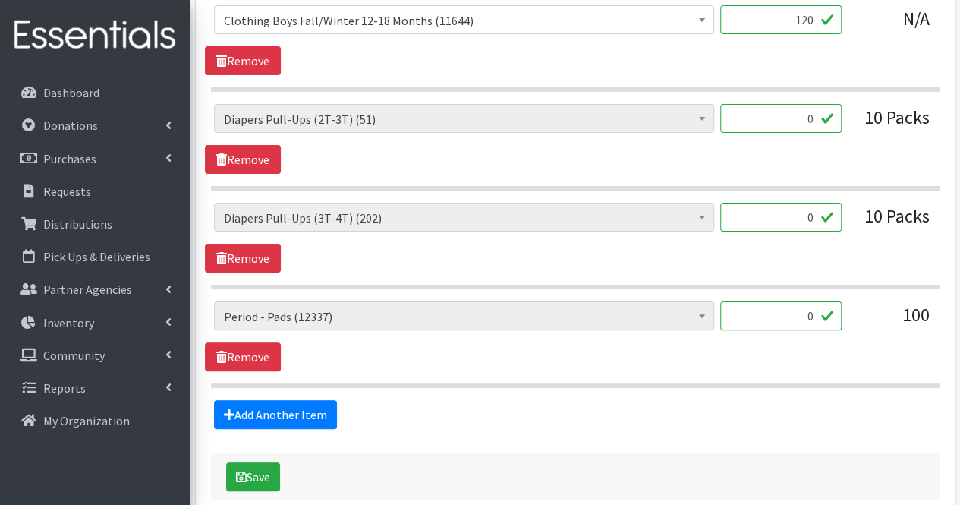
click at [817, 301] on input "0" at bounding box center [780, 315] width 121 height 29
type input "1"
type input "2500"
click at [258, 244] on link "Remove" at bounding box center [243, 258] width 76 height 29
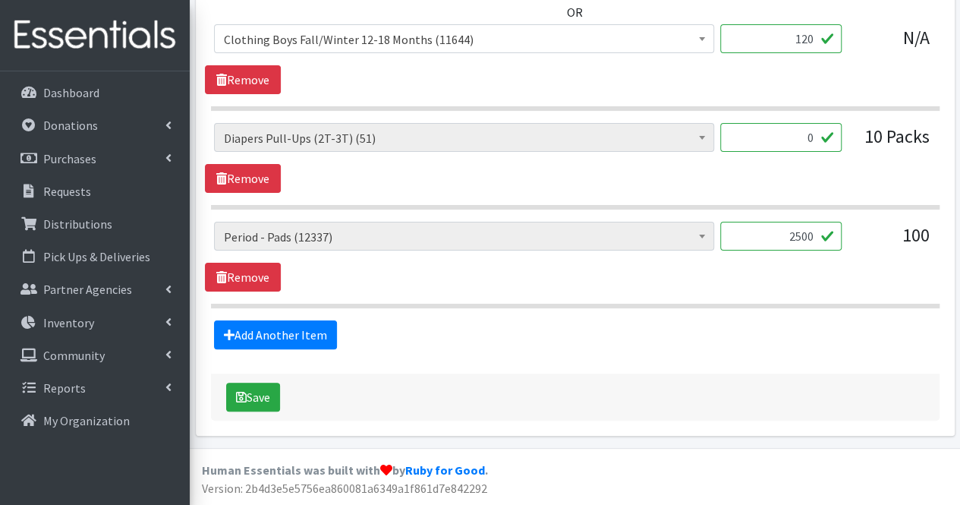
scroll to position [2893, 0]
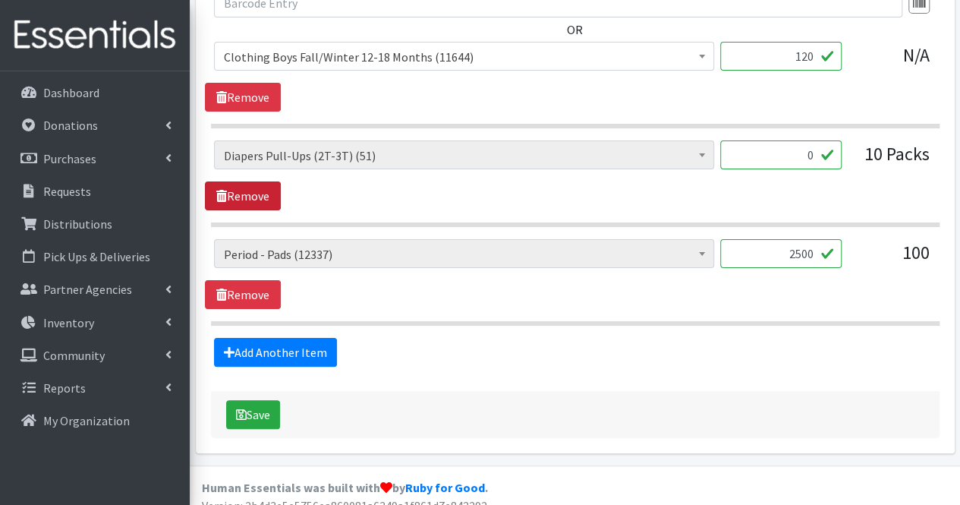
click at [261, 183] on link "Remove" at bounding box center [243, 195] width 76 height 29
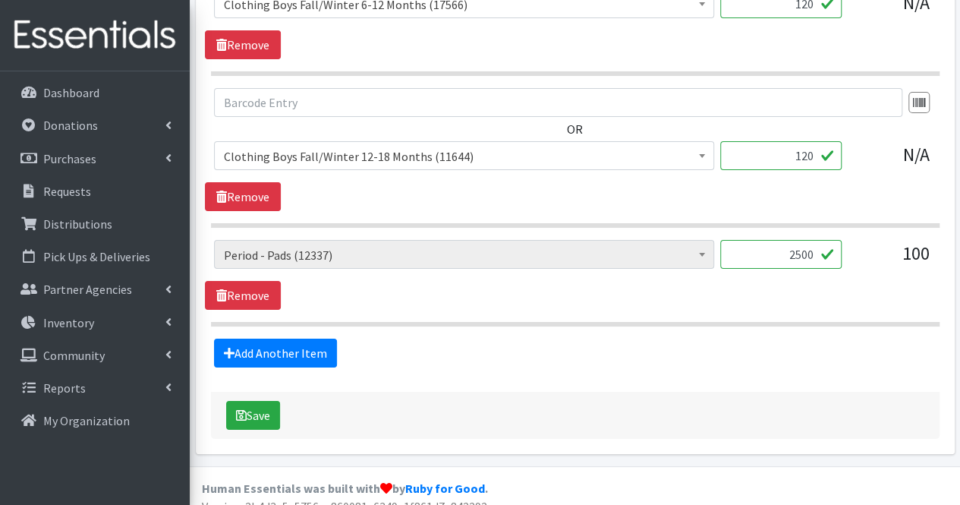
scroll to position [2795, 0]
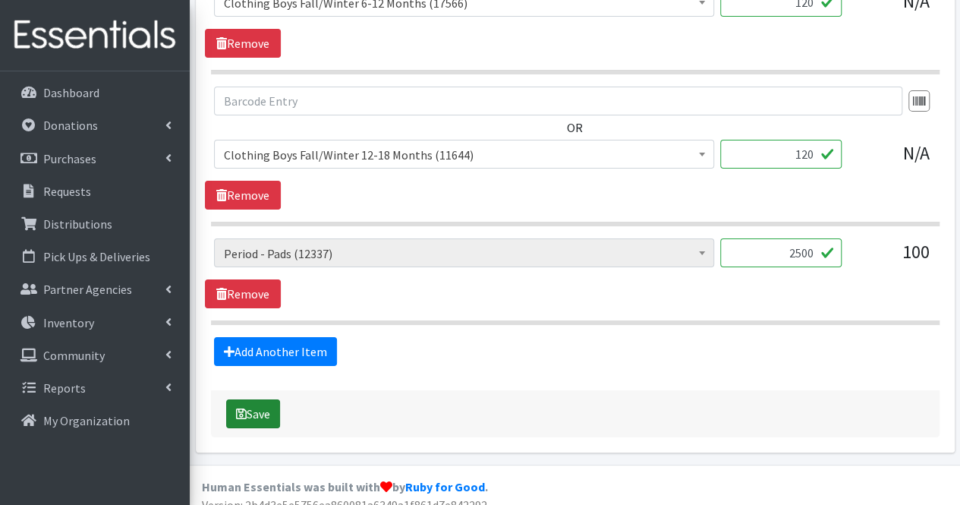
click at [261, 399] on button "Save" at bounding box center [253, 413] width 54 height 29
